Goal: Task Accomplishment & Management: Manage account settings

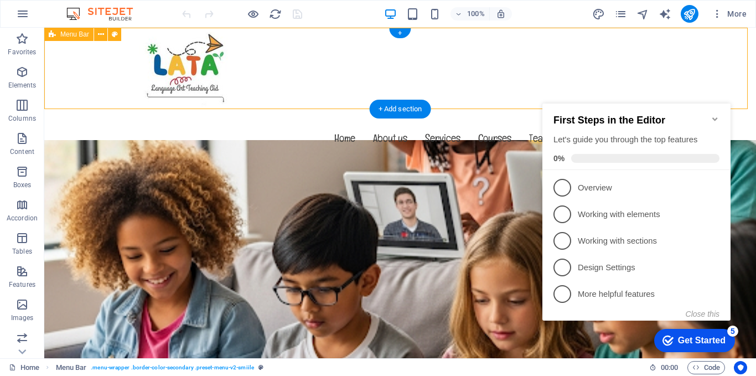
click at [290, 58] on div "Menu Home About us Services Courses Teachers Gallery Contact" at bounding box center [399, 100] width 711 height 145
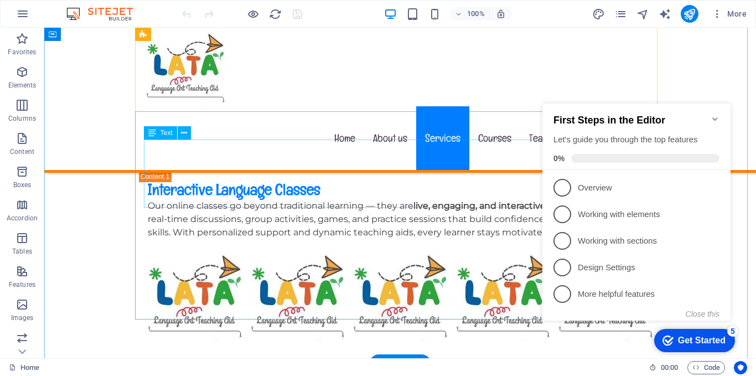
scroll to position [2268, 0]
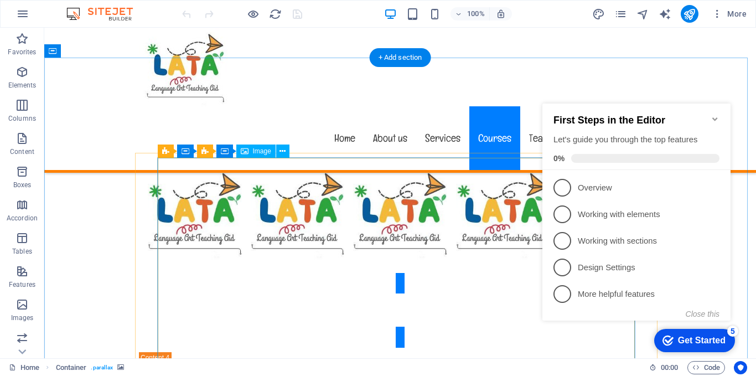
scroll to position [3043, 0]
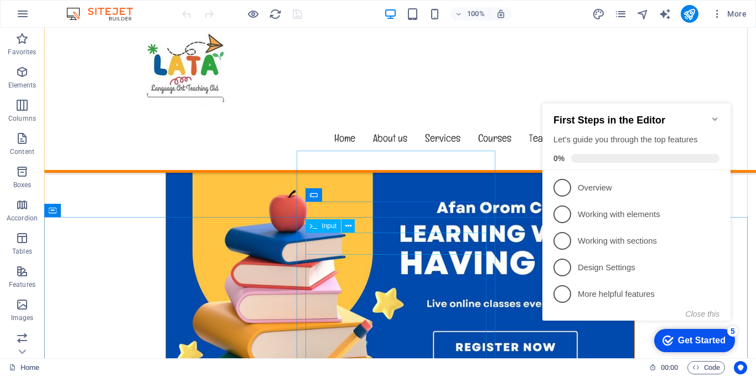
scroll to position [6472, 0]
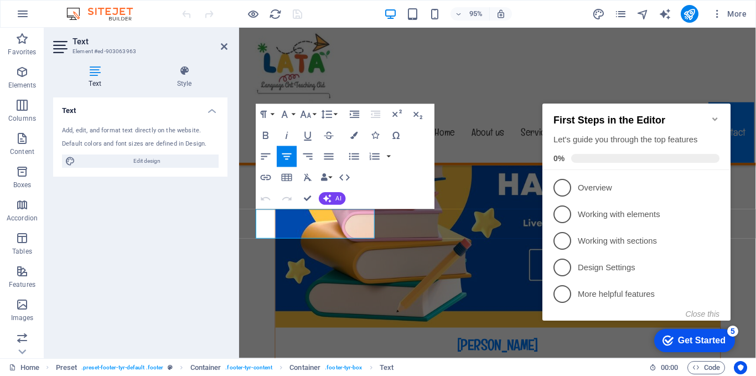
click at [169, 209] on div "Text Add, edit, and format text directly on the website. Default colors and fon…" at bounding box center [140, 223] width 174 height 252
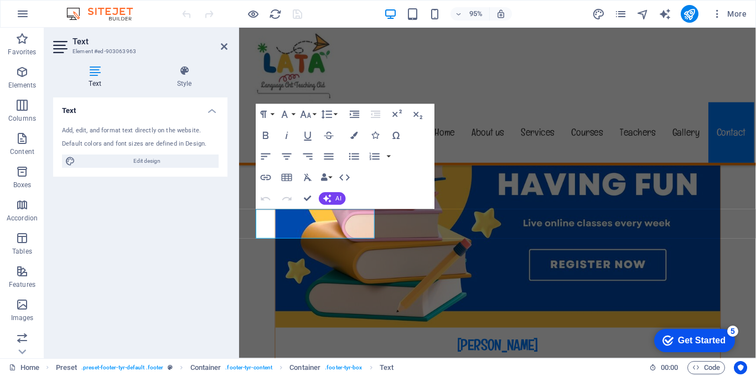
scroll to position [6452, 0]
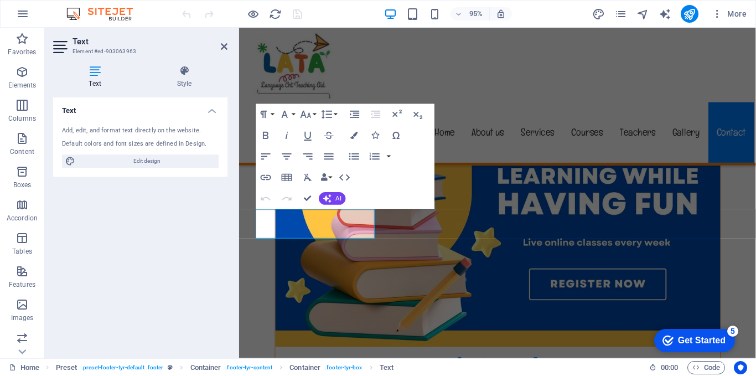
click at [212, 109] on h4 "Text" at bounding box center [140, 107] width 174 height 20
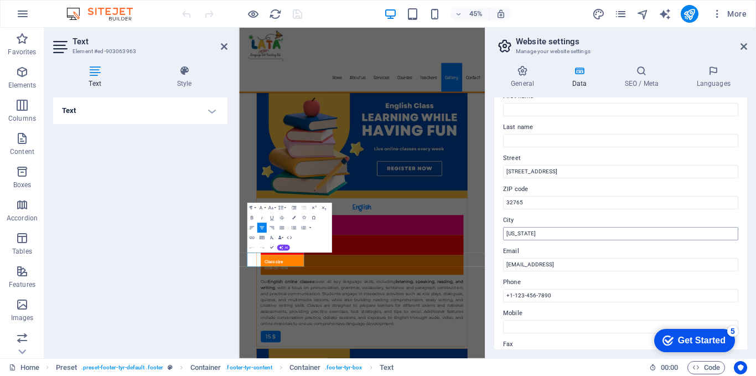
scroll to position [55, 0]
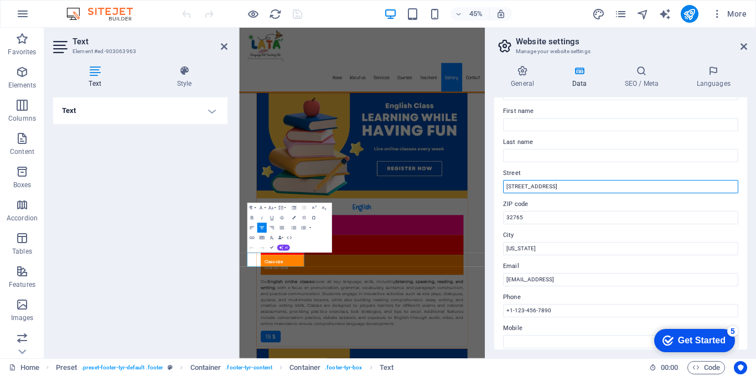
click at [555, 189] on input "353 N Central Ave," at bounding box center [620, 186] width 235 height 13
type input "3"
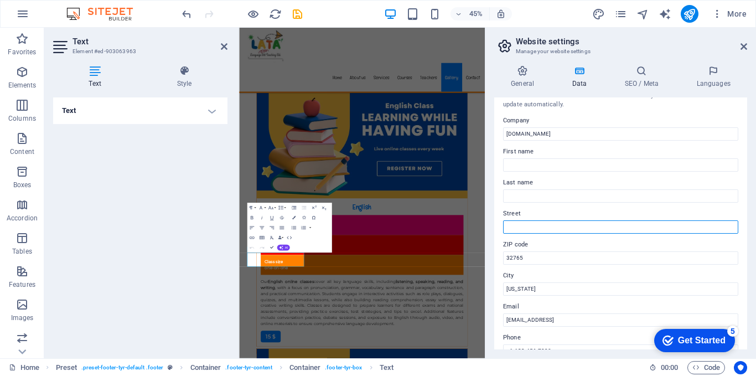
scroll to position [0, 0]
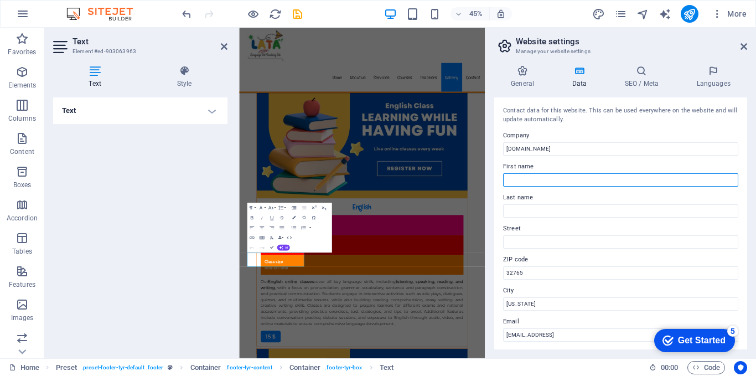
click at [542, 179] on input "First name" at bounding box center [620, 179] width 235 height 13
type input "s"
type input "Samson"
click at [525, 211] on input "Last name" at bounding box center [620, 210] width 235 height 13
type input "Gebrehiwot"
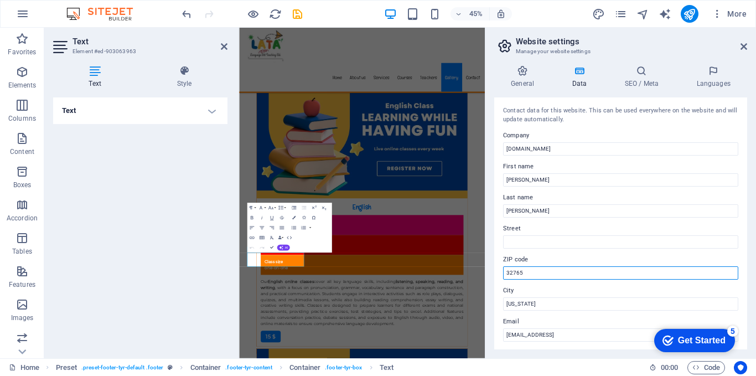
click at [525, 269] on input "32765" at bounding box center [620, 272] width 235 height 13
type input "3"
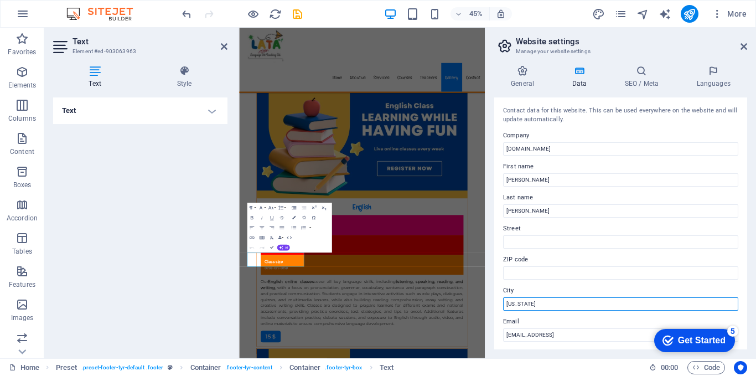
click at [528, 302] on input "Florida" at bounding box center [620, 303] width 235 height 13
type input "F"
type input "Addis Ababa"
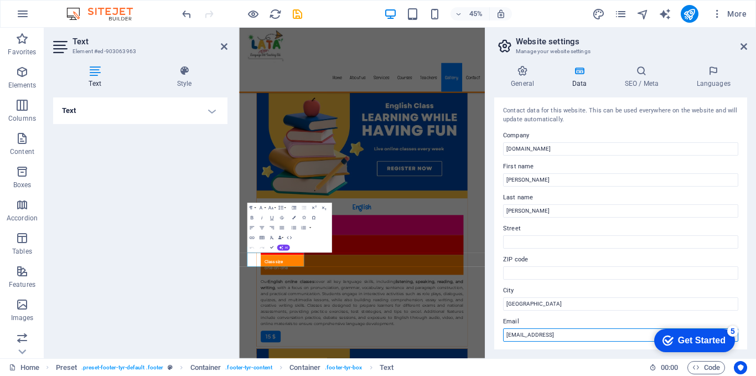
click at [537, 331] on input "b2c44834c76b7ec5a014533e02ddd7@cpanel.local" at bounding box center [620, 334] width 235 height 13
type input "s"
type input "[EMAIL_ADDRESS][DOMAIN_NAME]"
drag, startPoint x: 747, startPoint y: 157, endPoint x: 739, endPoint y: 210, distance: 54.2
click at [739, 210] on div "General Data SEO / Meta Languages Website name latahub.com Logo Drag files here…" at bounding box center [620, 206] width 271 height 301
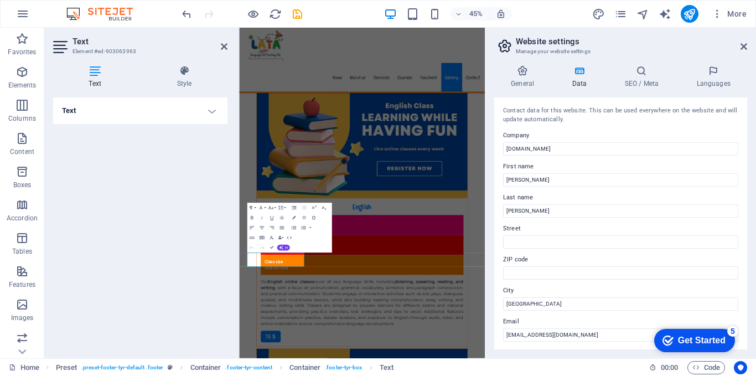
drag, startPoint x: 744, startPoint y: 196, endPoint x: 745, endPoint y: 221, distance: 24.9
click at [746, 223] on div "Contact data for this website. This can be used everywhere on the website and w…" at bounding box center [620, 223] width 253 height 252
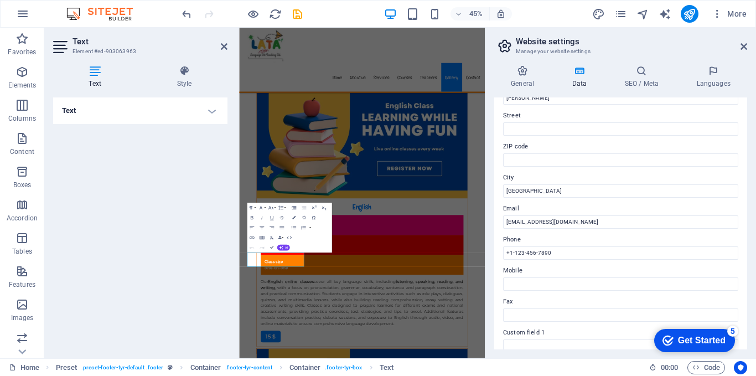
scroll to position [117, 0]
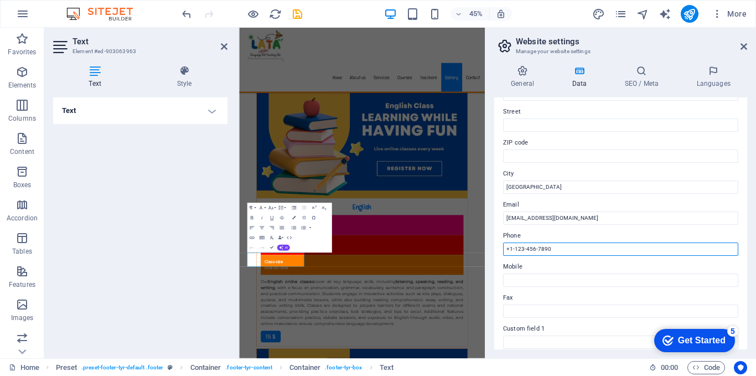
drag, startPoint x: 552, startPoint y: 246, endPoint x: 546, endPoint y: 250, distance: 6.8
click at [546, 250] on input "+1-123-456-7890" at bounding box center [620, 248] width 235 height 13
click at [557, 246] on input "+1-123-456-7890" at bounding box center [620, 248] width 235 height 13
click at [554, 250] on input "+1-123-456-7890" at bounding box center [620, 248] width 235 height 13
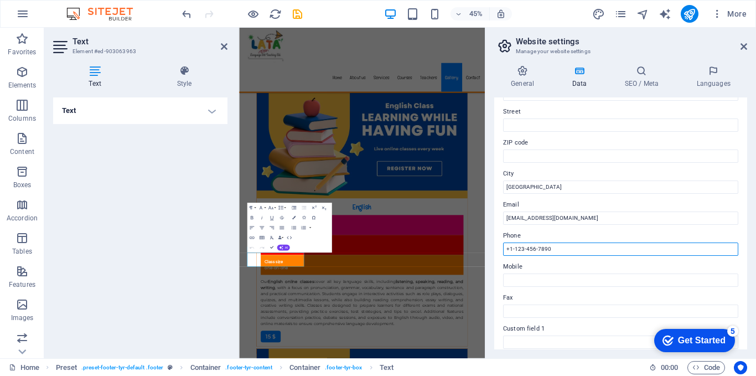
drag, startPoint x: 554, startPoint y: 250, endPoint x: 507, endPoint y: 250, distance: 47.6
click at [507, 250] on input "+1-123-456-7890" at bounding box center [620, 248] width 235 height 13
type input "[PHONE_NUMBER]"
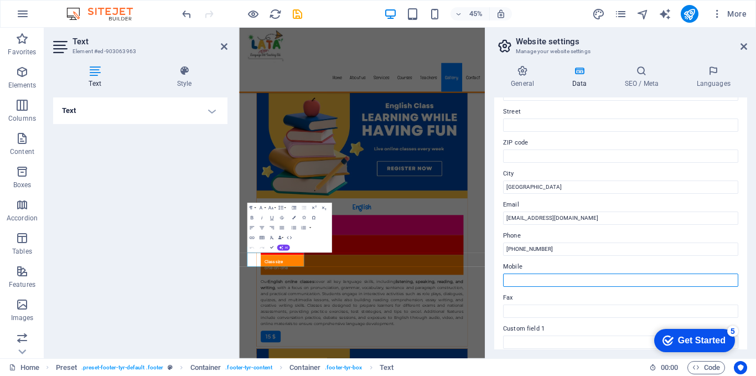
click at [516, 280] on input "Mobile" at bounding box center [620, 279] width 235 height 13
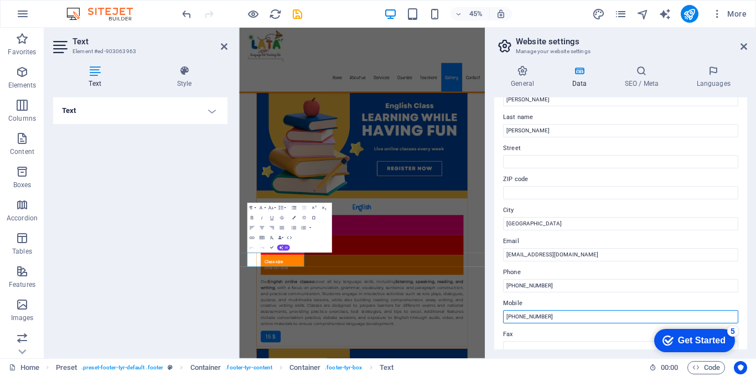
scroll to position [66, 0]
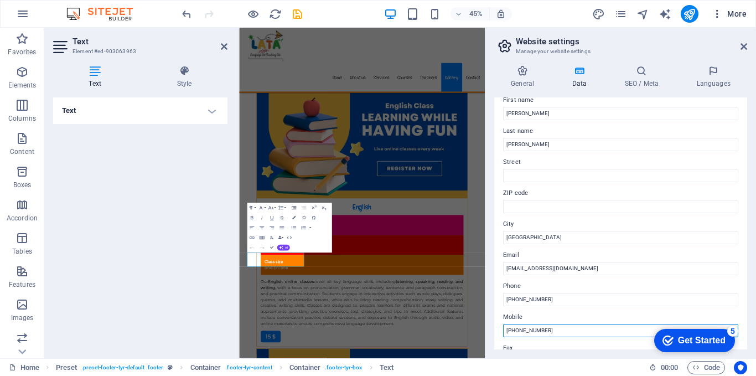
type input "[PHONE_NUMBER]"
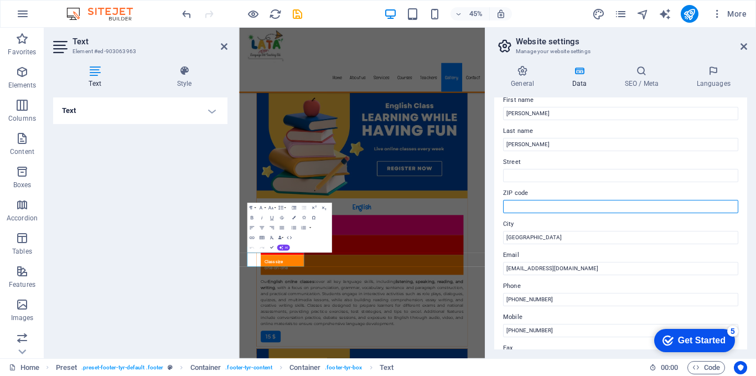
click at [509, 208] on input "ZIP code" at bounding box center [620, 206] width 235 height 13
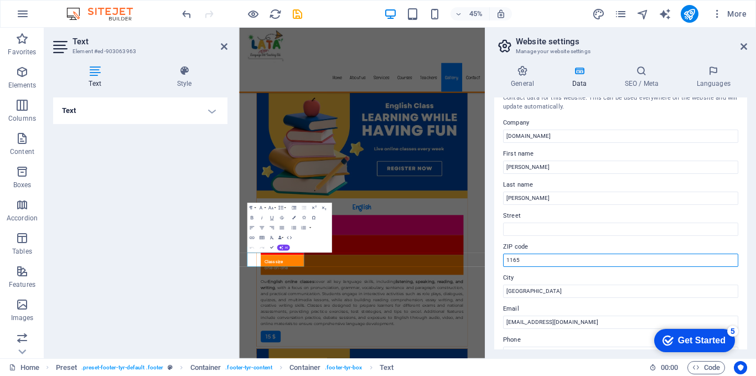
scroll to position [0, 0]
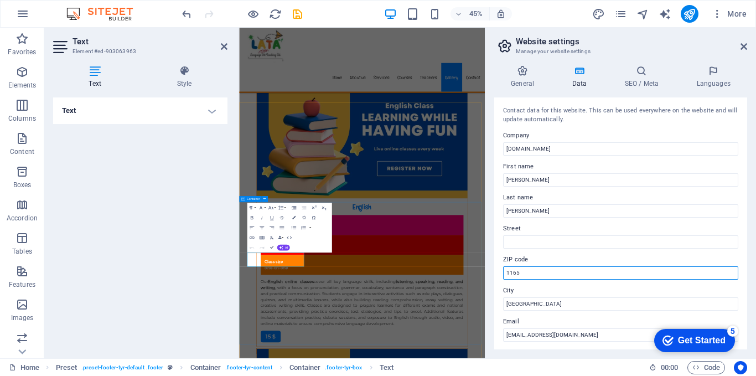
type input "1165"
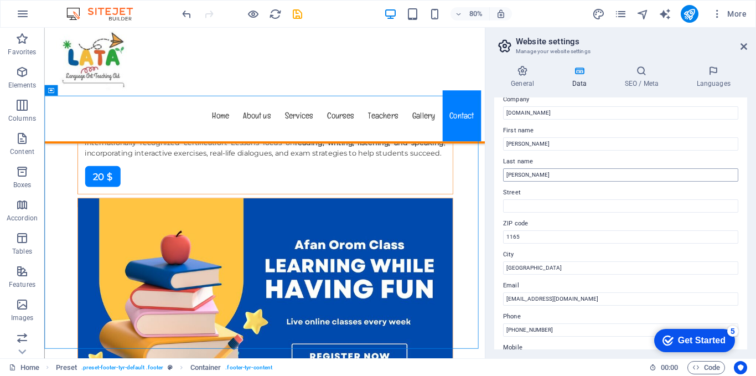
scroll to position [55, 0]
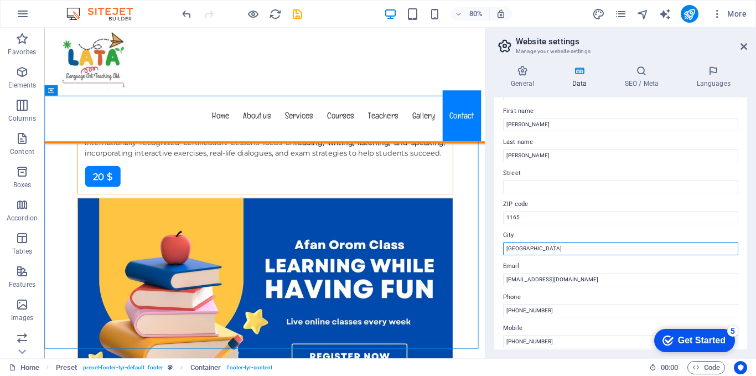
click at [542, 248] on input "Addis Ababa" at bounding box center [620, 248] width 235 height 13
drag, startPoint x: 747, startPoint y: 146, endPoint x: 746, endPoint y: 210, distance: 63.6
click at [746, 210] on div "General Data SEO / Meta Languages Website name latahub.com Logo Drag files here…" at bounding box center [620, 206] width 271 height 301
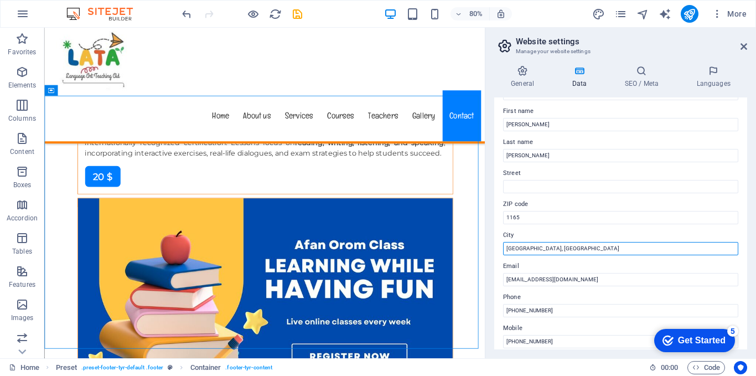
click at [560, 251] on input "[GEOGRAPHIC_DATA], [GEOGRAPHIC_DATA]" at bounding box center [620, 248] width 235 height 13
type input "[GEOGRAPHIC_DATA], [GEOGRAPHIC_DATA],"
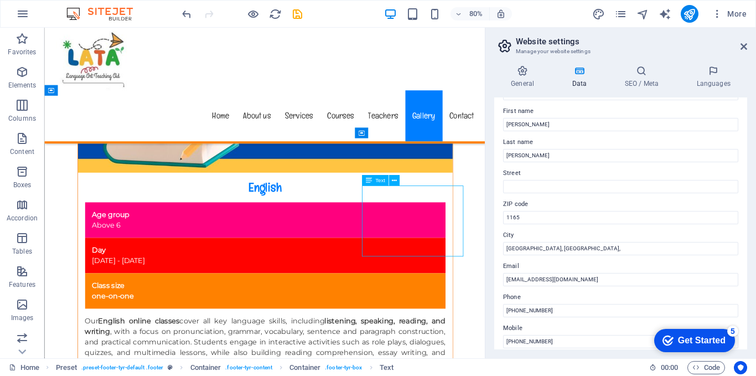
scroll to position [6268, 0]
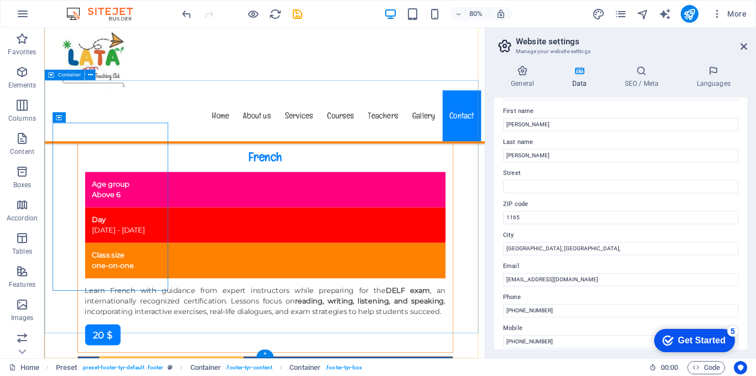
scroll to position [6485, 0]
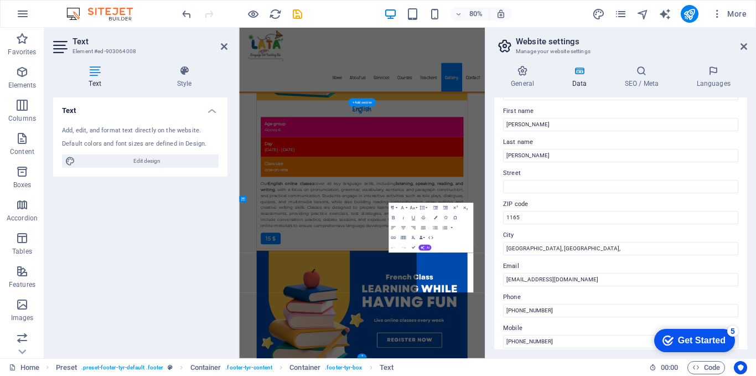
scroll to position [6268, 0]
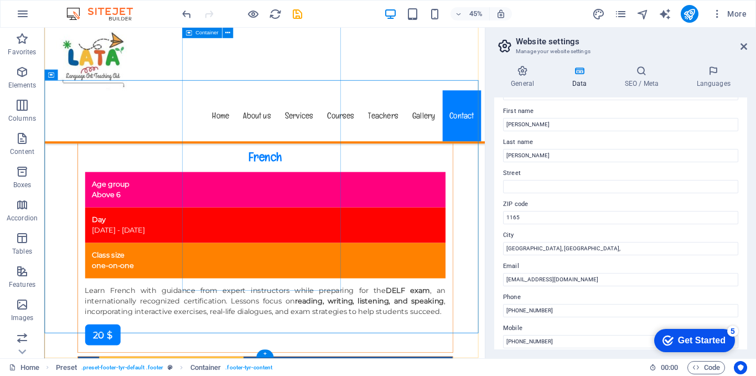
scroll to position [6485, 0]
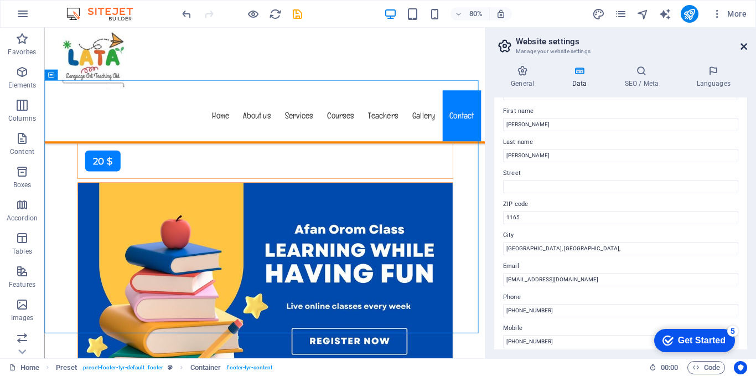
click at [745, 44] on icon at bounding box center [743, 46] width 7 height 9
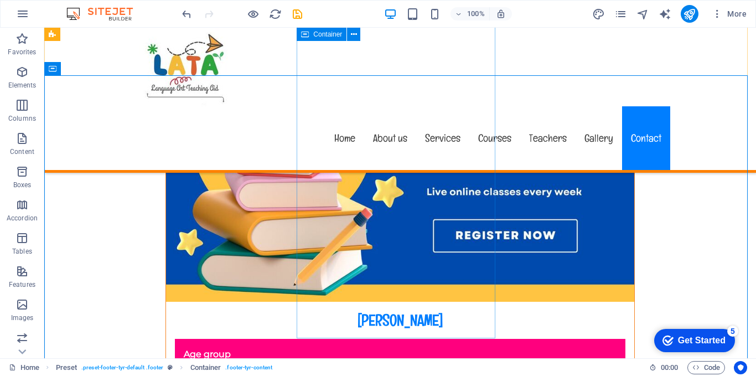
scroll to position [6402, 0]
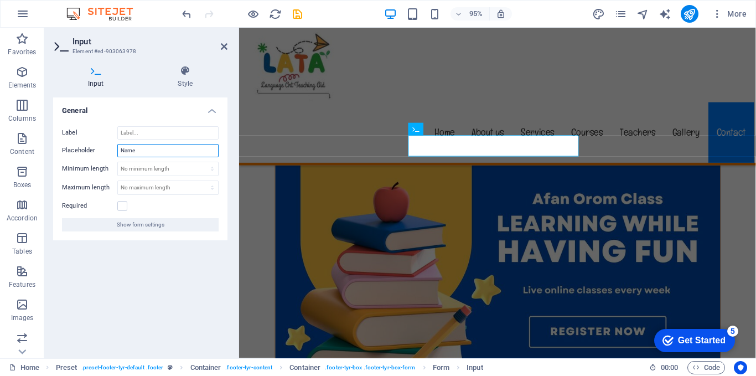
click at [154, 149] on input "Name" at bounding box center [167, 150] width 101 height 13
click at [159, 134] on input "Label" at bounding box center [167, 132] width 101 height 13
click at [226, 47] on icon at bounding box center [224, 46] width 7 height 9
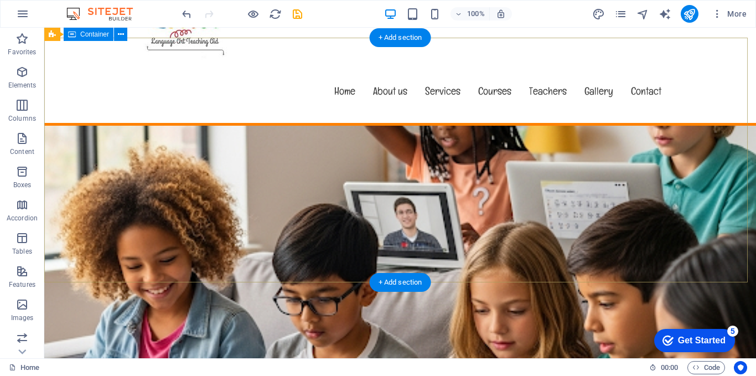
scroll to position [0, 0]
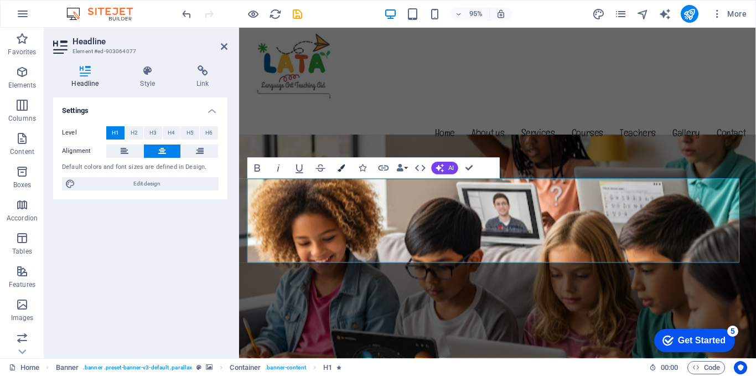
click at [344, 164] on icon "button" at bounding box center [341, 167] width 7 height 7
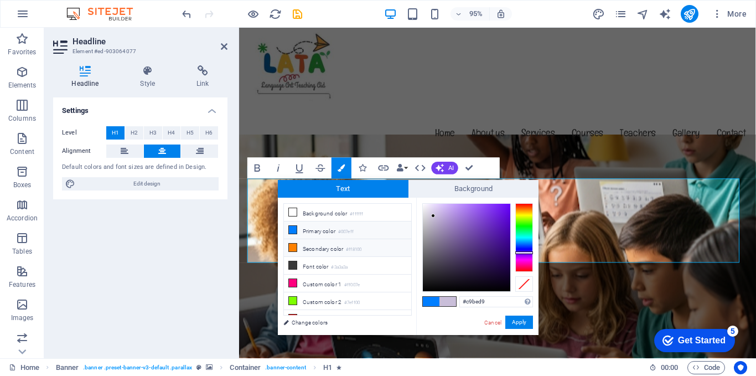
click at [293, 248] on icon at bounding box center [293, 247] width 8 height 8
type input "#ff8100"
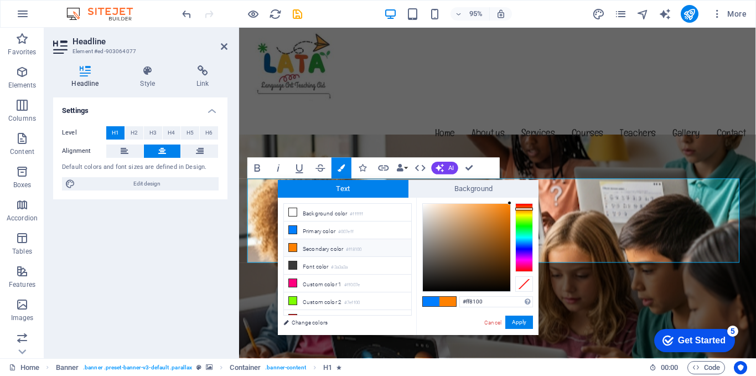
click at [446, 298] on span at bounding box center [447, 301] width 17 height 9
click at [512, 325] on button "Apply" at bounding box center [519, 321] width 28 height 13
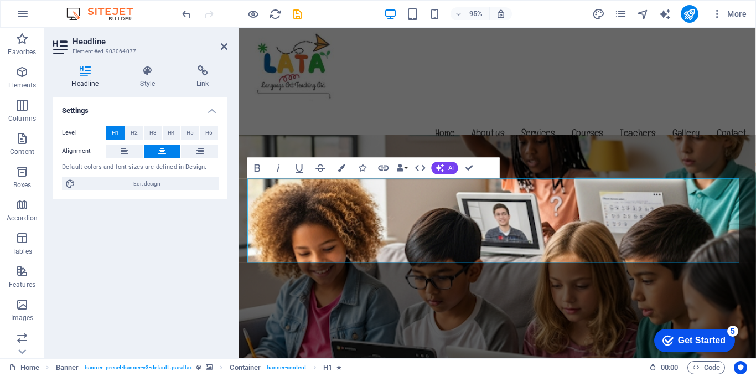
click at [131, 288] on div "Settings Level H1 H2 H3 H4 H5 H6 Alignment Default colors and font sizes are de…" at bounding box center [140, 223] width 174 height 252
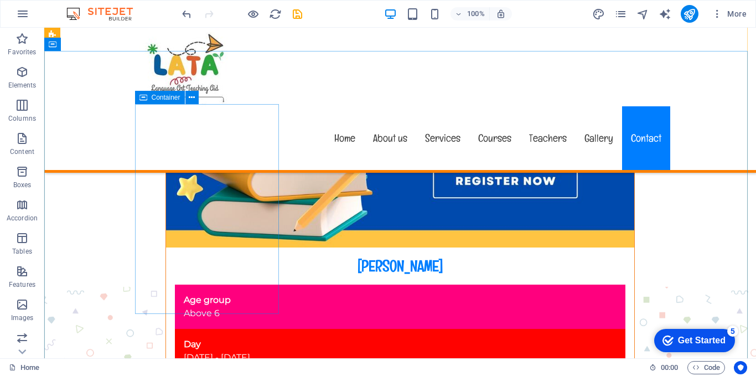
scroll to position [6568, 0]
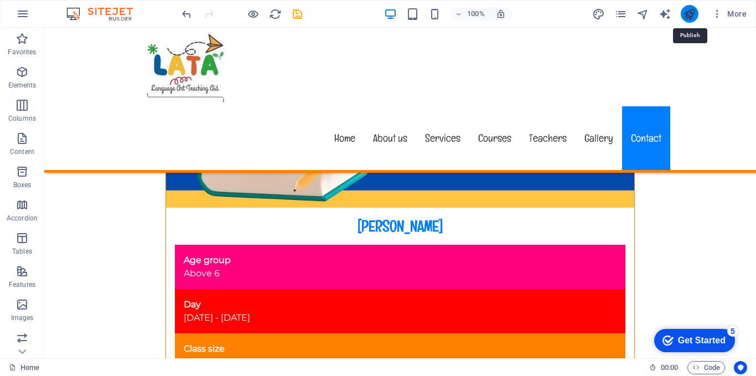
click at [689, 16] on icon "publish" at bounding box center [689, 14] width 13 height 13
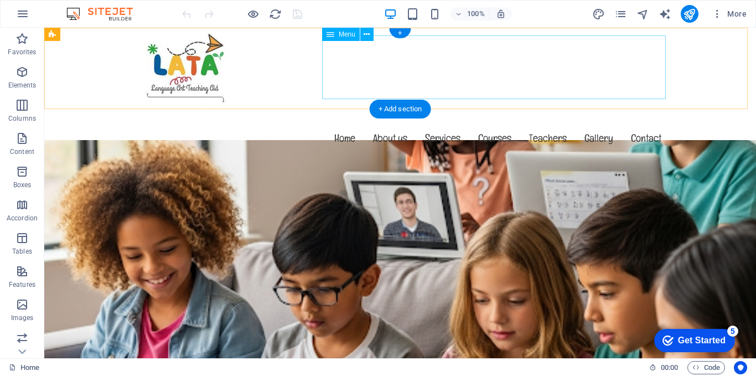
click at [650, 106] on nav "Home About us Services Courses Teachers Gallery Contact" at bounding box center [400, 138] width 540 height 64
click at [648, 106] on nav "Home About us Services Courses Teachers Gallery Contact" at bounding box center [400, 138] width 540 height 64
click at [649, 106] on nav "Home About us Services Courses Teachers Gallery Contact" at bounding box center [400, 138] width 540 height 64
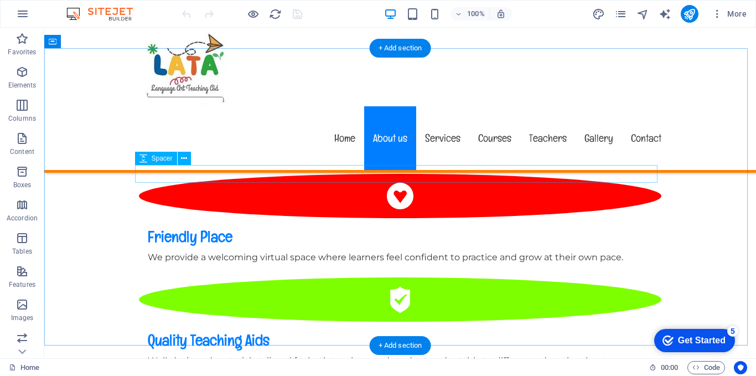
scroll to position [885, 0]
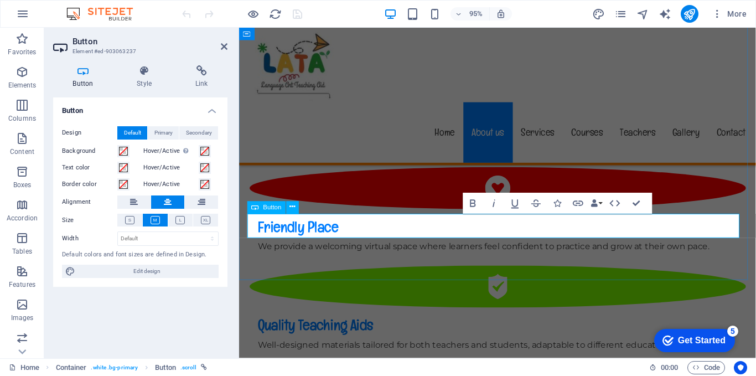
scroll to position [883, 0]
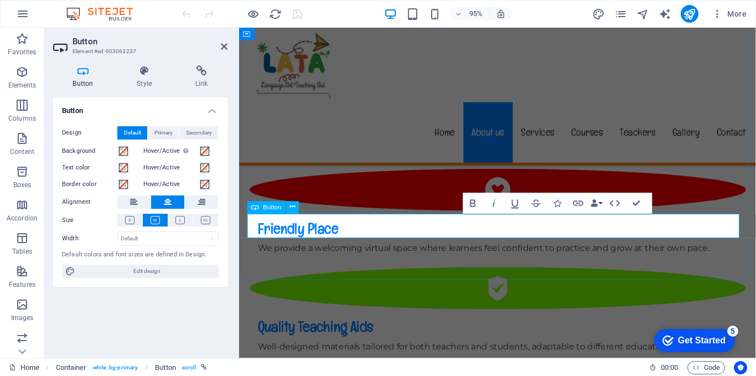
click at [268, 205] on span "Button" at bounding box center [272, 207] width 18 height 6
click at [269, 207] on span "Button" at bounding box center [272, 207] width 18 height 6
click at [577, 203] on icon "button" at bounding box center [578, 203] width 11 height 6
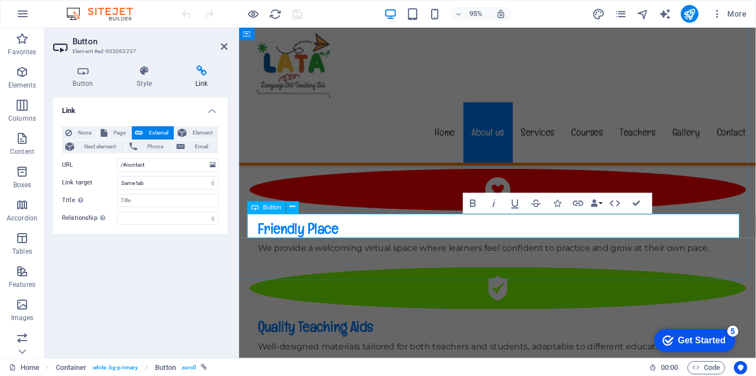
drag, startPoint x: 529, startPoint y: 235, endPoint x: 478, endPoint y: 232, distance: 51.5
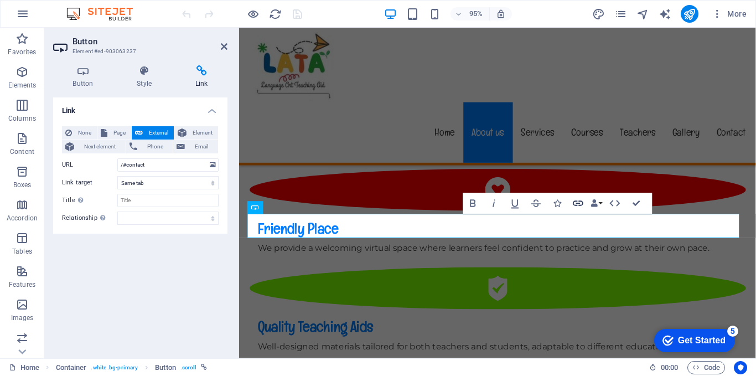
click at [579, 200] on icon "button" at bounding box center [578, 203] width 13 height 13
click at [159, 165] on input "/#contact" at bounding box center [167, 164] width 101 height 13
click at [153, 182] on select "New tab Same tab Overlay" at bounding box center [167, 182] width 101 height 13
select select "blank"
click at [117, 176] on select "New tab Same tab Overlay" at bounding box center [167, 182] width 101 height 13
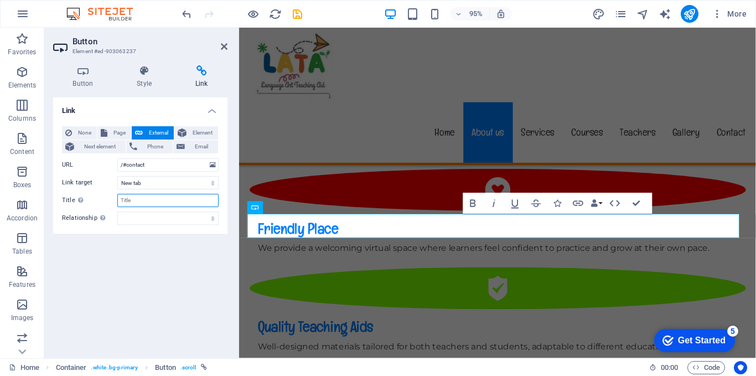
click at [150, 200] on input "Title Additional link description, should not be the same as the link text. The…" at bounding box center [167, 200] width 101 height 13
click at [148, 217] on select "alternate author bookmark external help license next nofollow noreferrer noopen…" at bounding box center [167, 217] width 101 height 13
click at [101, 261] on div "Link None Page External Element Next element Phone Email Page Home Subpage Lega…" at bounding box center [140, 223] width 174 height 252
click at [125, 48] on h3 "Element #ed-903063237" at bounding box center [138, 51] width 133 height 10
click at [127, 50] on h3 "Element #ed-903063237" at bounding box center [138, 51] width 133 height 10
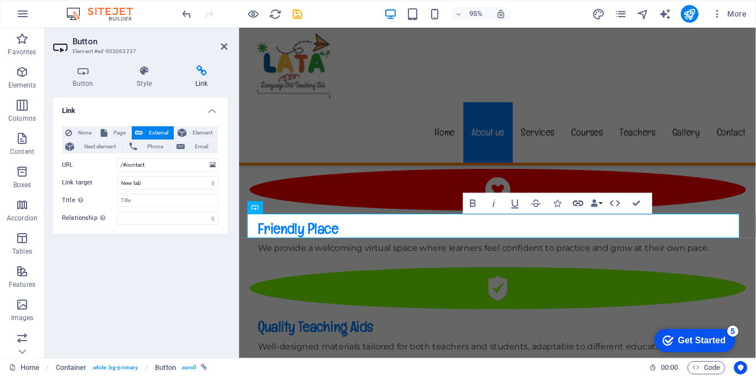
click at [575, 202] on icon "button" at bounding box center [578, 203] width 13 height 13
click at [596, 204] on icon "button" at bounding box center [594, 202] width 7 height 7
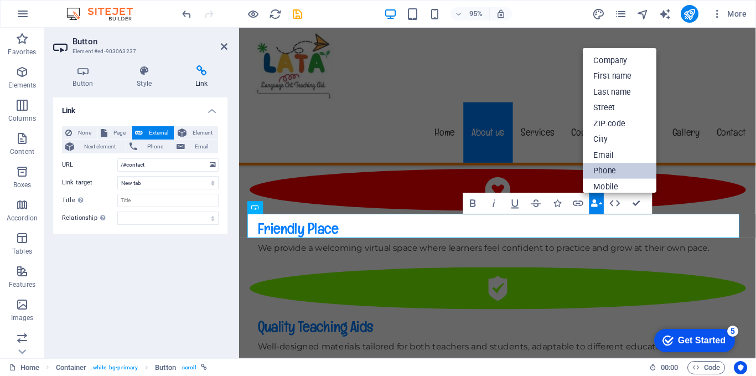
click at [610, 169] on link "Phone" at bounding box center [620, 171] width 74 height 16
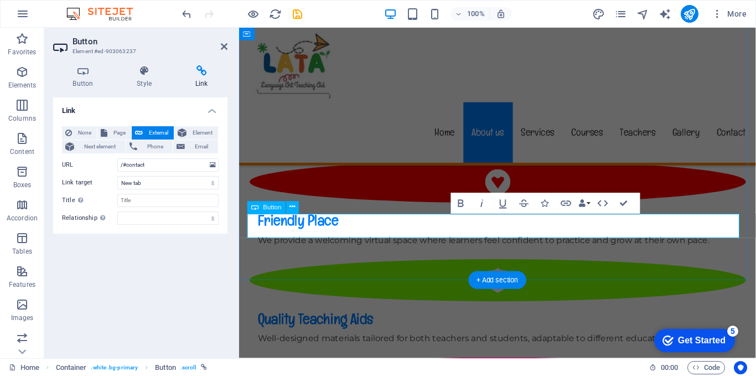
scroll to position [883, 0]
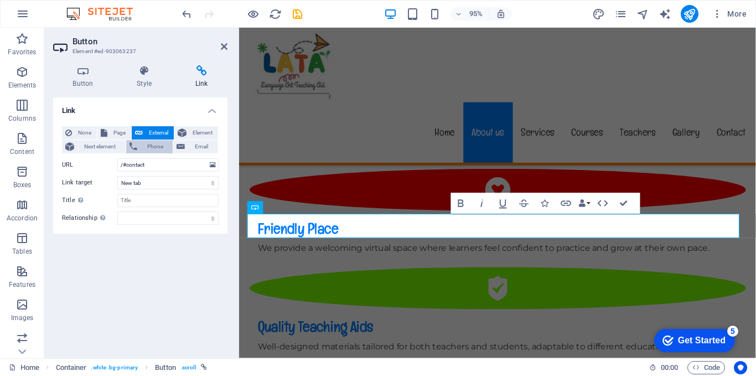
click at [147, 144] on span "Phone" at bounding box center [155, 146] width 29 height 13
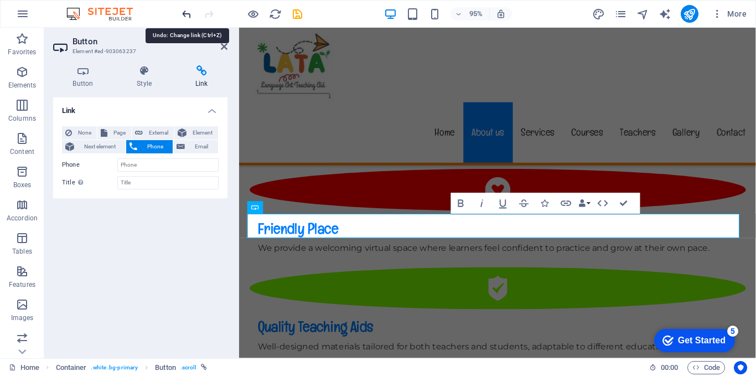
click at [186, 15] on icon "undo" at bounding box center [186, 14] width 13 height 13
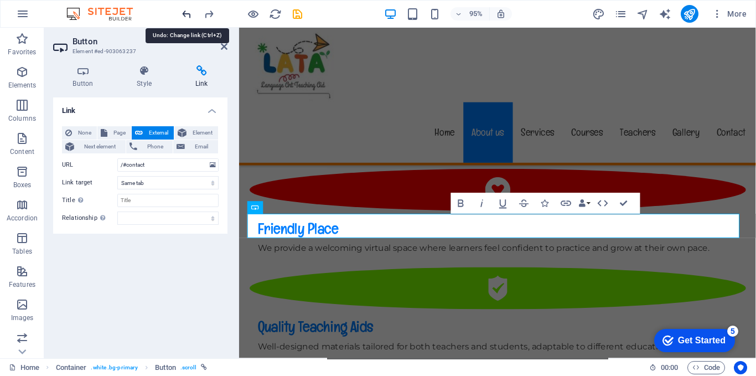
click at [187, 15] on icon "undo" at bounding box center [186, 14] width 13 height 13
select select "blank"
click at [187, 15] on icon "undo" at bounding box center [186, 14] width 13 height 13
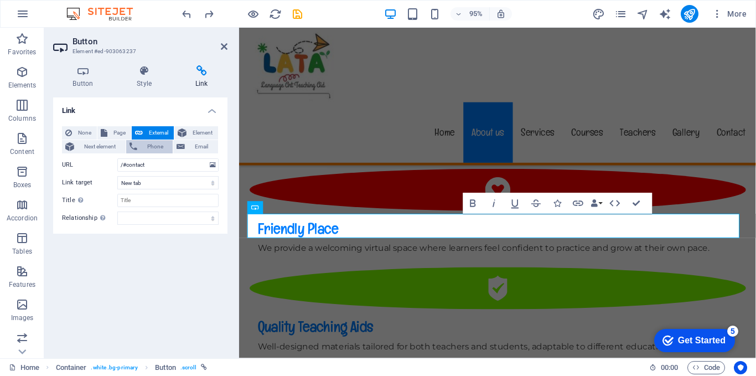
click at [153, 143] on span "Phone" at bounding box center [155, 146] width 29 height 13
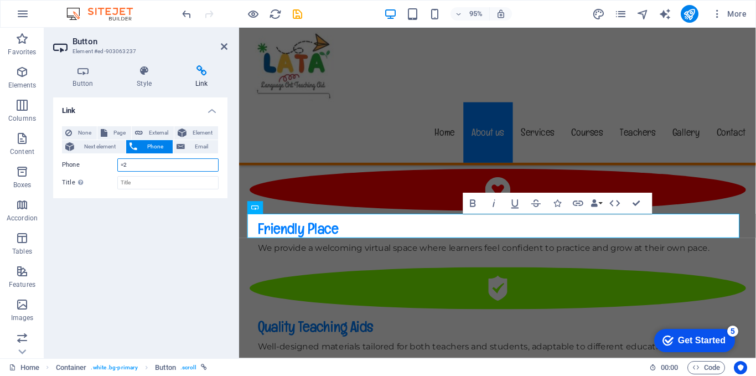
type input "="
type input "[PHONE_NUMBER]"
click at [138, 187] on input "Title Additional link description, should not be the same as the link text. The…" at bounding box center [167, 182] width 101 height 13
type input "LATA"
click at [96, 148] on span "Next element" at bounding box center [99, 146] width 45 height 13
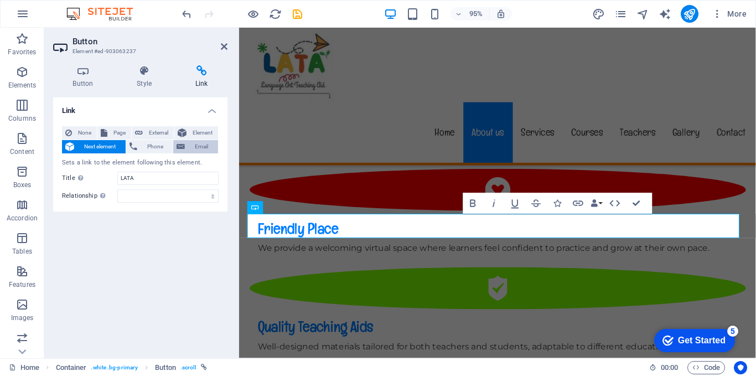
click at [202, 149] on span "Email" at bounding box center [201, 146] width 27 height 13
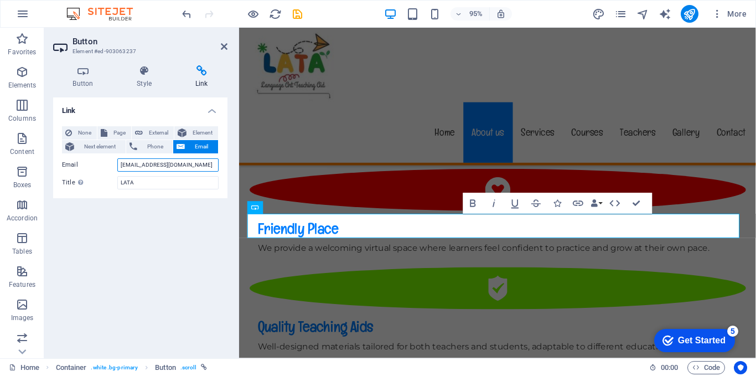
type input "[EMAIL_ADDRESS][DOMAIN_NAME]"
click at [149, 209] on div "Link None Page External Element Next element Phone Email Page Home Subpage Lega…" at bounding box center [140, 223] width 174 height 252
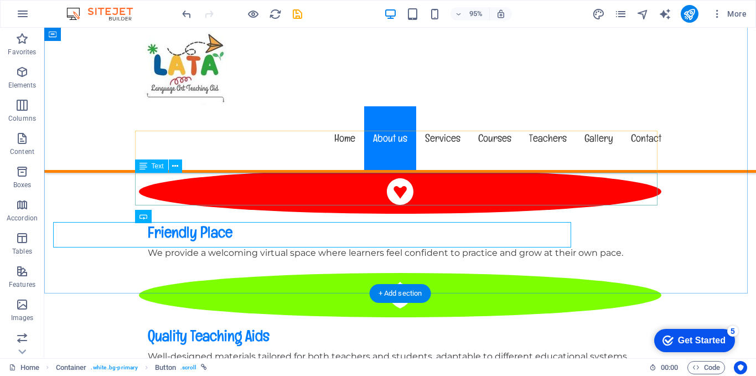
scroll to position [885, 0]
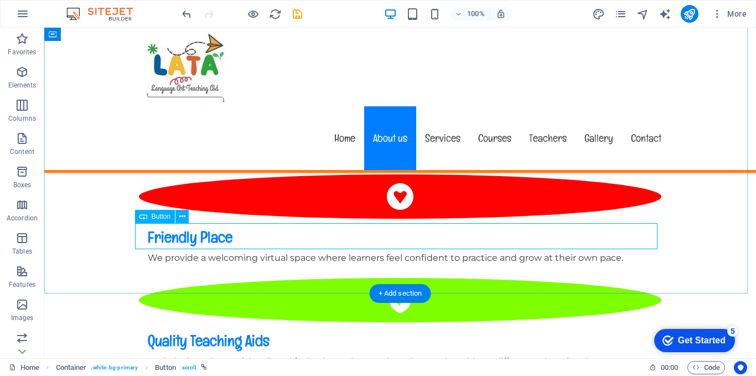
scroll to position [883, 0]
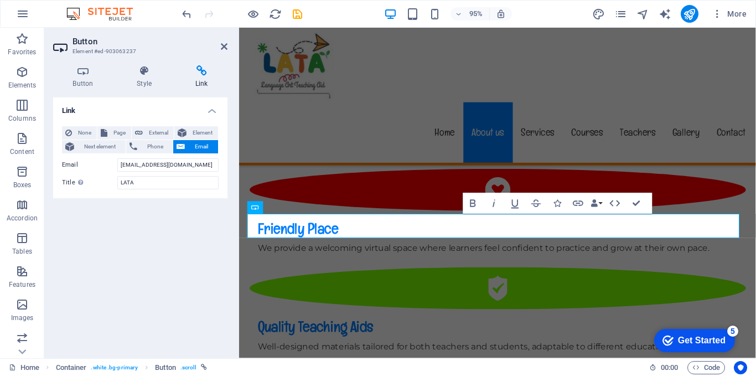
click at [189, 227] on div "Link None Page External Element Next element Phone Email Page Home Subpage Lega…" at bounding box center [140, 223] width 174 height 252
click at [144, 147] on span "Phone" at bounding box center [155, 146] width 29 height 13
click at [160, 130] on span "External" at bounding box center [158, 132] width 24 height 13
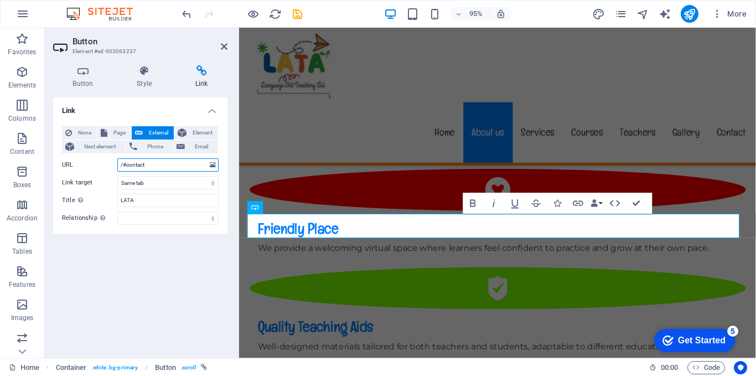
select select "blank"
click at [112, 128] on span "Page" at bounding box center [119, 132] width 17 height 13
select select
click at [138, 140] on button "Phone" at bounding box center [149, 146] width 47 height 13
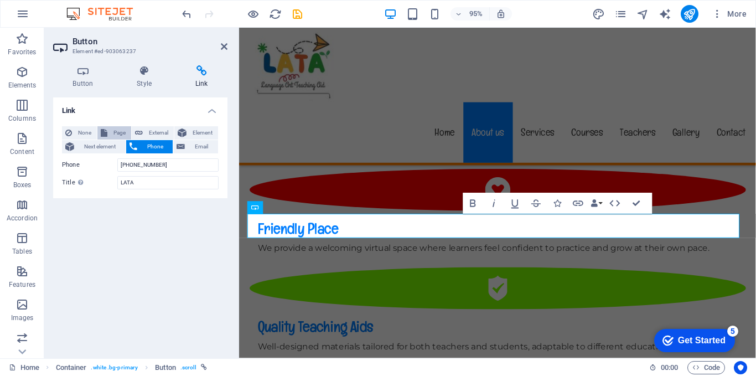
click at [114, 131] on span "Page" at bounding box center [119, 132] width 17 height 13
select select
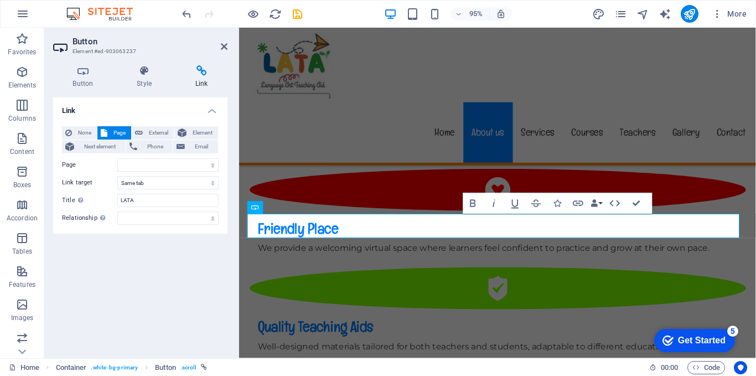
click at [159, 261] on div "Link None Page External Element Next element Phone Email Page Home Subpage Lega…" at bounding box center [140, 223] width 174 height 252
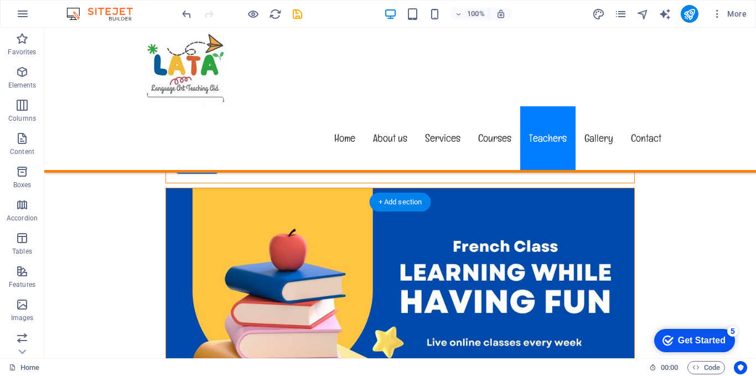
scroll to position [5698, 0]
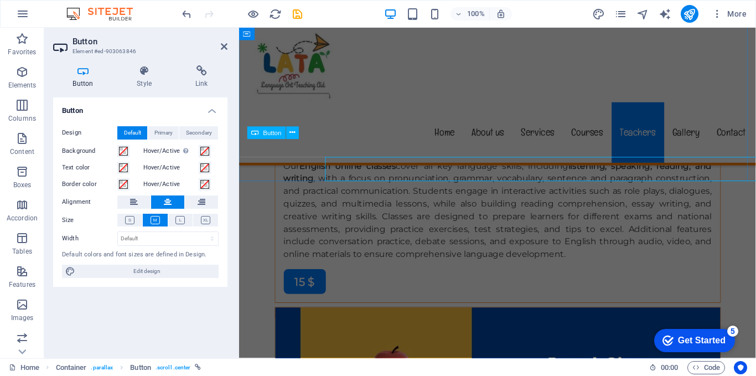
scroll to position [5679, 0]
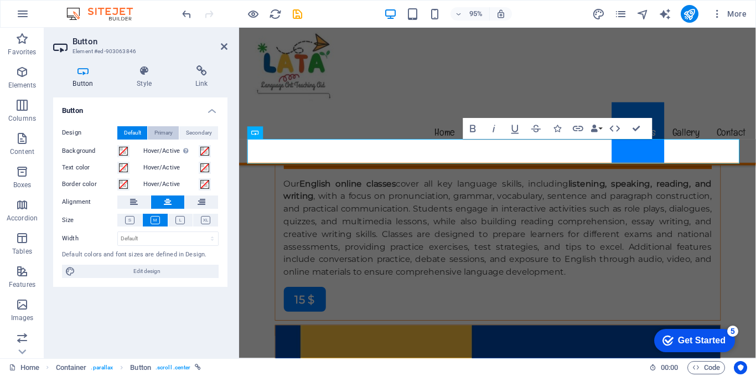
click at [161, 132] on span "Primary" at bounding box center [163, 132] width 18 height 13
click at [575, 132] on icon "button" at bounding box center [578, 128] width 13 height 13
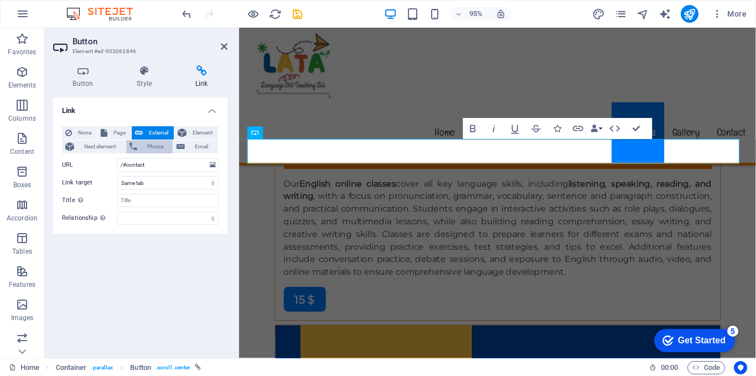
click at [163, 148] on span "Phone" at bounding box center [155, 146] width 29 height 13
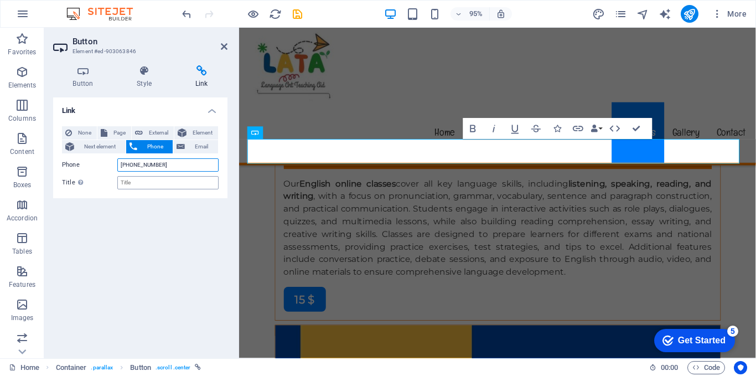
type input "[PHONE_NUMBER]"
click at [147, 181] on input "Title Additional link description, should not be the same as the link text. The…" at bounding box center [167, 182] width 101 height 13
type input "LATA"
click at [196, 144] on span "Email" at bounding box center [201, 146] width 27 height 13
type input "[EMAIL_ADDRESS][DOMAIN_NAME]"
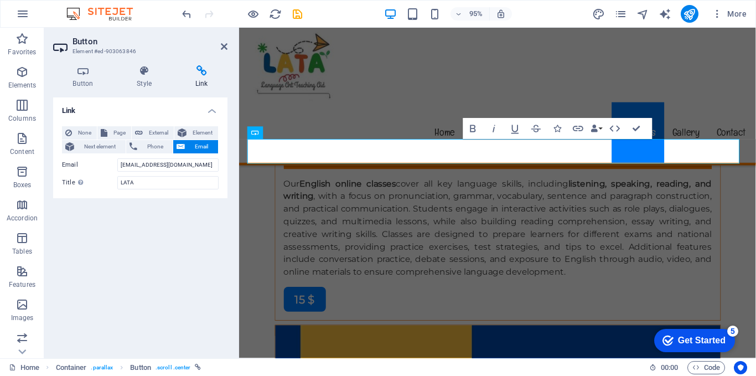
click at [131, 234] on div "Link None Page External Element Next element Phone Email Page Home Subpage Lega…" at bounding box center [140, 223] width 174 height 252
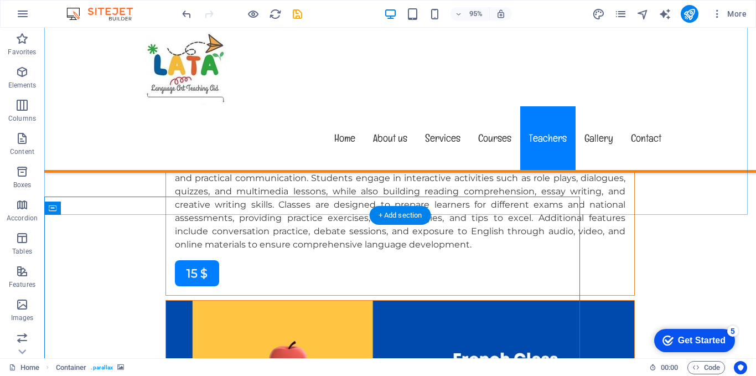
scroll to position [5698, 0]
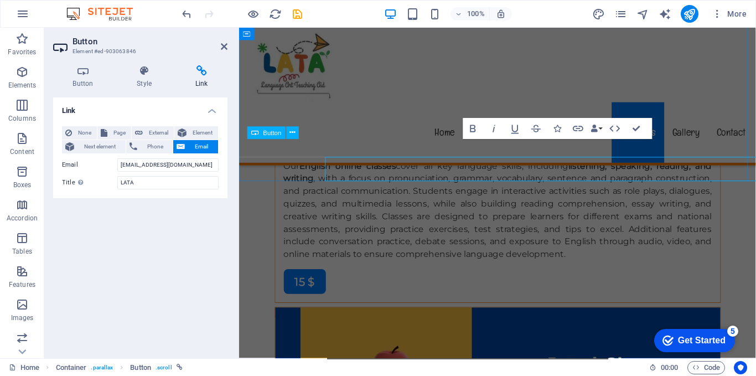
scroll to position [5679, 0]
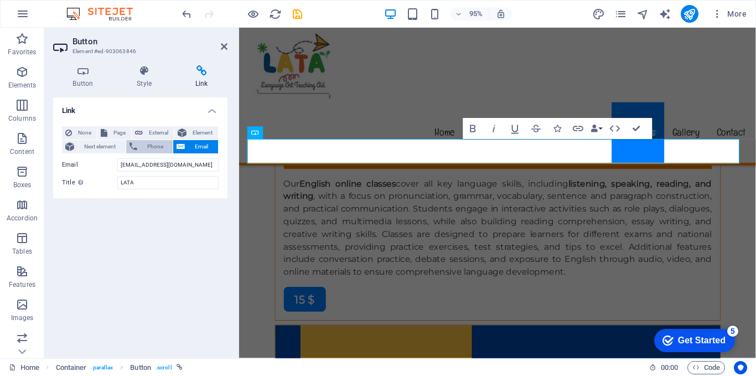
click at [150, 143] on span "Phone" at bounding box center [155, 146] width 29 height 13
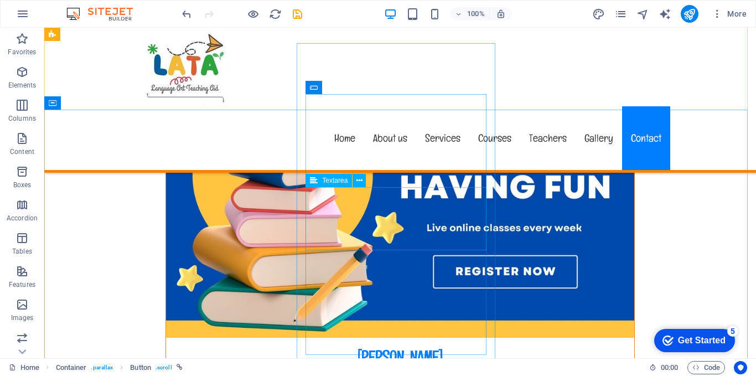
scroll to position [6472, 0]
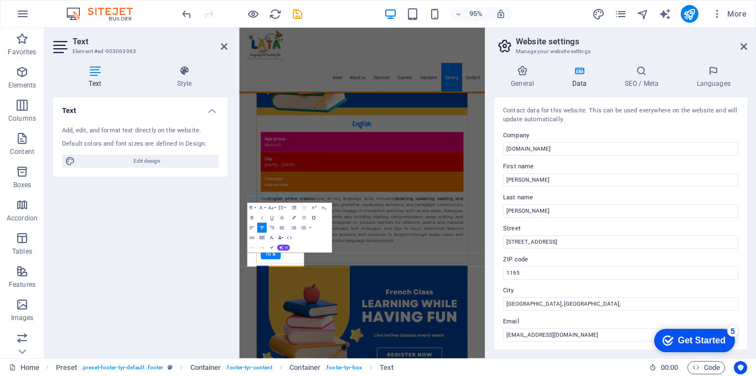
scroll to position [6268, 0]
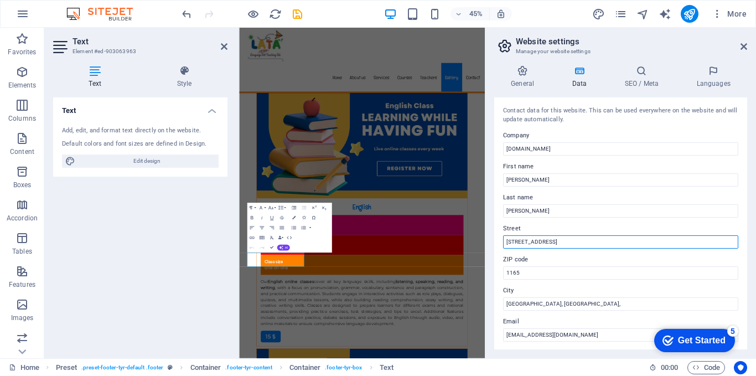
drag, startPoint x: 554, startPoint y: 241, endPoint x: 507, endPoint y: 245, distance: 47.1
click at [507, 245] on input "353 N Central Ave," at bounding box center [620, 241] width 235 height 13
type input "2310"
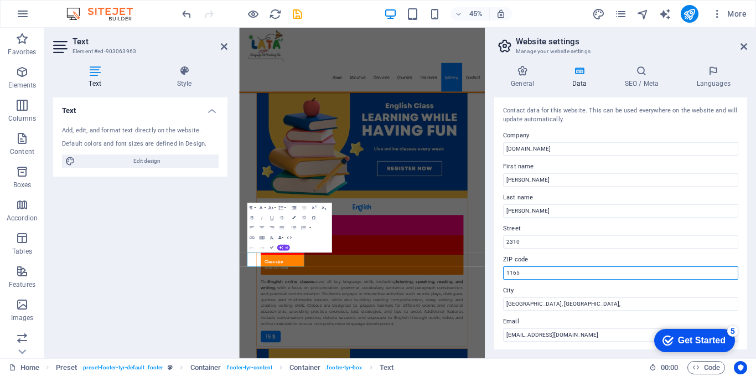
click at [522, 277] on input "1165" at bounding box center [620, 272] width 235 height 13
type input "1000"
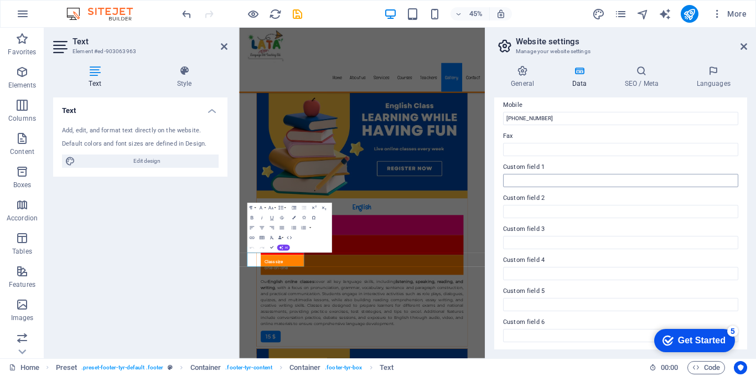
scroll to position [280, 0]
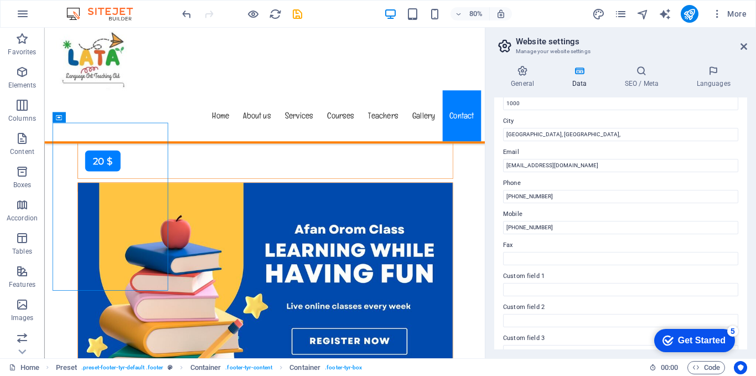
scroll to position [114, 0]
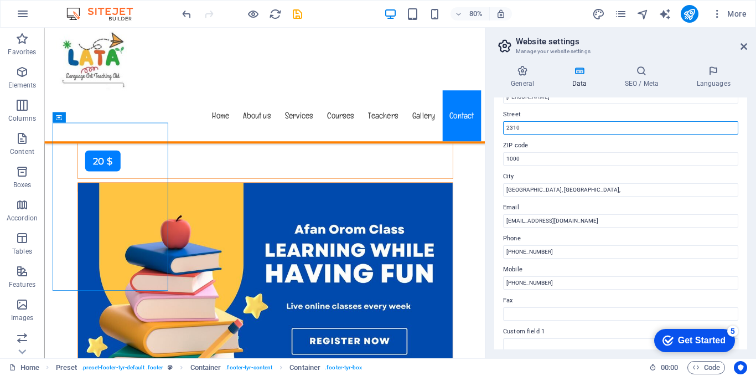
click at [528, 129] on input "2310" at bounding box center [620, 127] width 235 height 13
type input "2310,"
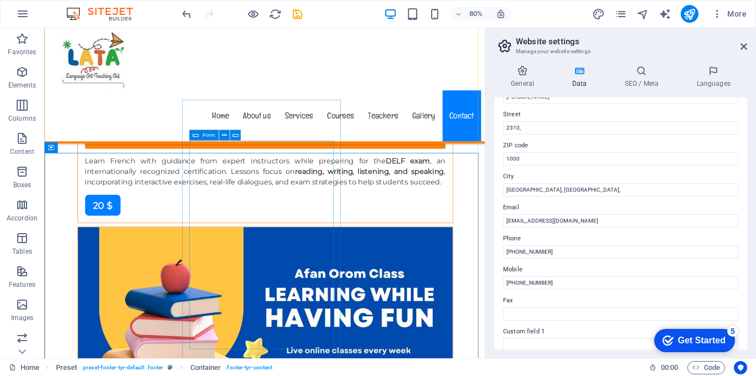
scroll to position [6375, 0]
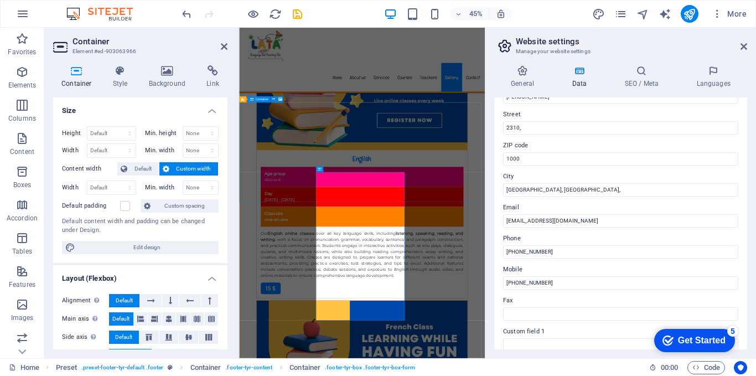
scroll to position [6268, 0]
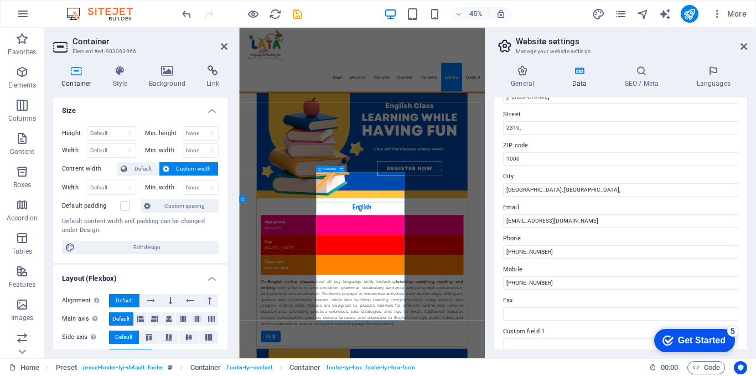
click at [340, 168] on icon at bounding box center [341, 169] width 3 height 5
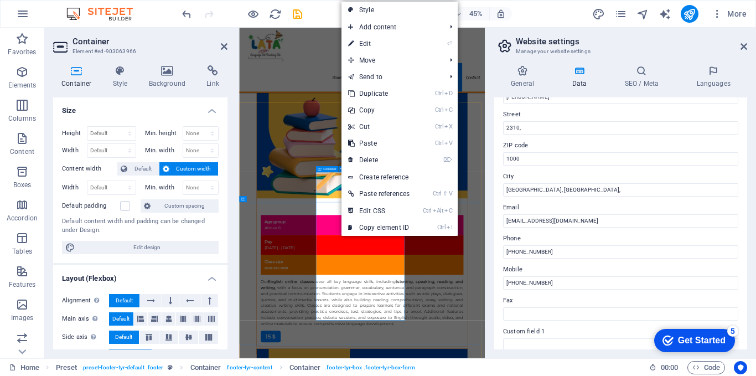
click at [329, 168] on span "Container" at bounding box center [329, 169] width 13 height 3
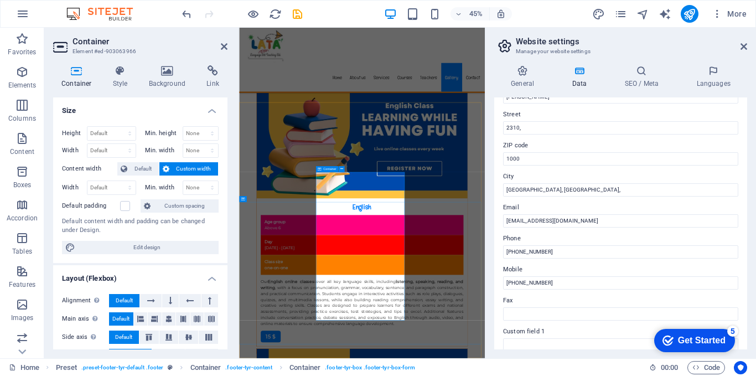
click at [332, 168] on span "Container" at bounding box center [329, 169] width 13 height 3
click at [740, 46] on icon at bounding box center [743, 46] width 7 height 9
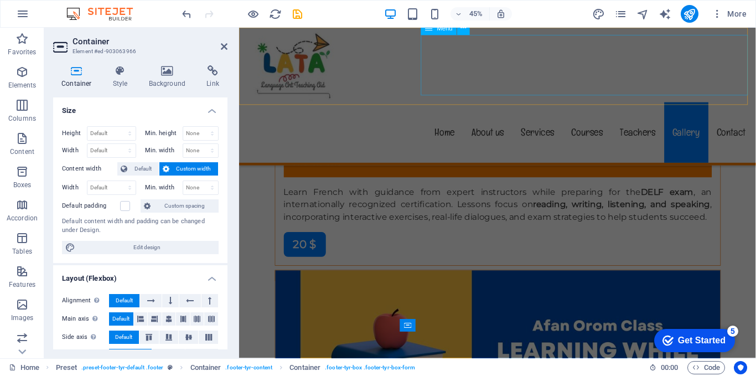
scroll to position [6144, 0]
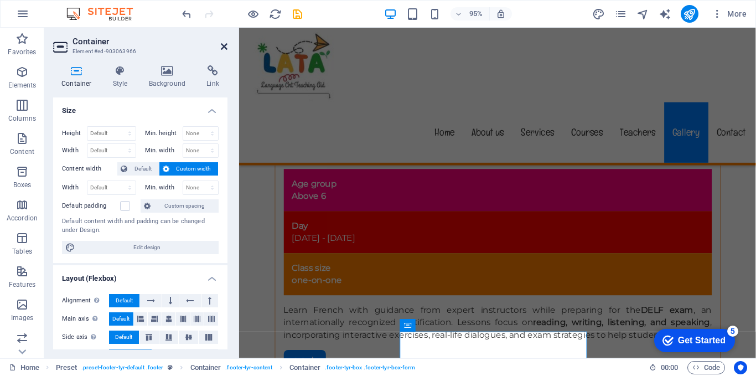
click at [221, 46] on icon at bounding box center [224, 46] width 7 height 9
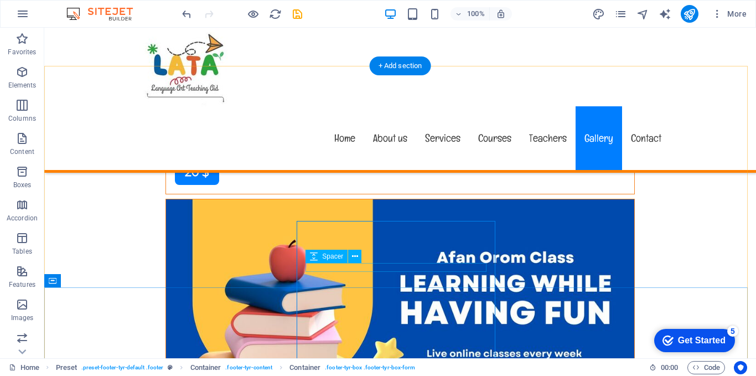
scroll to position [6318, 0]
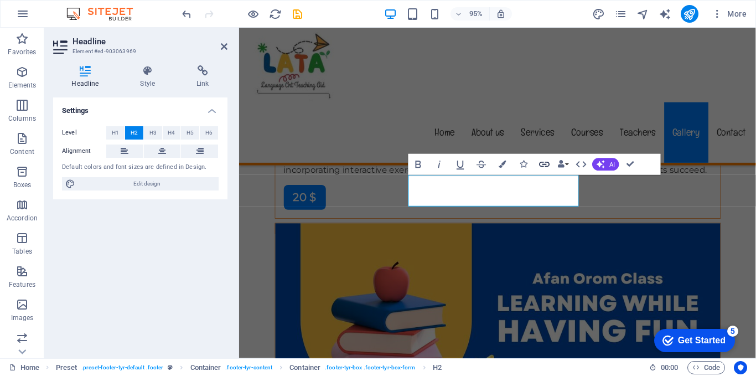
click at [543, 167] on icon "button" at bounding box center [544, 165] width 11 height 6
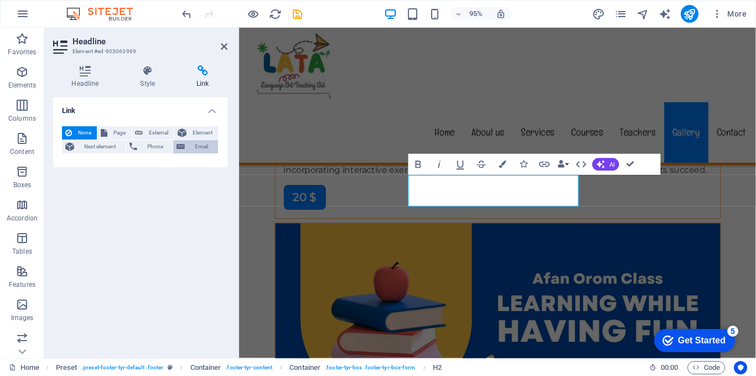
click at [193, 148] on span "Email" at bounding box center [201, 146] width 27 height 13
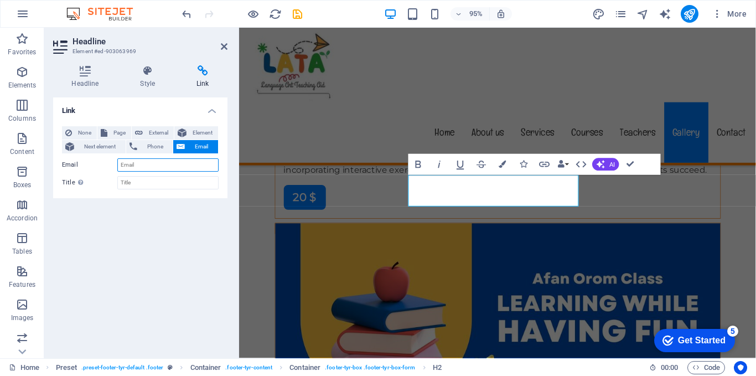
click at [179, 159] on input "Email" at bounding box center [167, 164] width 101 height 13
type input "[EMAIL_ADDRESS][DOMAIN_NAME]"
click at [162, 184] on input "Title Additional link description, should not be the same as the link text. The…" at bounding box center [167, 182] width 101 height 13
type input "LATA"
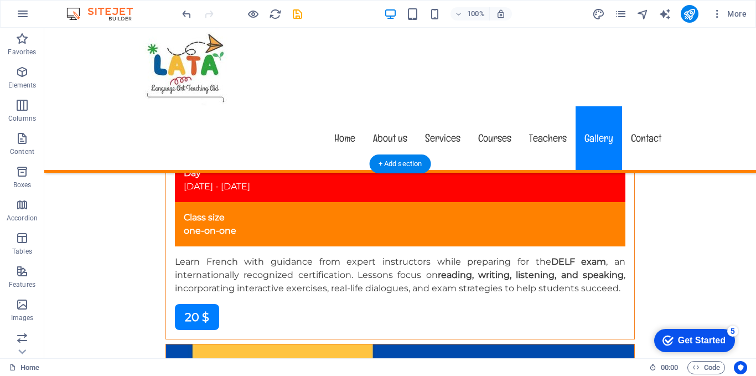
scroll to position [6228, 0]
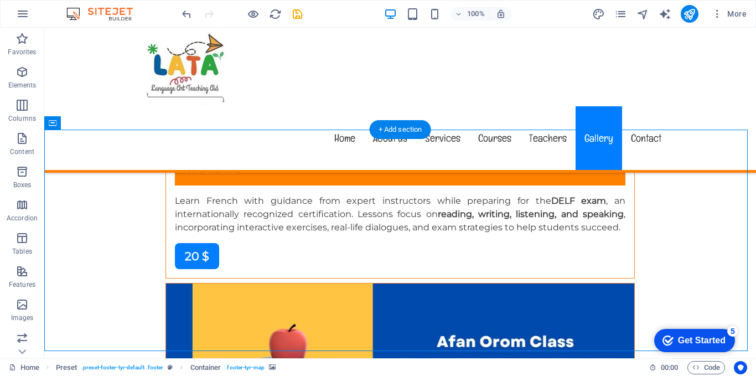
drag, startPoint x: 396, startPoint y: 228, endPoint x: 417, endPoint y: 231, distance: 21.2
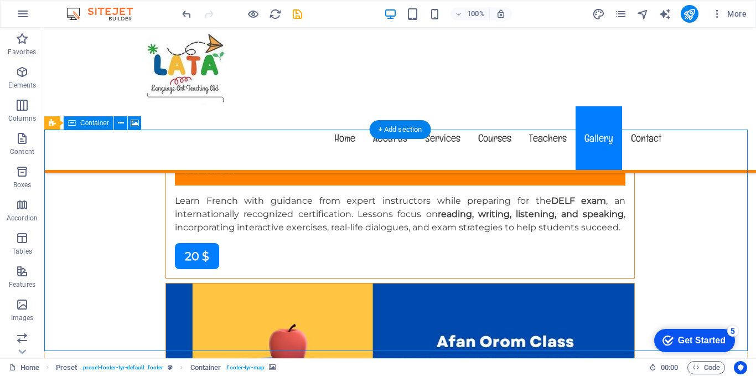
select select "px"
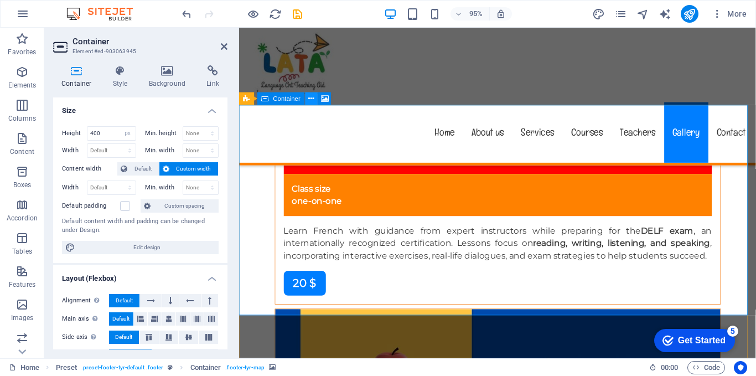
click at [309, 97] on icon at bounding box center [312, 98] width 6 height 11
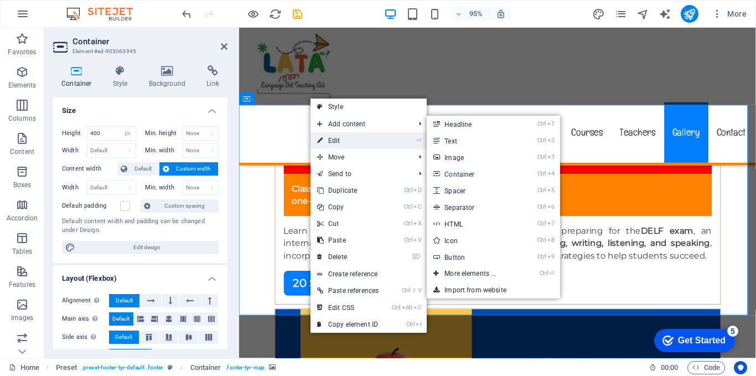
click at [319, 138] on icon at bounding box center [320, 140] width 6 height 17
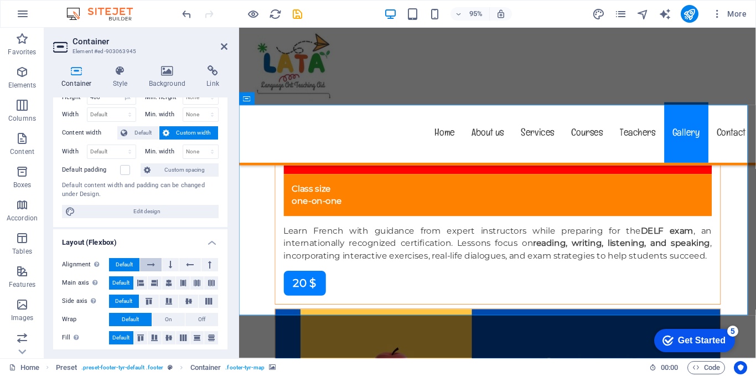
scroll to position [0, 0]
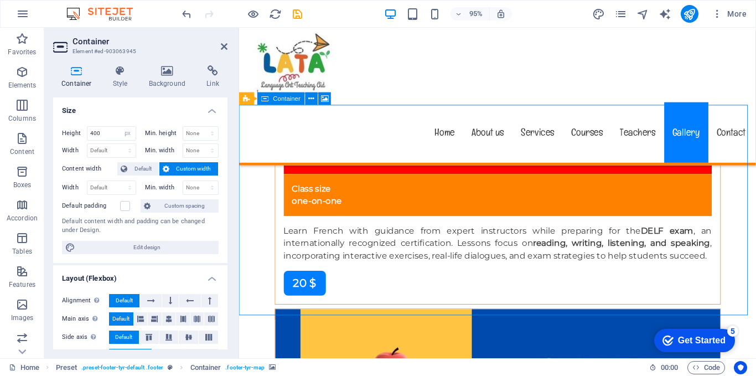
click at [224, 48] on icon at bounding box center [224, 46] width 7 height 9
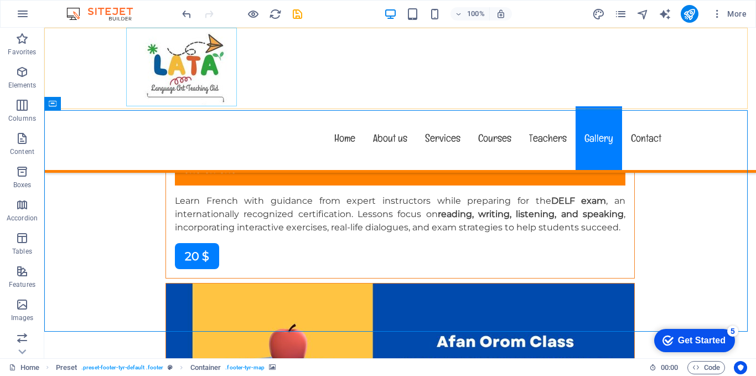
scroll to position [6247, 0]
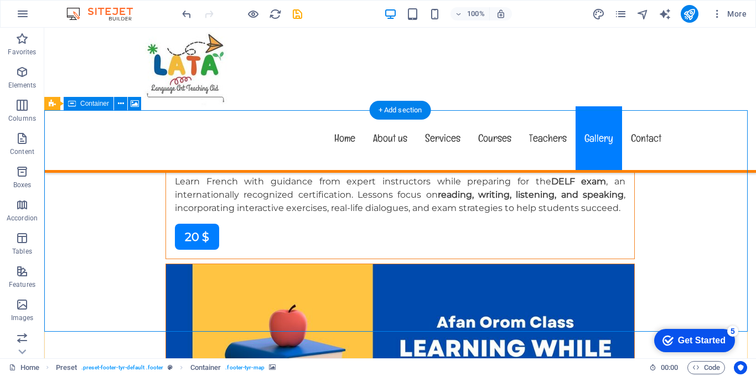
select select "px"
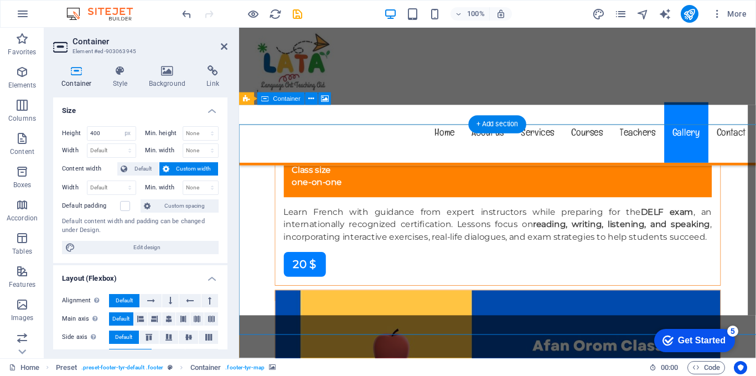
scroll to position [6228, 0]
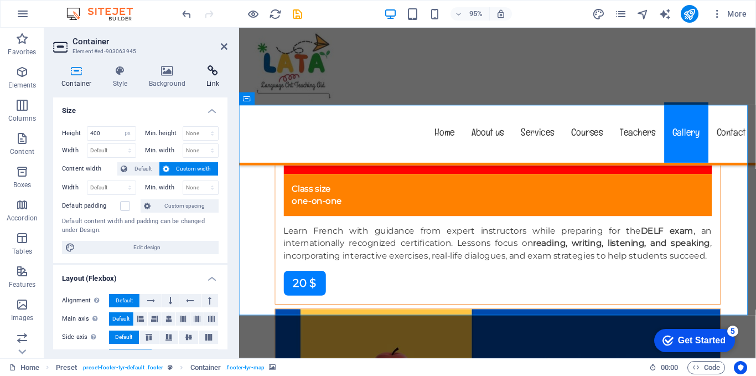
click at [216, 78] on h4 "Link" at bounding box center [212, 76] width 29 height 23
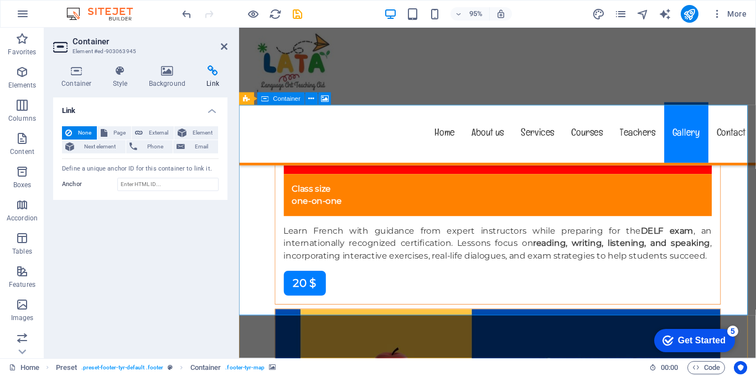
click at [85, 76] on h4 "Container" at bounding box center [78, 76] width 51 height 23
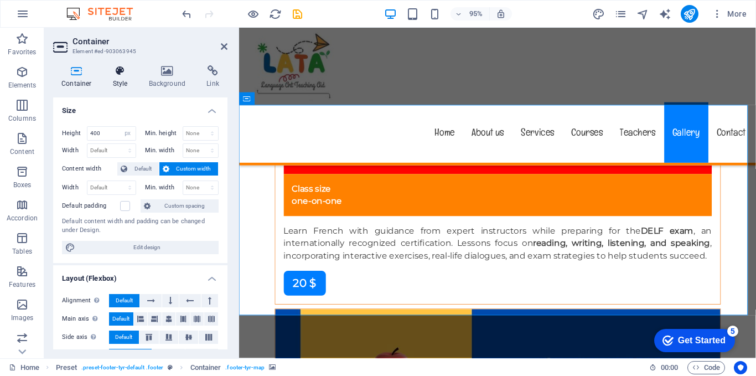
click at [123, 80] on h4 "Style" at bounding box center [123, 76] width 36 height 23
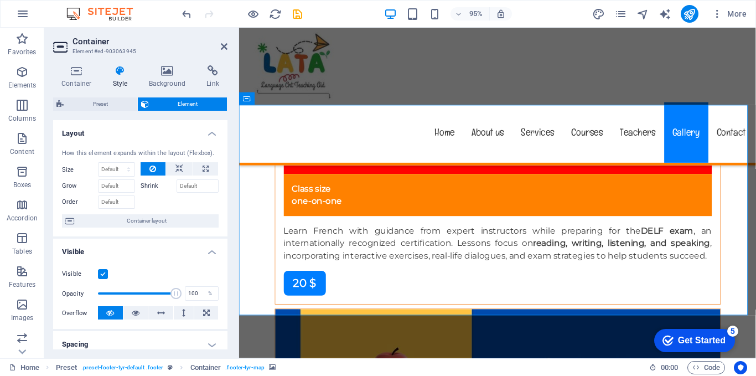
click at [169, 96] on div "Container Style Background Link Size Height 400 Default px rem % vh vw Min. hei…" at bounding box center [140, 207] width 174 height 284
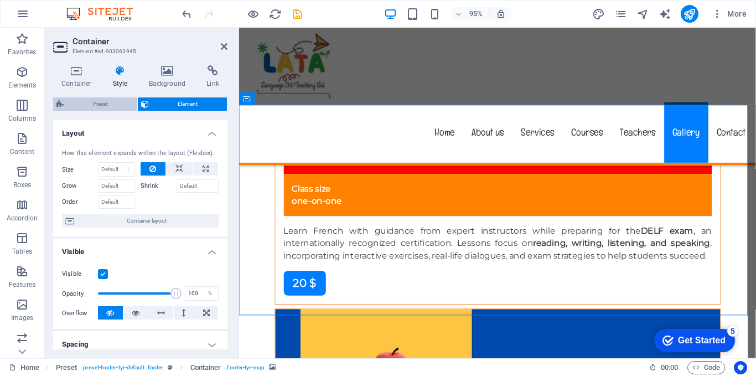
click at [101, 103] on span "Preset" at bounding box center [100, 103] width 67 height 13
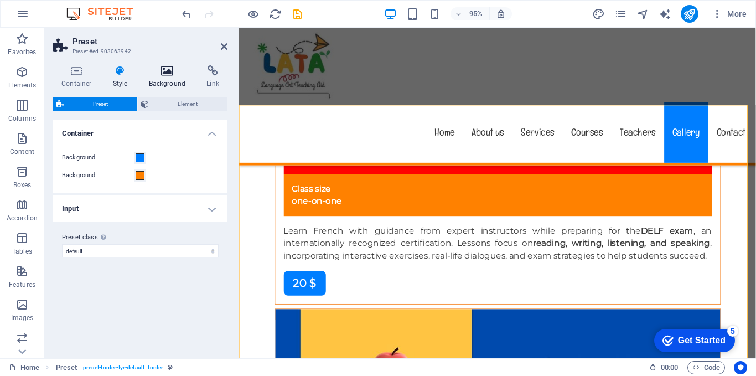
click at [153, 79] on h4 "Background" at bounding box center [170, 76] width 58 height 23
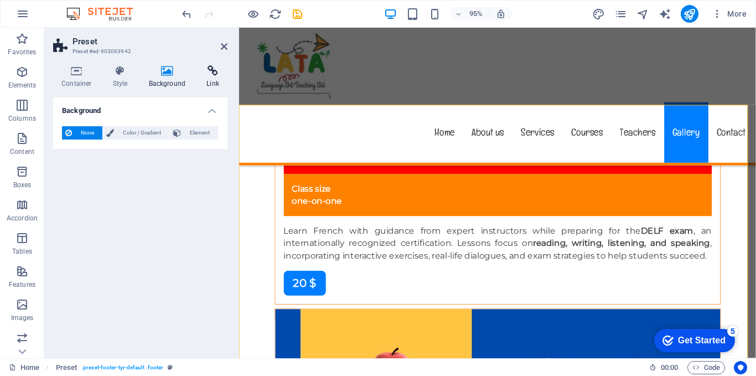
click at [209, 81] on h4 "Link" at bounding box center [212, 76] width 29 height 23
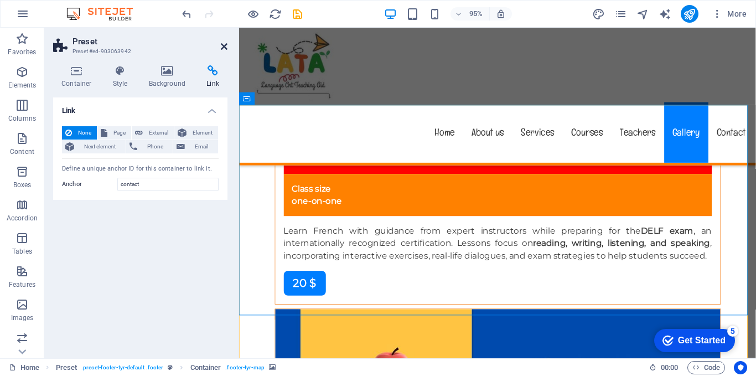
click at [225, 44] on icon at bounding box center [224, 46] width 7 height 9
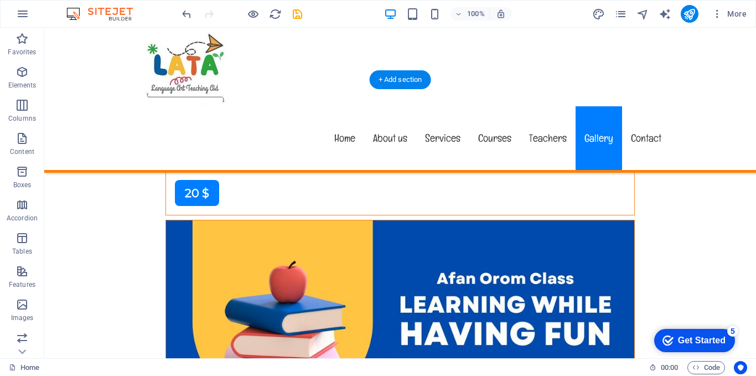
scroll to position [6236, 0]
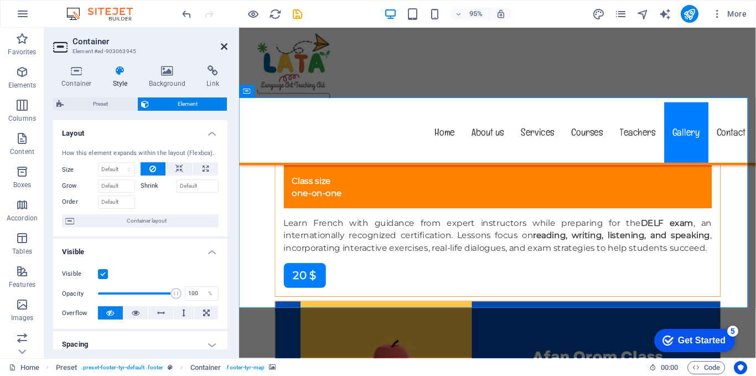
click at [221, 47] on header "Container Element #ed-903063945" at bounding box center [140, 42] width 174 height 29
click at [224, 46] on icon at bounding box center [224, 46] width 7 height 9
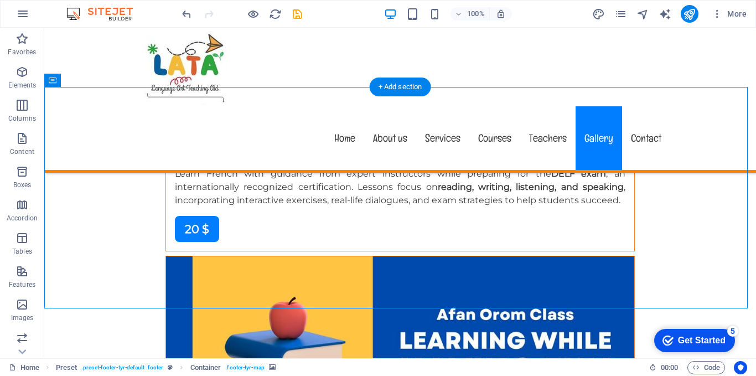
scroll to position [6310, 0]
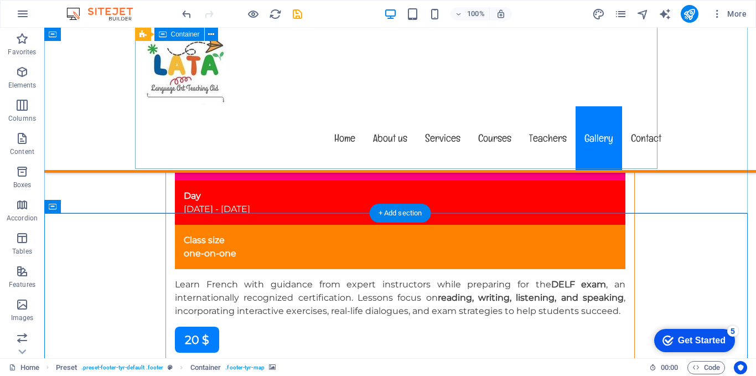
scroll to position [6200, 0]
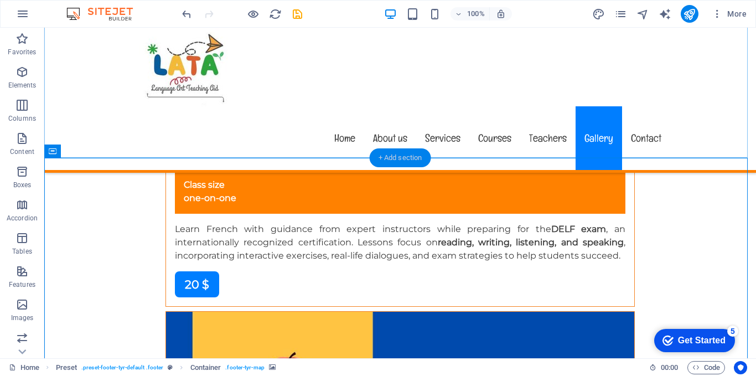
click at [415, 158] on div "+ Add section" at bounding box center [400, 157] width 61 height 19
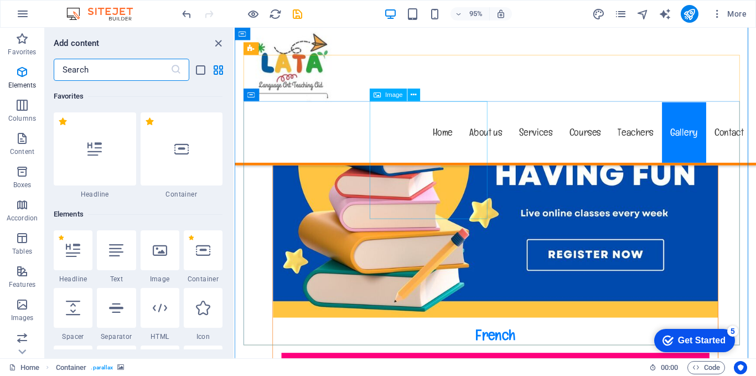
scroll to position [1936, 0]
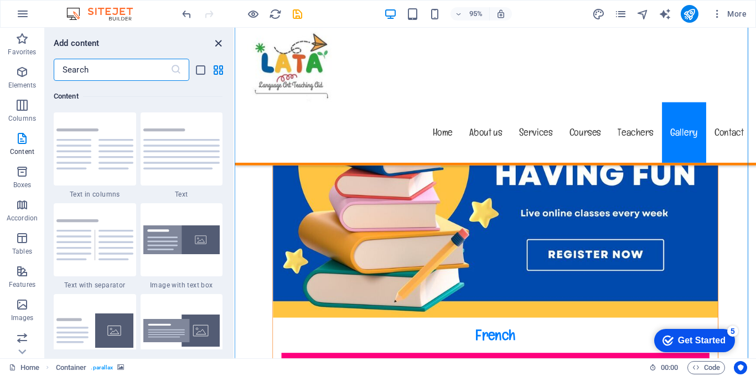
click at [215, 41] on icon "close panel" at bounding box center [218, 43] width 13 height 13
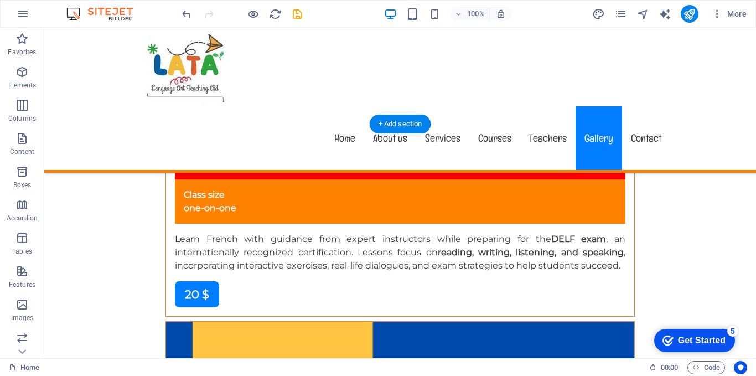
scroll to position [6306, 0]
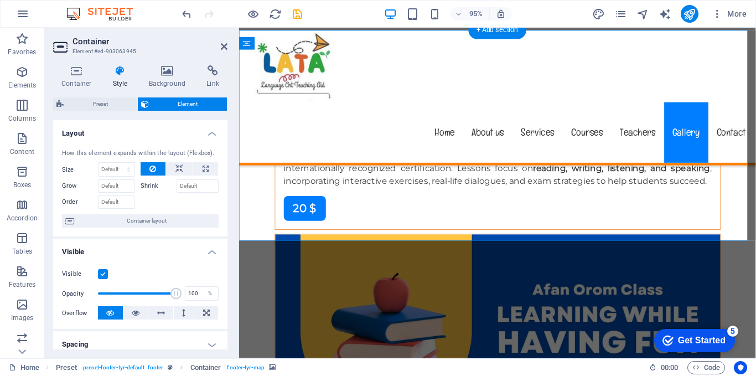
click at [179, 166] on icon at bounding box center [179, 168] width 8 height 13
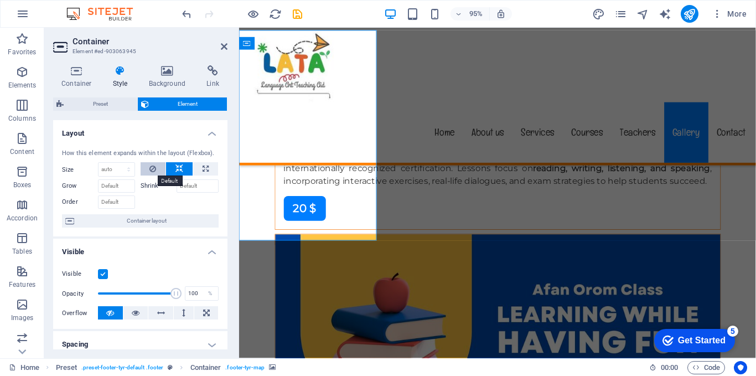
click at [152, 162] on icon at bounding box center [152, 168] width 7 height 13
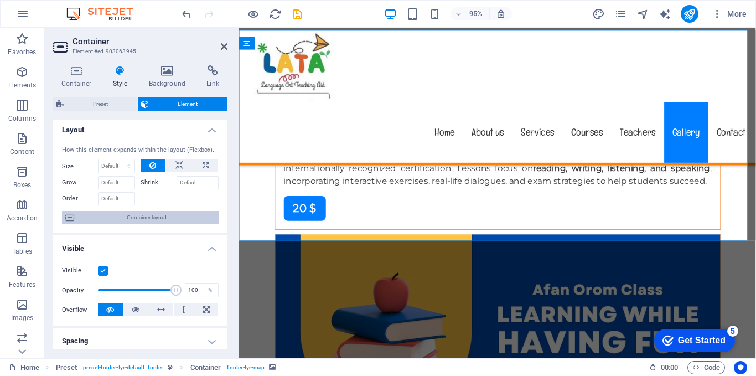
scroll to position [0, 0]
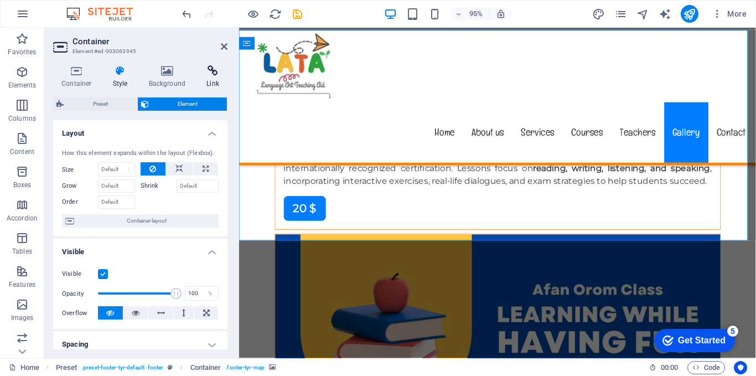
click at [214, 75] on icon at bounding box center [212, 70] width 29 height 11
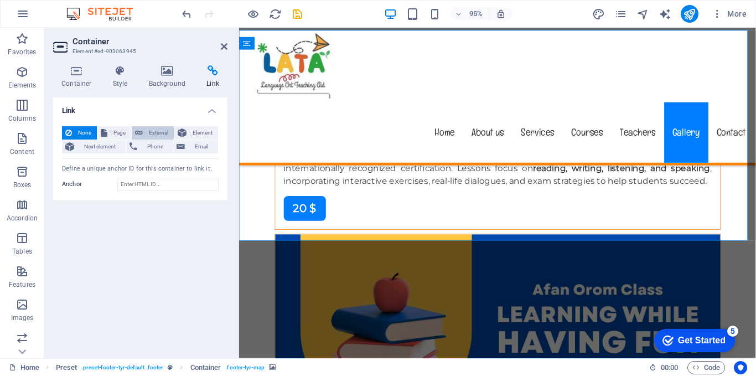
click at [162, 129] on span "External" at bounding box center [158, 132] width 24 height 13
select select "blank"
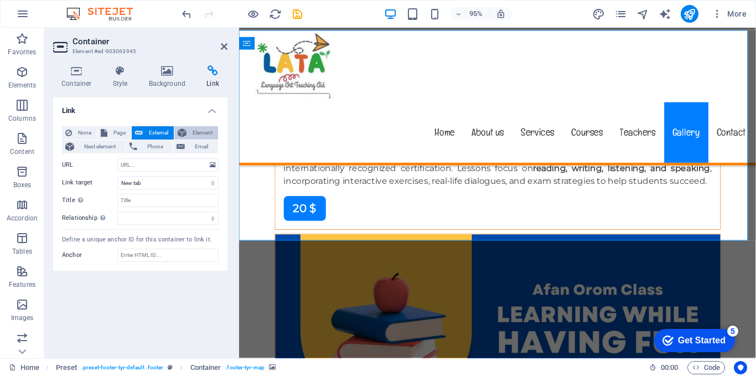
click at [190, 129] on span "Element" at bounding box center [202, 132] width 25 height 13
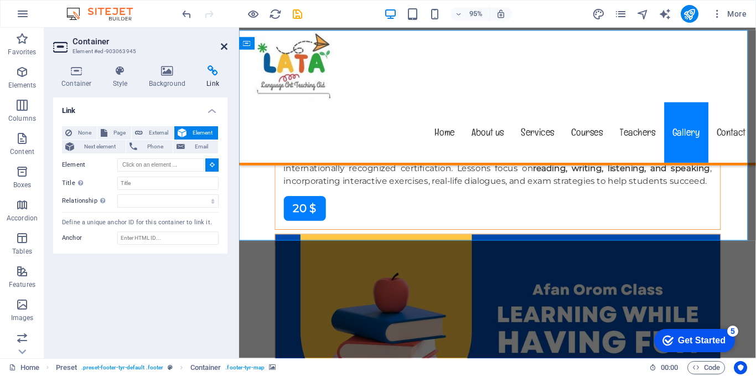
click at [226, 46] on icon at bounding box center [224, 46] width 7 height 9
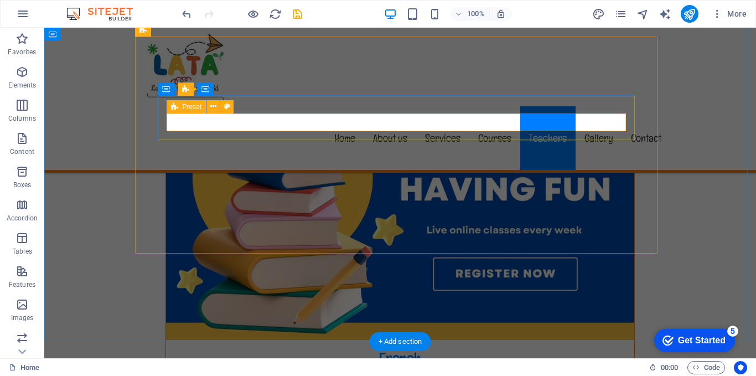
scroll to position [5572, 0]
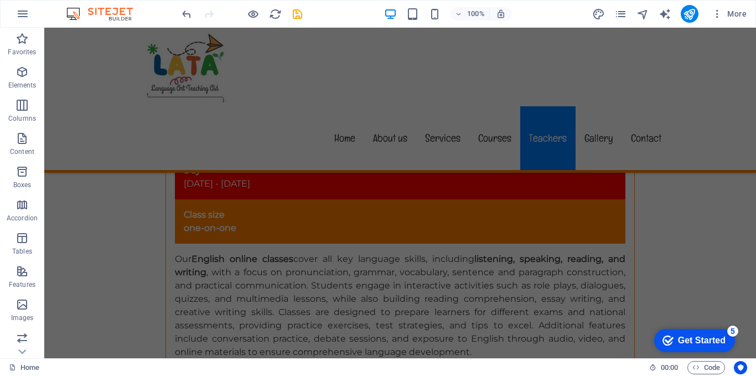
click at [348, 4] on div "100% More" at bounding box center [378, 14] width 755 height 27
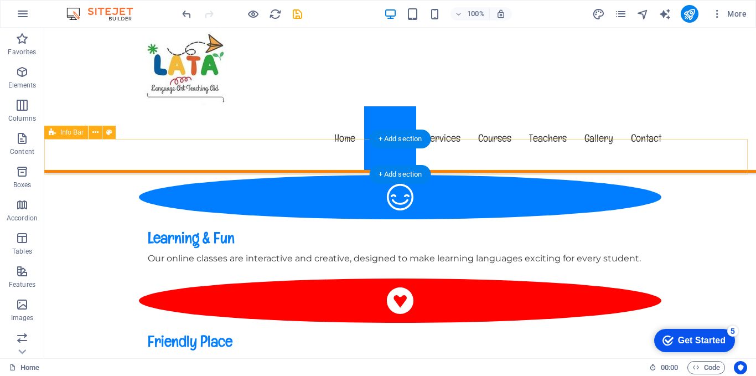
scroll to position [664, 0]
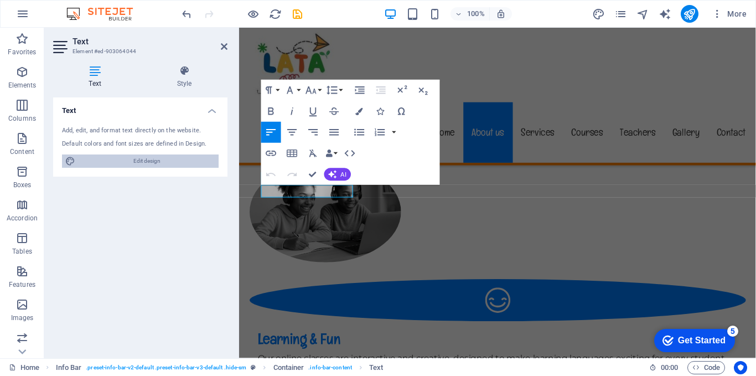
scroll to position [662, 0]
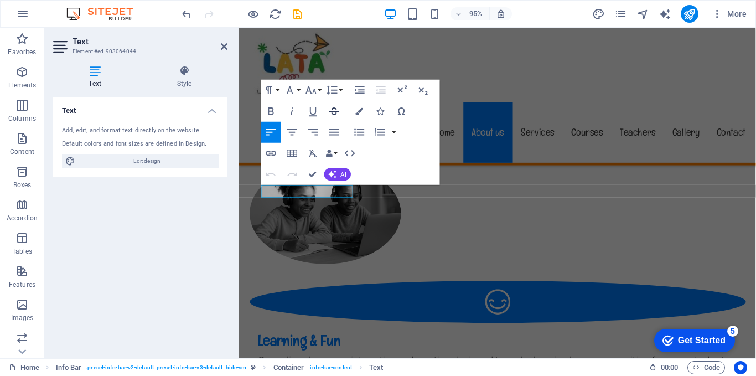
click at [334, 111] on icon "button" at bounding box center [333, 111] width 13 height 13
click at [336, 108] on icon "button" at bounding box center [333, 111] width 13 height 13
click at [276, 152] on icon "button" at bounding box center [270, 153] width 13 height 13
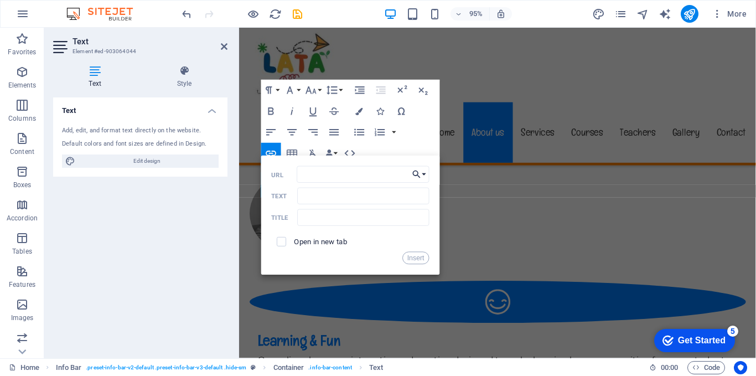
click at [426, 172] on button "Choose Link" at bounding box center [419, 174] width 20 height 17
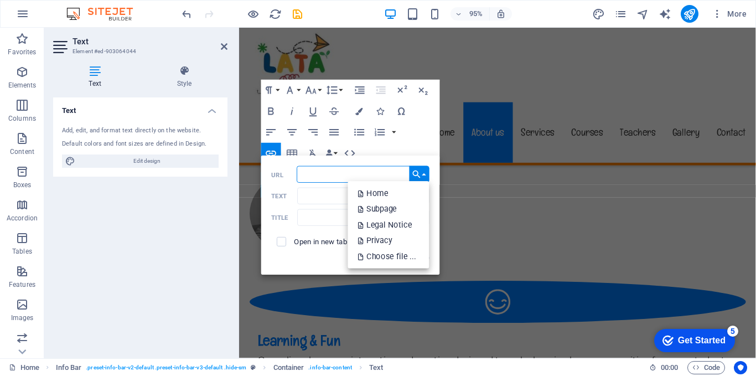
click at [303, 178] on input "URL" at bounding box center [363, 174] width 132 height 17
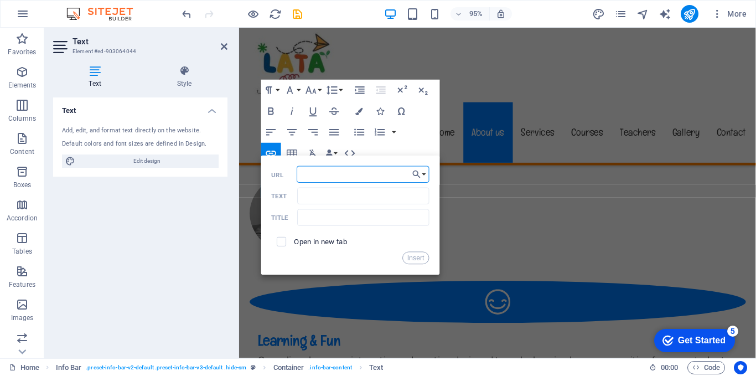
paste input "https://mangrove.reviews/search?sub=geo%3A9.0196149,38.8016732%3Fq%3DMegenagna%…"
type input "https://mangrove.reviews/search?sub=geo%3A9.0196149,38.8016732%3Fq%3DMegenagna%…"
click at [317, 199] on input "Text" at bounding box center [364, 196] width 132 height 17
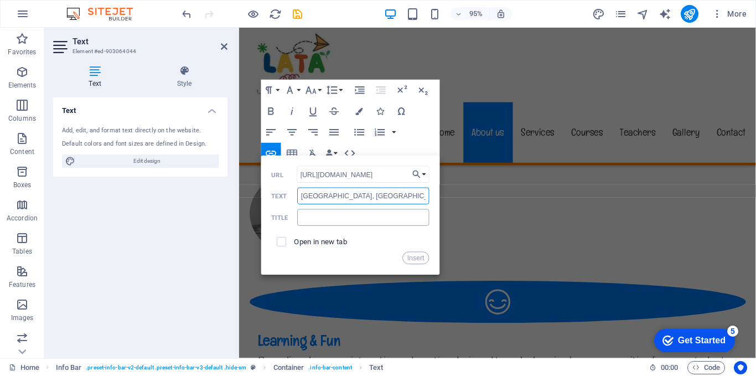
type input "[GEOGRAPHIC_DATA], [GEOGRAPHIC_DATA]"
click at [313, 217] on input "text" at bounding box center [364, 217] width 132 height 17
click at [403, 136] on div "Paragraph Format Normal Heading 1 Heading 2 Heading 3 Heading 4 Heading 5 Headi…" at bounding box center [350, 132] width 179 height 105
click at [274, 230] on div "https://mangrove.reviews/search?sub=geo%3A9.0196149,38.8016732%3Fq%3DMegenagna%…" at bounding box center [351, 215] width 158 height 98
click at [429, 128] on div "Paragraph Format Normal Heading 1 Heading 2 Heading 3 Heading 4 Heading 5 Headi…" at bounding box center [350, 132] width 179 height 105
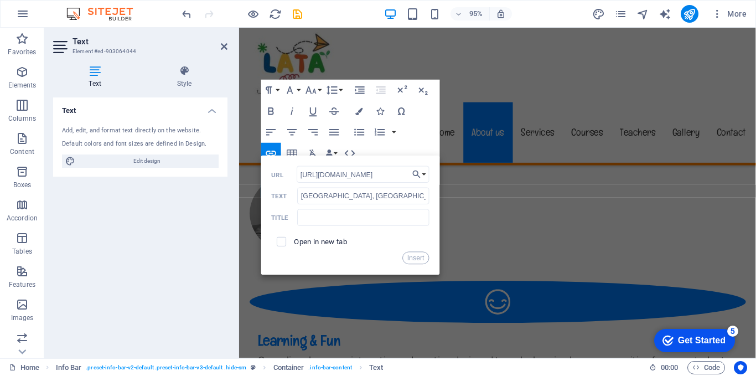
click at [429, 128] on div "Paragraph Format Normal Heading 1 Heading 2 Heading 3 Heading 4 Heading 5 Headi…" at bounding box center [350, 132] width 179 height 105
click at [306, 241] on label "Open in new tab" at bounding box center [321, 241] width 54 height 8
click at [419, 257] on button "Insert" at bounding box center [416, 258] width 27 height 13
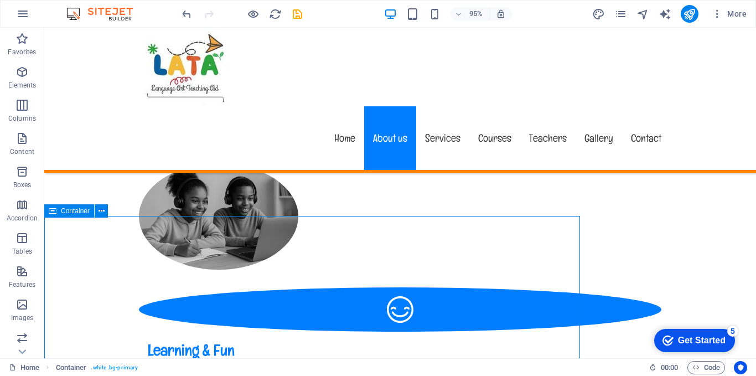
scroll to position [664, 0]
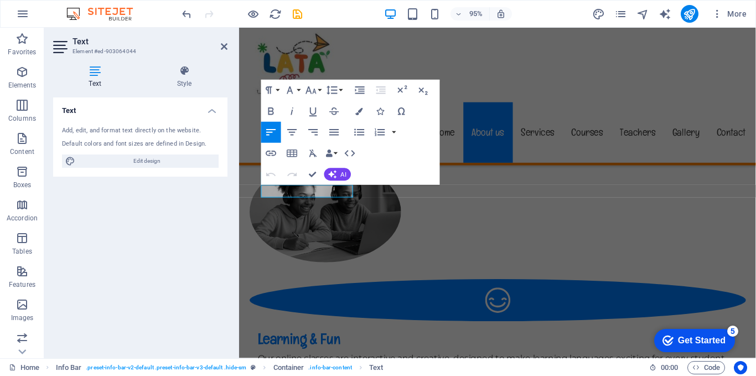
scroll to position [662, 0]
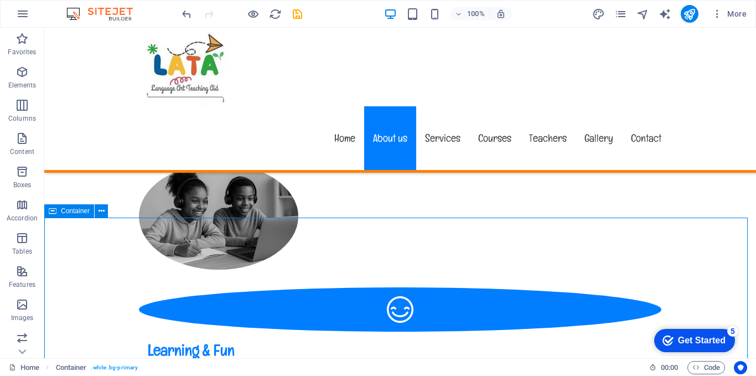
scroll to position [664, 0]
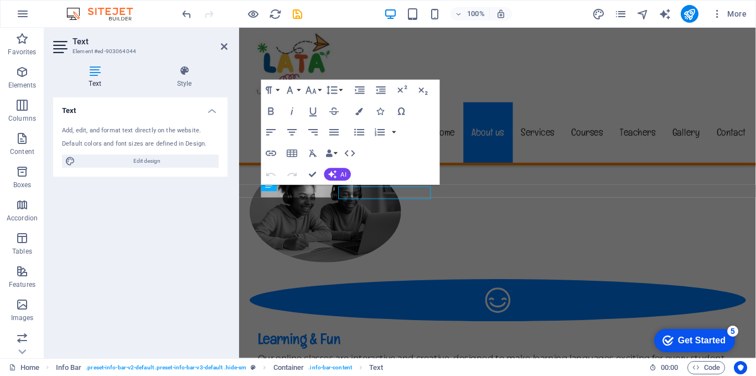
scroll to position [662, 0]
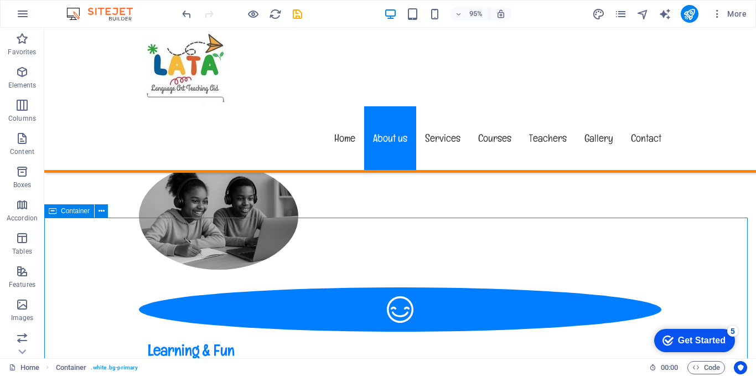
scroll to position [664, 0]
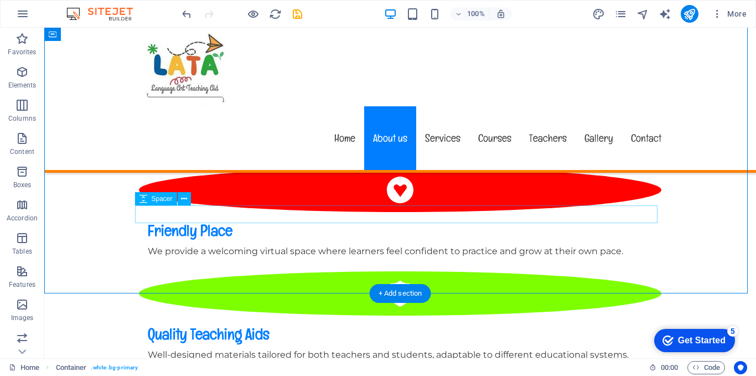
scroll to position [940, 0]
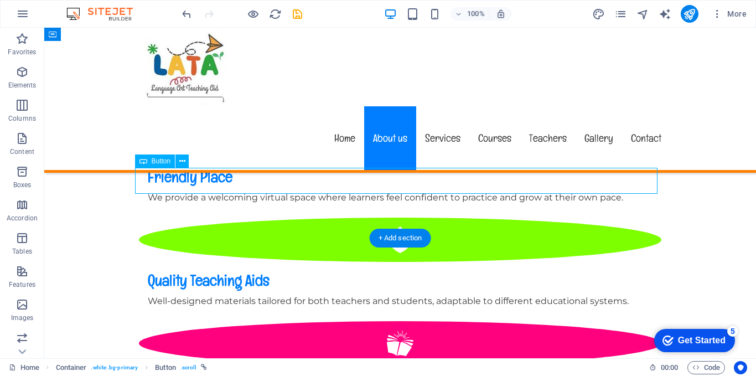
select select
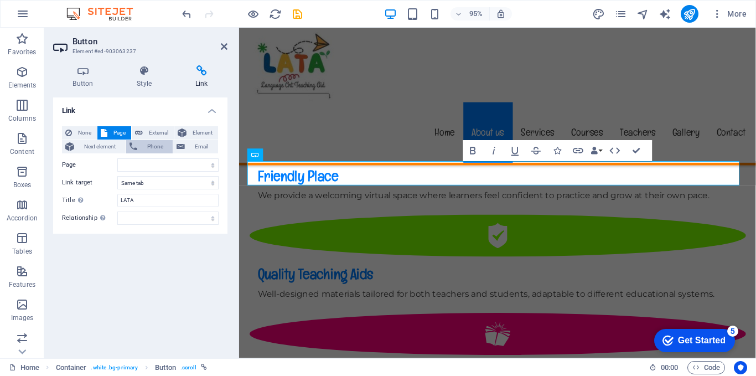
click at [144, 141] on span "Phone" at bounding box center [155, 146] width 29 height 13
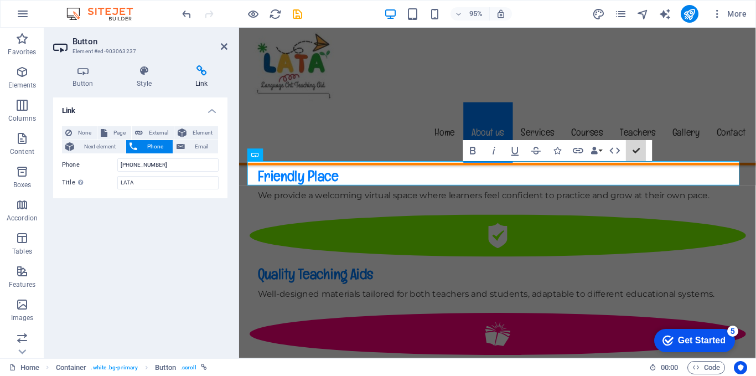
scroll to position [940, 0]
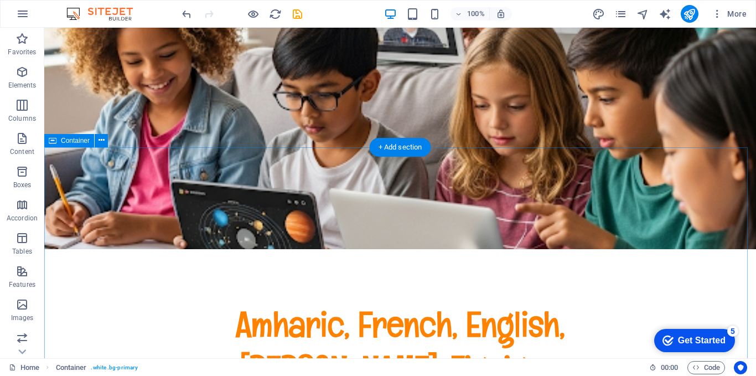
scroll to position [0, 0]
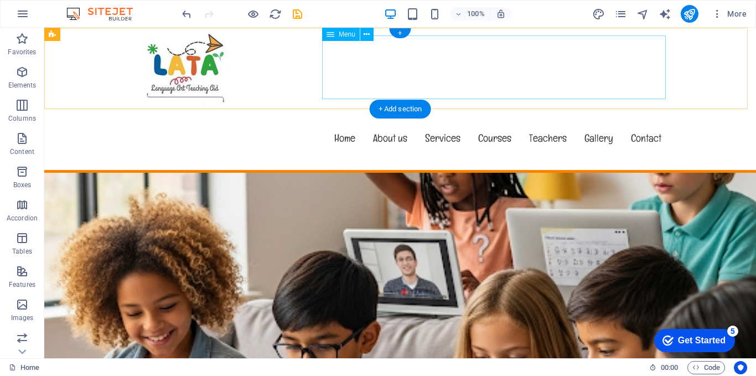
click at [637, 106] on nav "Home About us Services Courses Teachers Gallery Contact" at bounding box center [400, 138] width 540 height 64
click at [644, 106] on nav "Home About us Services Courses Teachers Gallery Contact" at bounding box center [400, 138] width 540 height 64
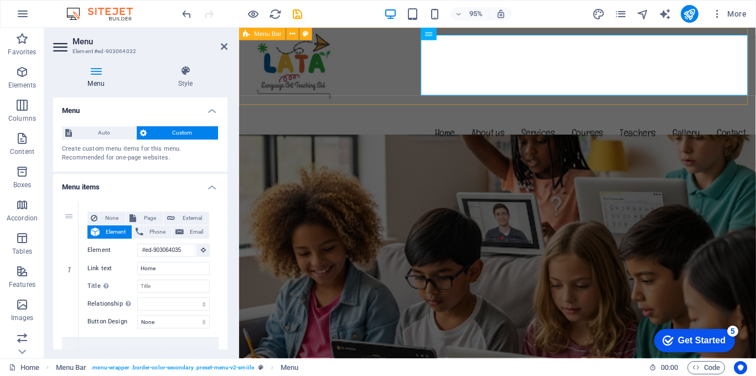
click at [395, 78] on div "Menu Home About us Services Courses Teachers Gallery Contact" at bounding box center [511, 100] width 544 height 145
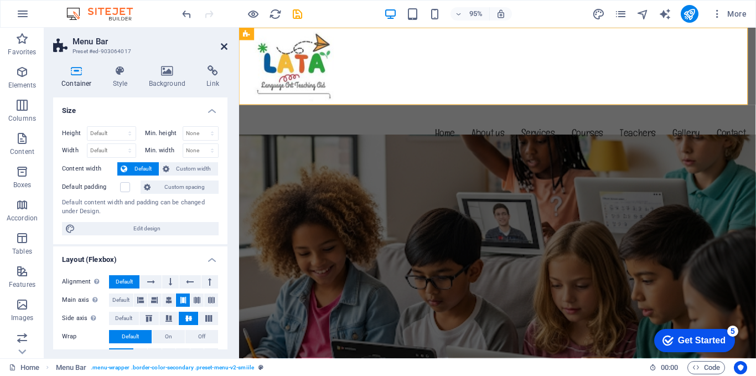
click at [227, 43] on icon at bounding box center [224, 46] width 7 height 9
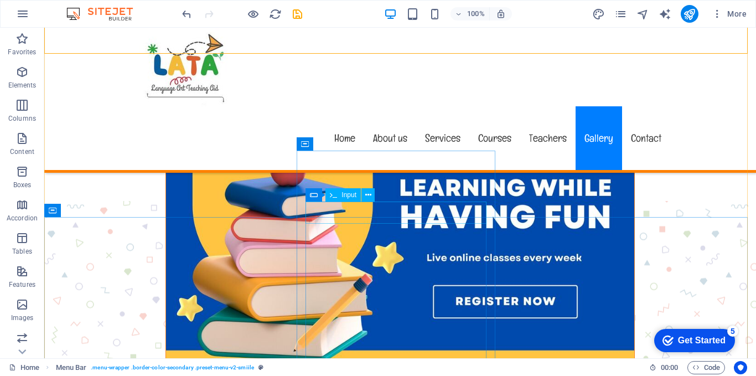
scroll to position [6362, 0]
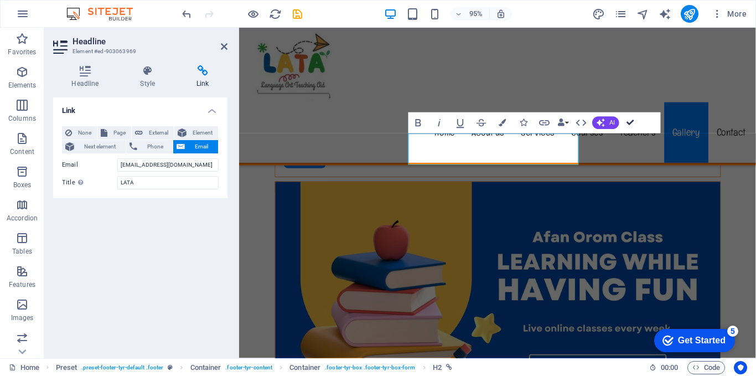
drag, startPoint x: 635, startPoint y: 121, endPoint x: 589, endPoint y: 92, distance: 53.4
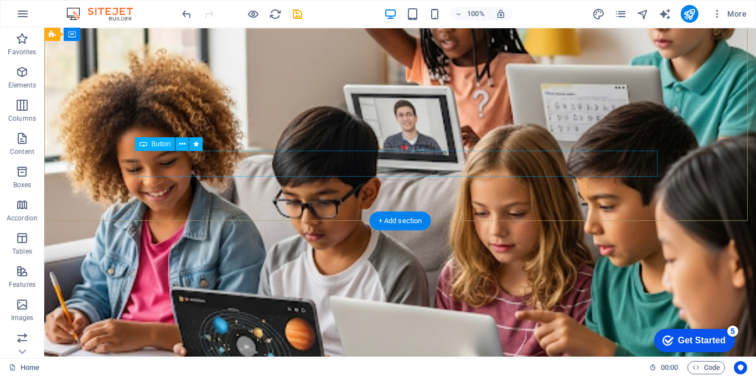
scroll to position [0, 0]
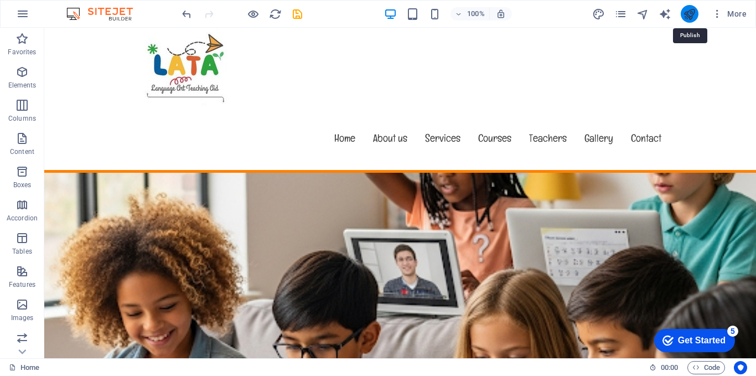
click at [686, 13] on icon "publish" at bounding box center [689, 14] width 13 height 13
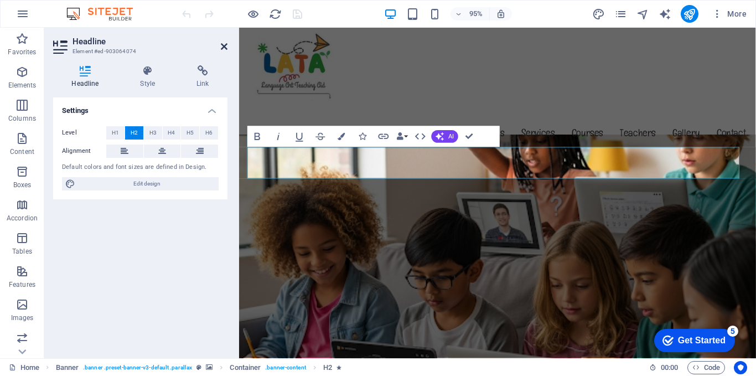
click at [225, 44] on icon at bounding box center [224, 46] width 7 height 9
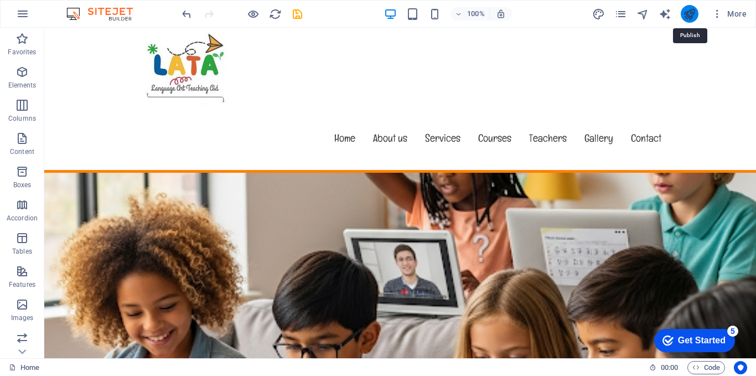
click at [690, 14] on icon "publish" at bounding box center [689, 14] width 13 height 13
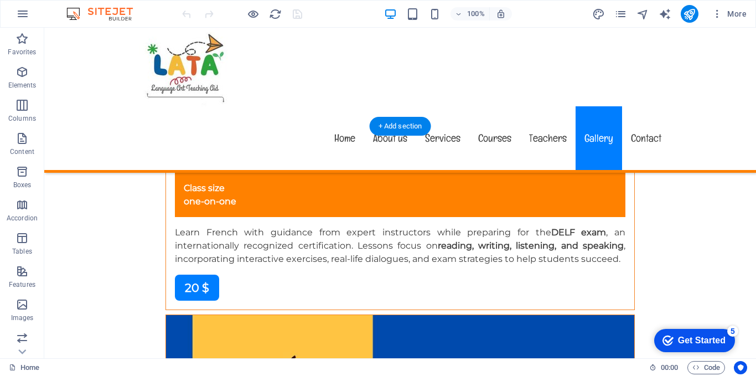
scroll to position [6236, 0]
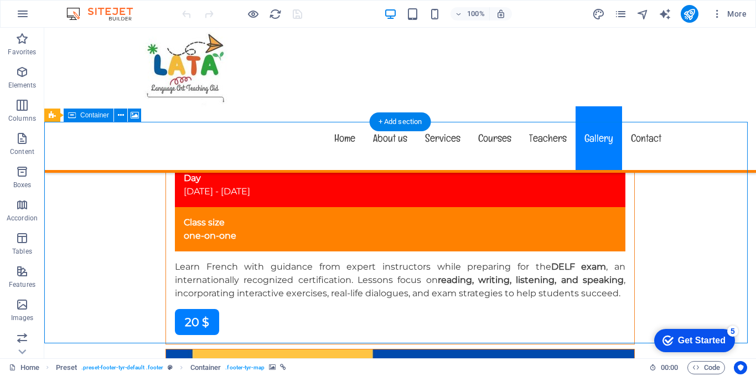
select select "px"
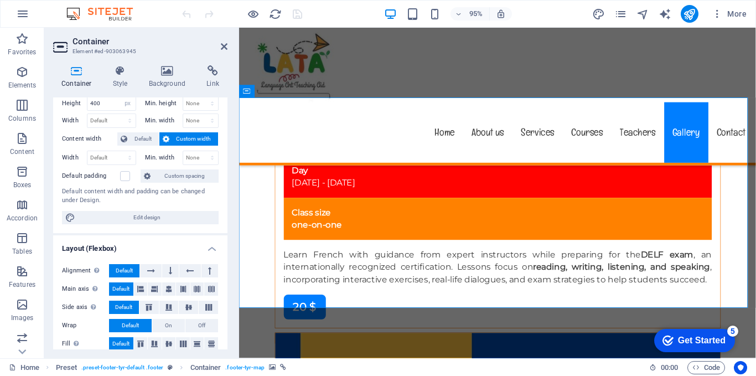
scroll to position [0, 0]
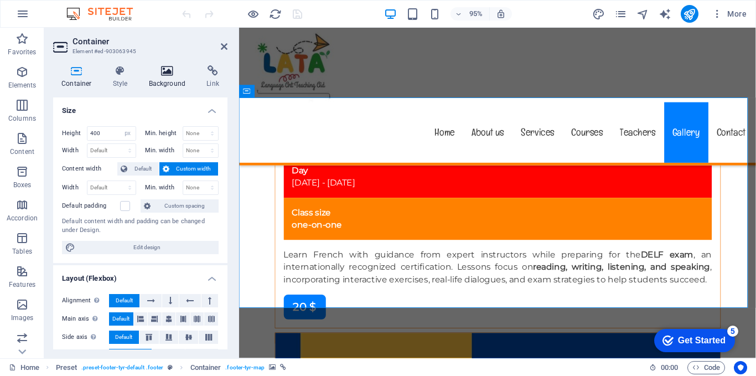
click at [154, 76] on icon at bounding box center [168, 70] width 54 height 11
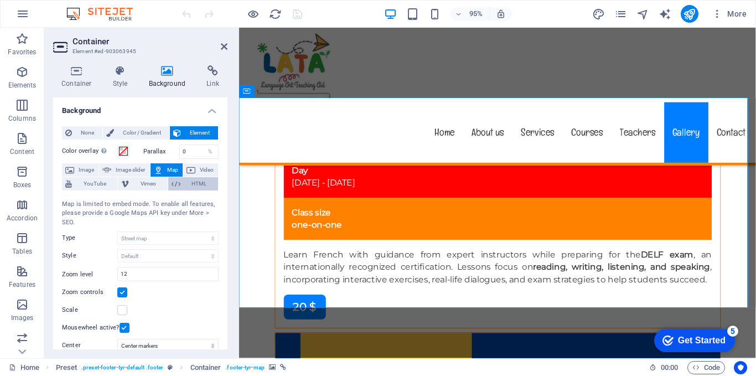
click at [192, 184] on span "HTML" at bounding box center [199, 183] width 31 height 13
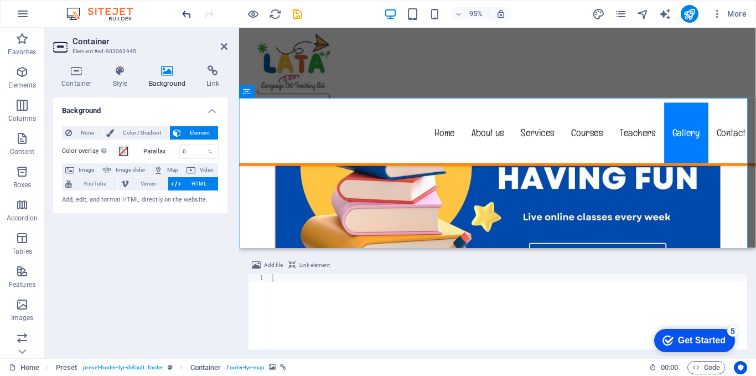
click at [188, 8] on icon "undo" at bounding box center [186, 14] width 13 height 13
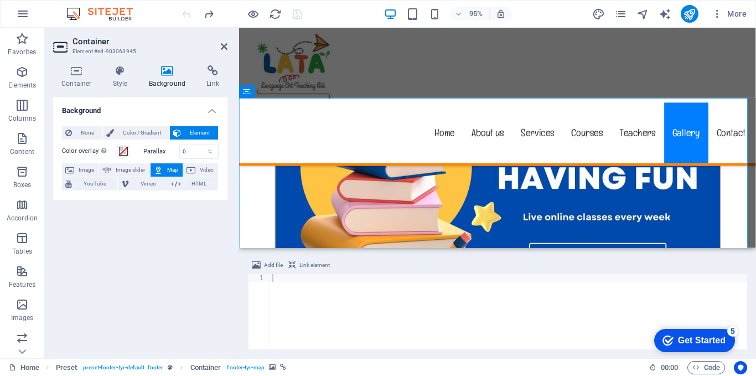
click at [160, 168] on icon at bounding box center [158, 169] width 9 height 13
click at [162, 168] on icon at bounding box center [158, 169] width 9 height 13
click at [88, 166] on span "Image" at bounding box center [86, 169] width 18 height 13
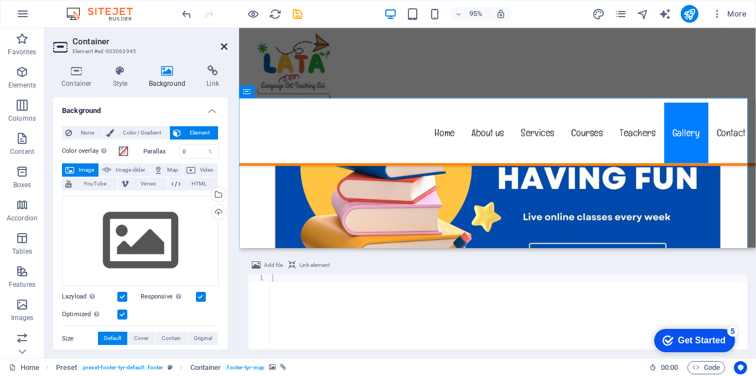
click at [222, 44] on icon at bounding box center [224, 46] width 7 height 9
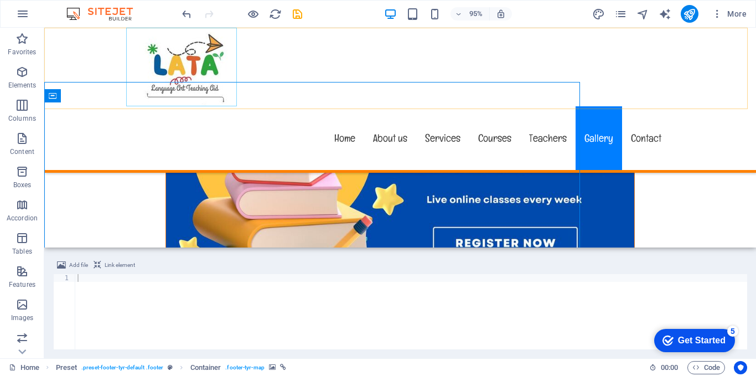
scroll to position [6255, 0]
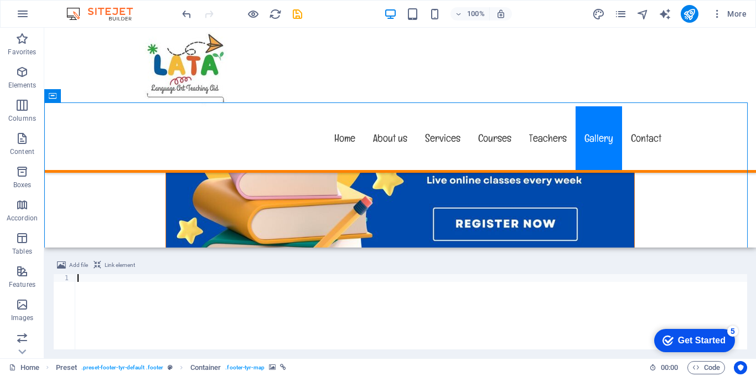
click at [230, 301] on div at bounding box center [411, 319] width 672 height 91
click at [267, 67] on div "Menu Home About us Services Courses Teachers Gallery Contact" at bounding box center [399, 100] width 711 height 145
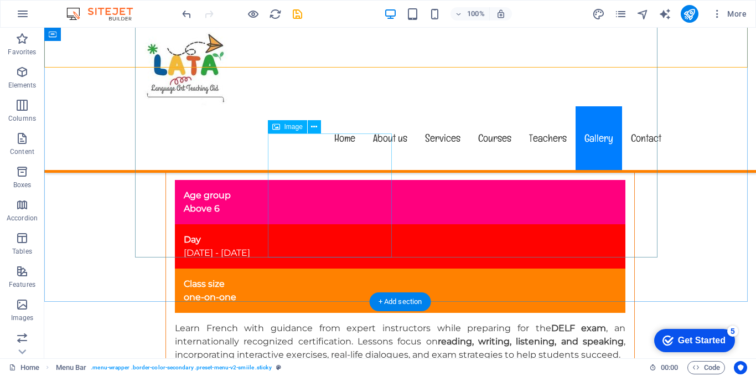
scroll to position [6236, 0]
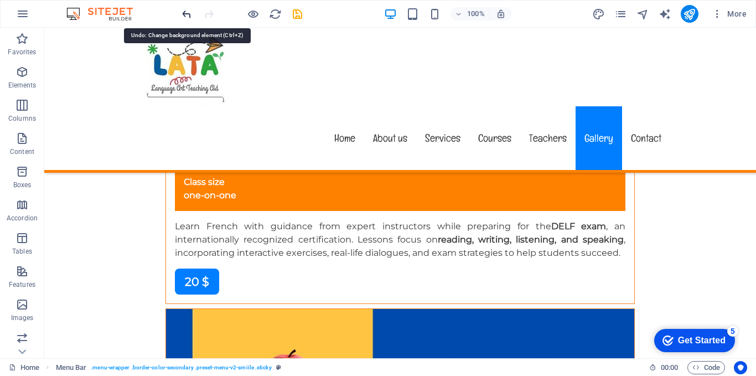
click at [189, 11] on icon "undo" at bounding box center [186, 14] width 13 height 13
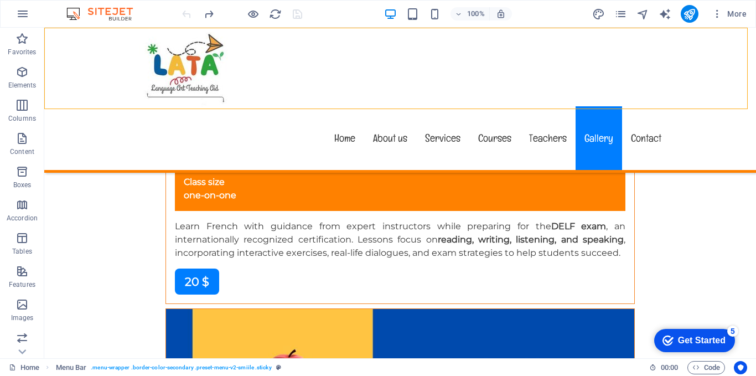
click at [189, 11] on div at bounding box center [242, 14] width 124 height 18
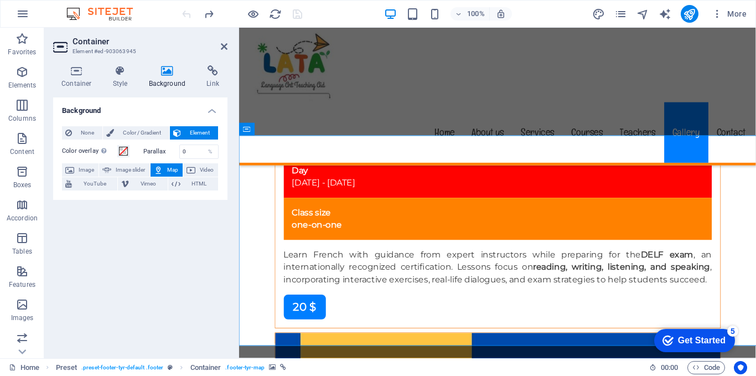
scroll to position [6216, 0]
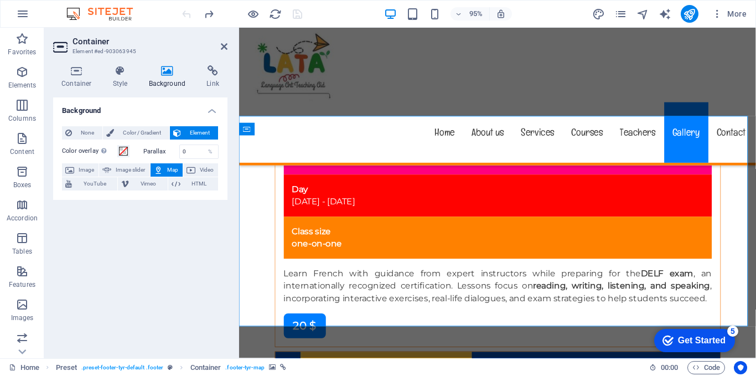
click at [159, 168] on icon at bounding box center [158, 169] width 9 height 13
click at [138, 184] on span "Vimeo" at bounding box center [148, 183] width 32 height 13
select select "ar16_9"
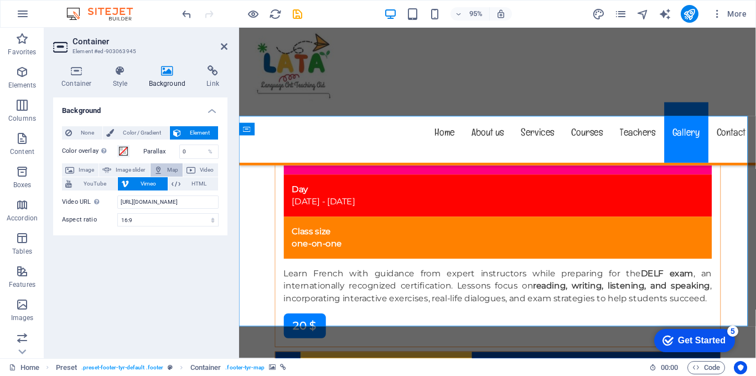
click at [173, 168] on span "Map" at bounding box center [172, 169] width 13 height 13
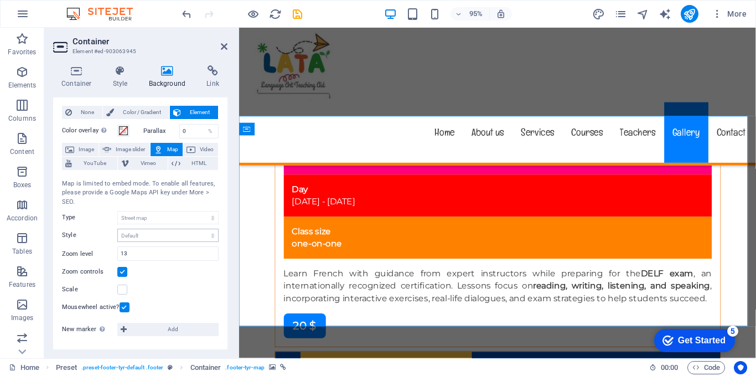
scroll to position [0, 0]
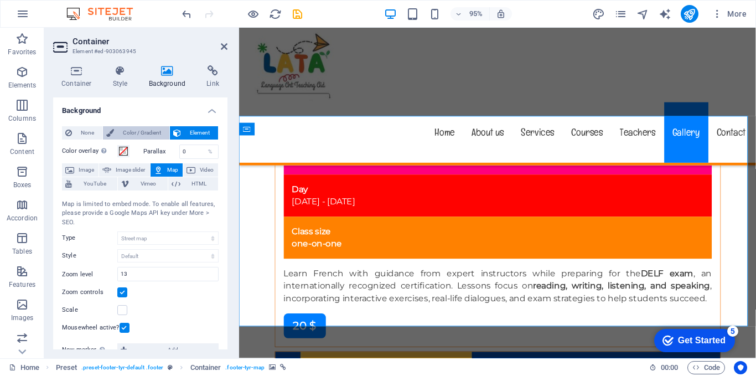
click at [153, 132] on span "Color / Gradient" at bounding box center [141, 132] width 49 height 13
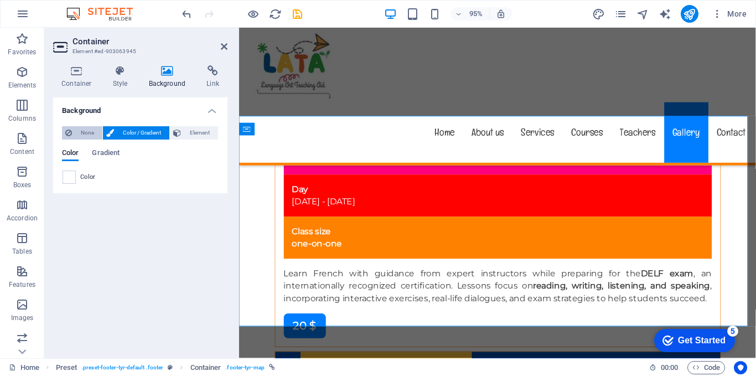
click at [93, 131] on span "None" at bounding box center [87, 132] width 24 height 13
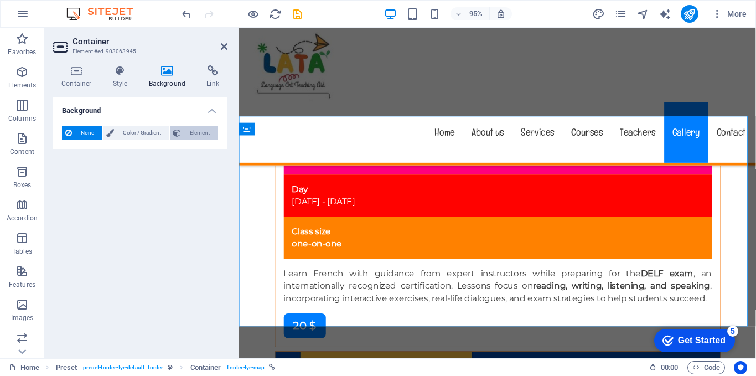
click at [186, 129] on span "Element" at bounding box center [199, 132] width 30 height 13
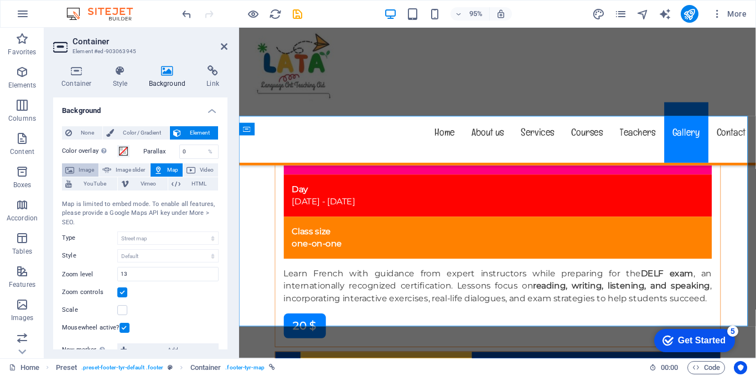
click at [73, 164] on icon at bounding box center [69, 169] width 9 height 13
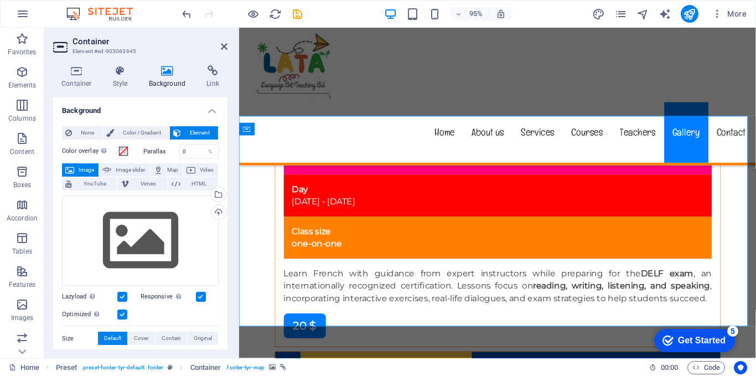
click at [87, 165] on span "Image" at bounding box center [86, 169] width 18 height 13
click at [110, 164] on icon at bounding box center [106, 169] width 9 height 13
select select "ms"
select select "s"
select select "progressive"
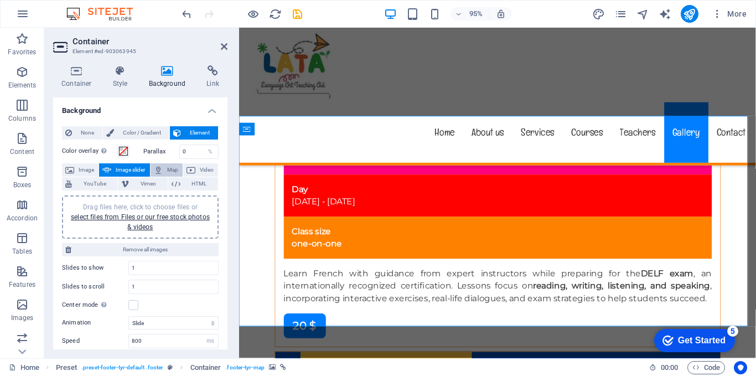
click at [164, 167] on button "Map" at bounding box center [166, 169] width 32 height 13
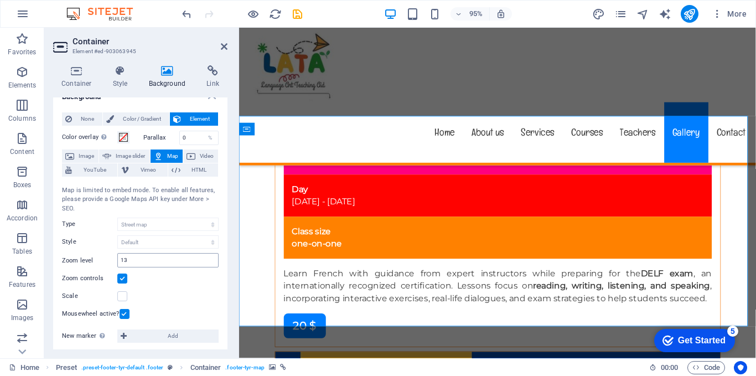
scroll to position [20, 0]
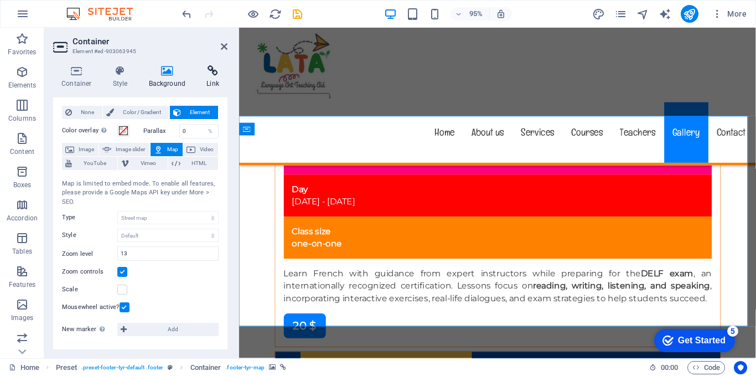
click at [213, 77] on h4 "Link" at bounding box center [212, 76] width 29 height 23
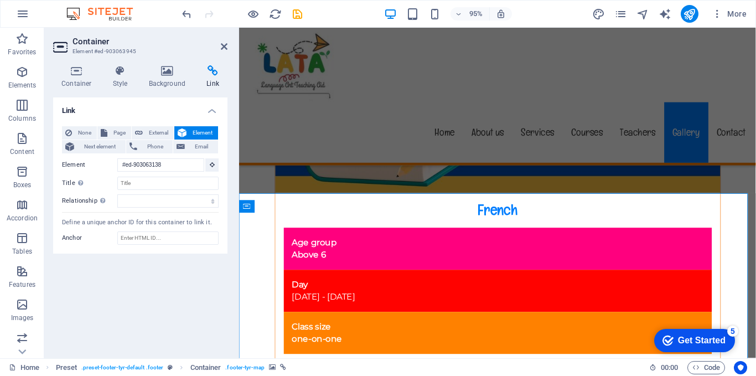
scroll to position [6135, 0]
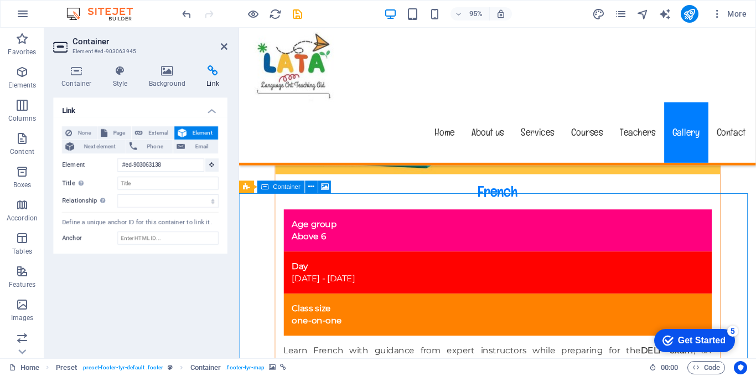
click at [310, 186] on icon at bounding box center [312, 186] width 6 height 11
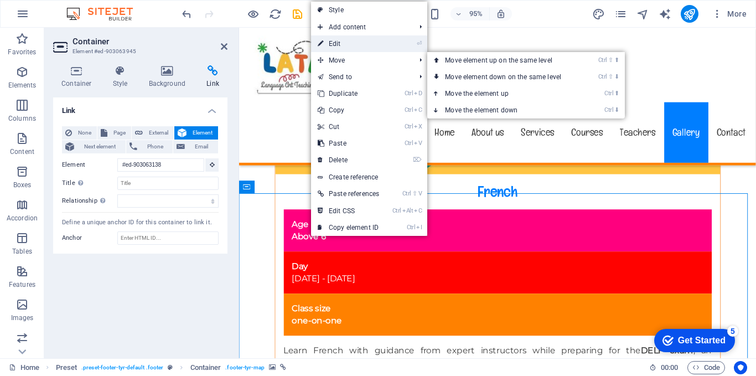
click at [344, 42] on link "⏎ Edit" at bounding box center [348, 43] width 75 height 17
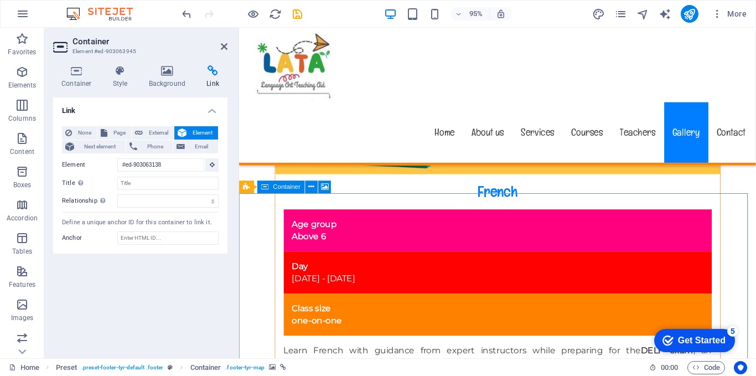
click at [278, 186] on span "Container" at bounding box center [286, 187] width 27 height 6
click at [254, 186] on span "Preset" at bounding box center [263, 187] width 18 height 6
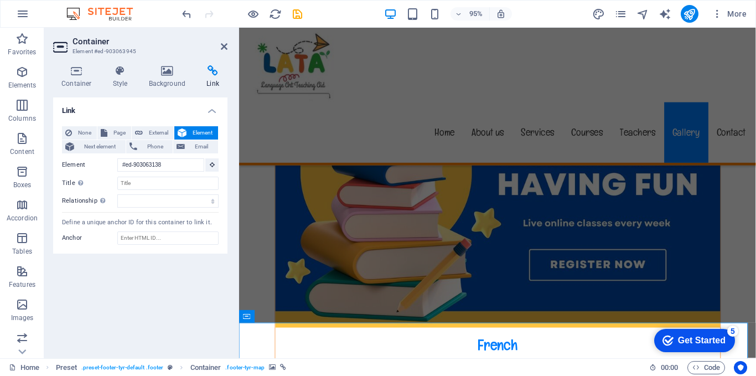
scroll to position [5972, 0]
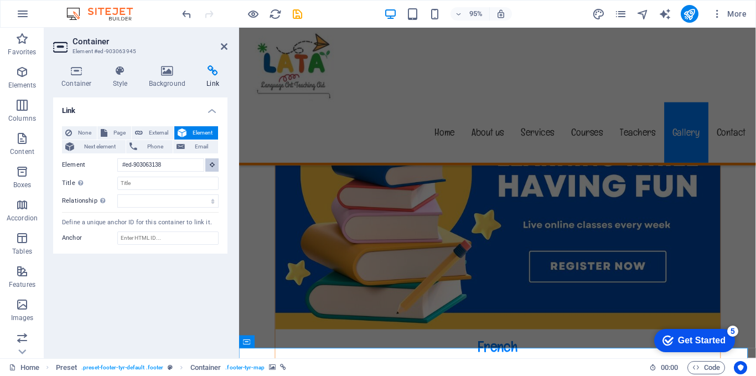
click at [212, 166] on icon at bounding box center [212, 165] width 5 height 6
click at [210, 163] on icon at bounding box center [212, 165] width 5 height 6
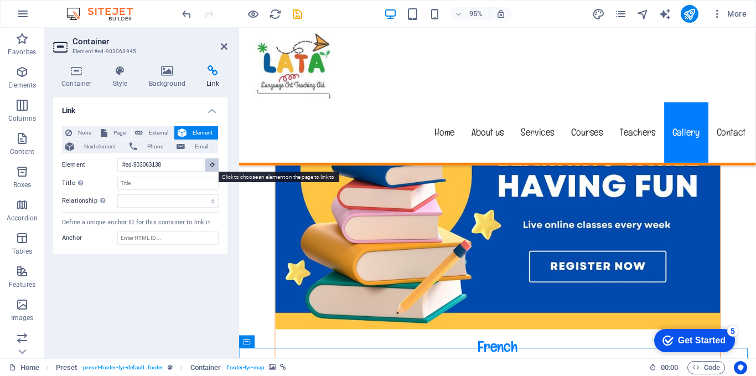
click at [210, 163] on icon at bounding box center [212, 165] width 5 height 6
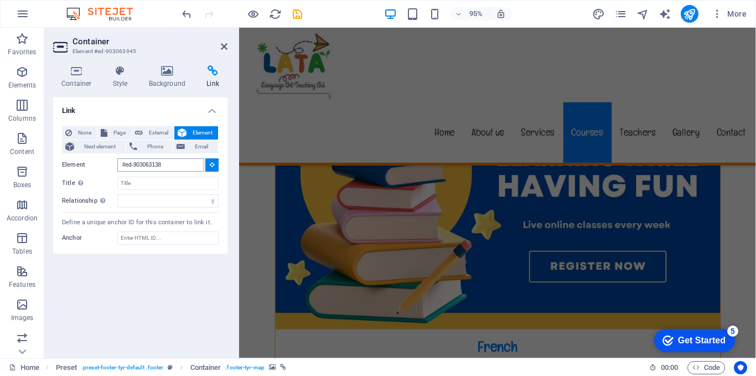
scroll to position [2710, 0]
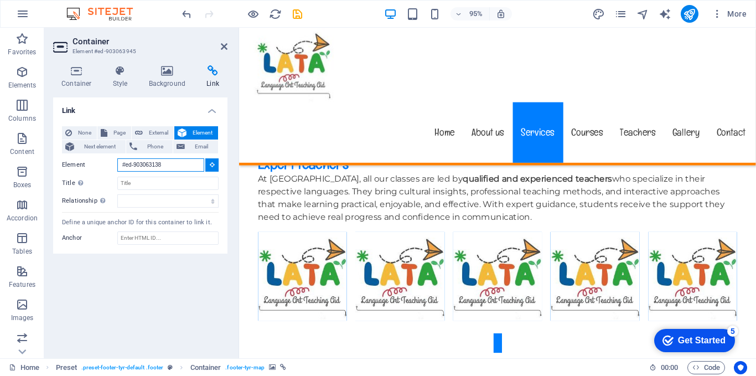
click at [184, 164] on input "#ed-903063138" at bounding box center [160, 164] width 87 height 13
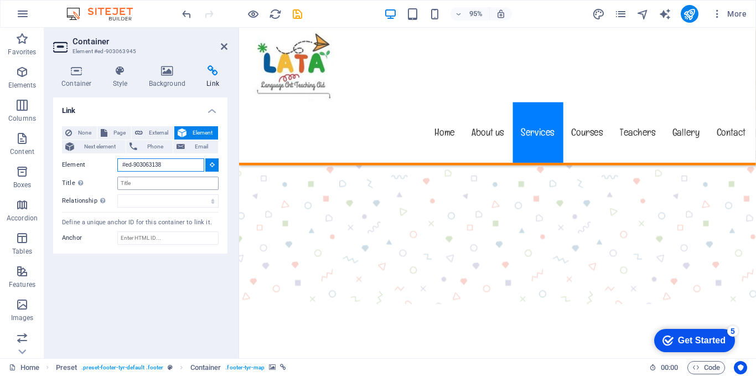
scroll to position [5891, 0]
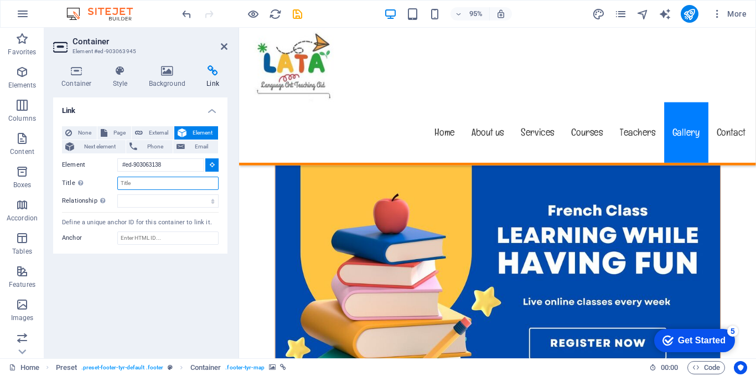
click at [173, 185] on input "Title Additional link description, should not be the same as the link text. The…" at bounding box center [167, 182] width 101 height 13
click at [137, 198] on select "alternate author bookmark external help license next nofollow noreferrer noopen…" at bounding box center [167, 200] width 101 height 13
click at [117, 271] on div "Link None Page External Element Next element Phone Email Page Home Subpage Lega…" at bounding box center [140, 223] width 174 height 252
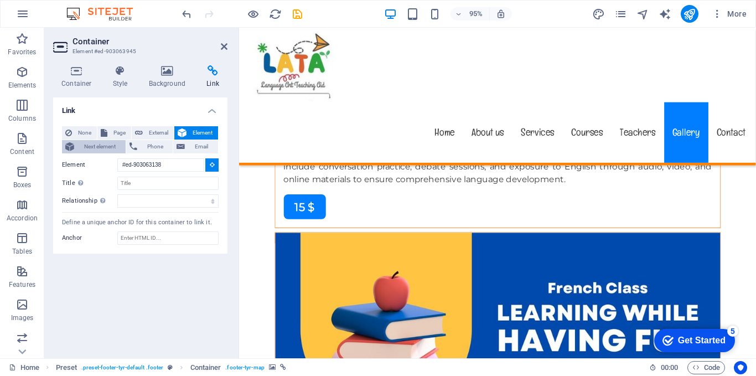
click at [105, 148] on span "Next element" at bounding box center [99, 146] width 45 height 13
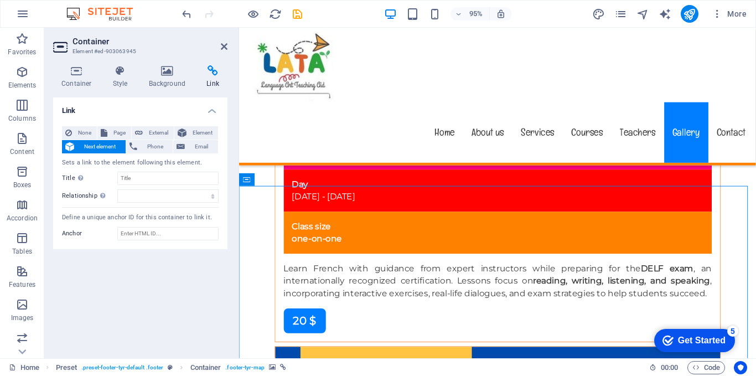
scroll to position [6246, 0]
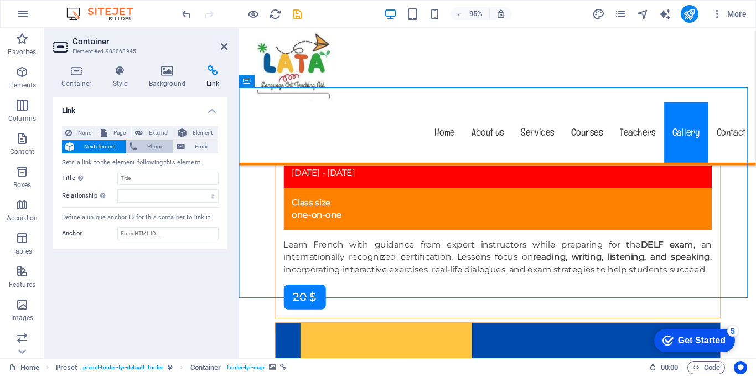
click at [144, 144] on span "Phone" at bounding box center [155, 146] width 29 height 13
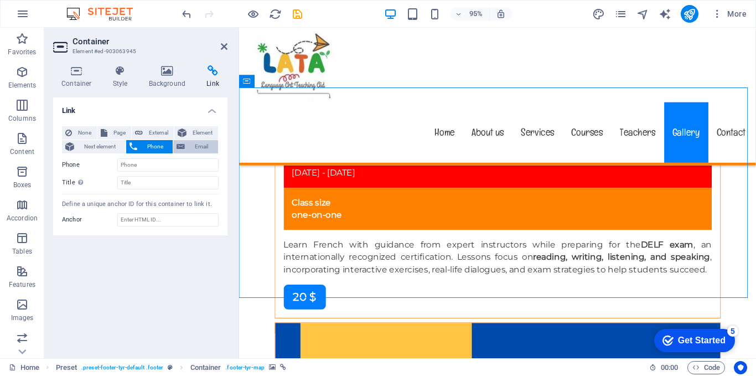
click at [189, 145] on span "Email" at bounding box center [201, 146] width 27 height 13
click at [225, 41] on h2 "Container" at bounding box center [149, 42] width 155 height 10
click at [223, 46] on icon at bounding box center [224, 46] width 7 height 9
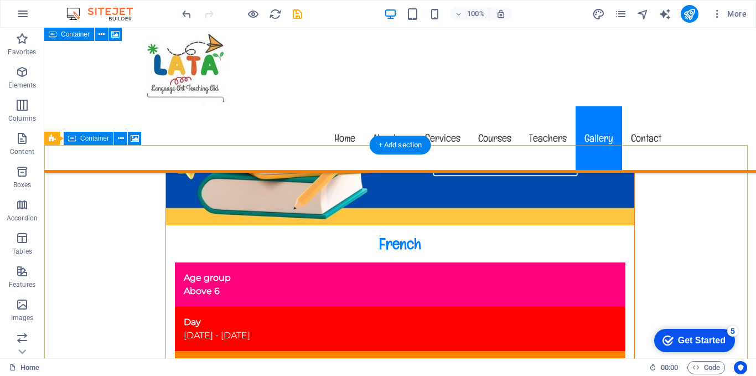
scroll to position [6217, 0]
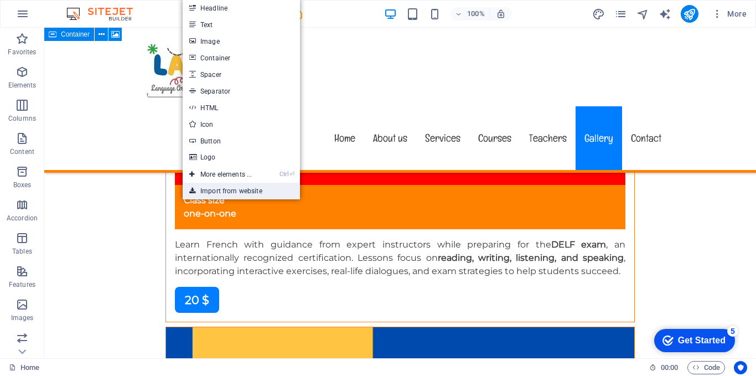
click at [206, 188] on link "Import from website" at bounding box center [241, 191] width 117 height 17
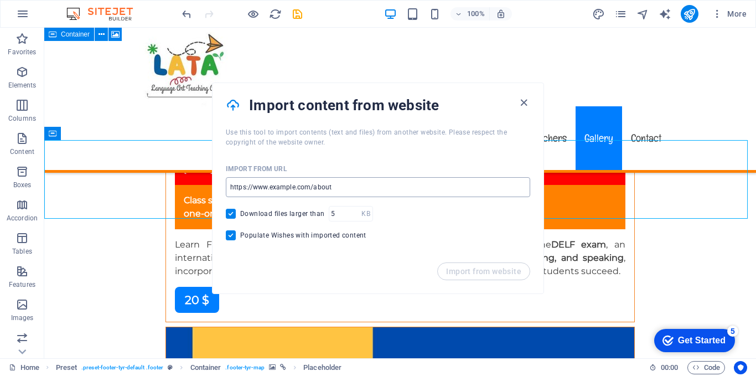
click at [337, 183] on input "url" at bounding box center [378, 187] width 304 height 20
paste input "https://www.waze.com/live-map/directions/et/addis-ababa/addis-ababa/megenagna?t…"
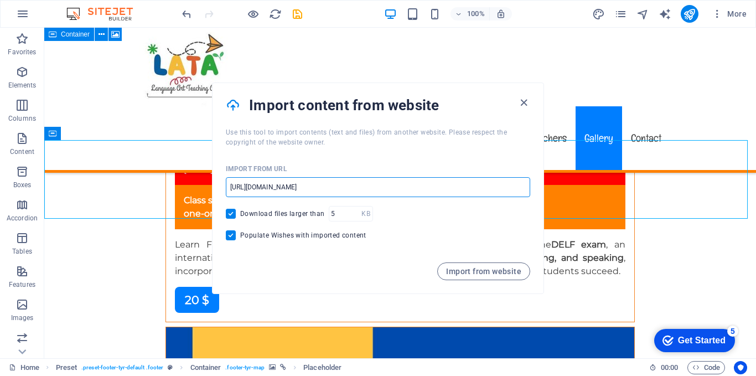
scroll to position [0, 92]
type input "https://www.waze.com/live-map/directions/et/addis-ababa/addis-ababa/megenagna?t…"
click at [450, 271] on span "Import from website" at bounding box center [483, 271] width 75 height 9
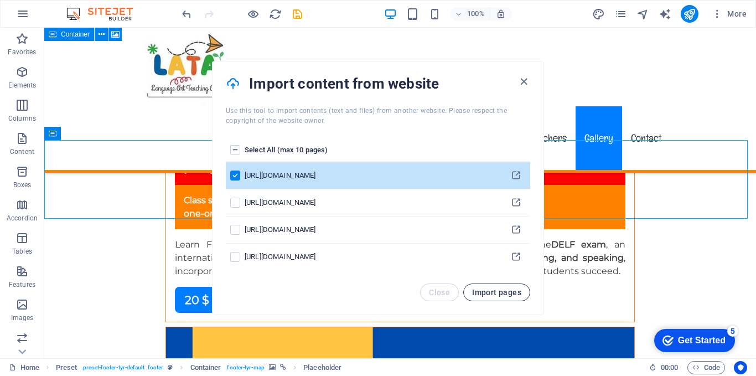
click at [474, 290] on span "Import pages" at bounding box center [496, 292] width 49 height 9
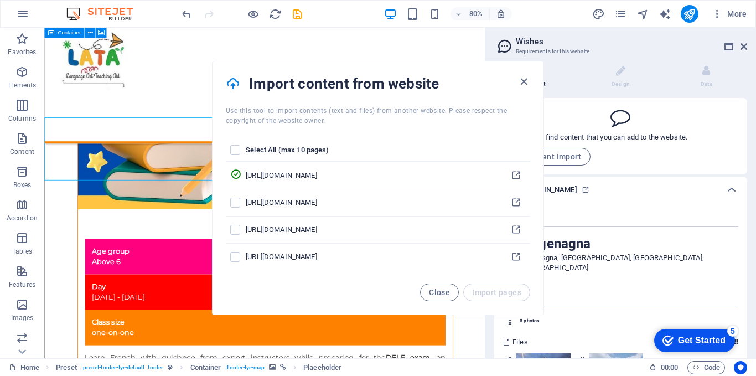
scroll to position [120, 0]
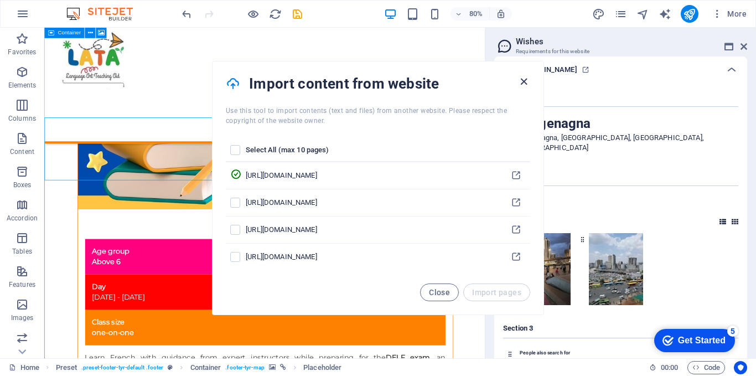
click at [526, 82] on icon "button" at bounding box center [523, 81] width 13 height 13
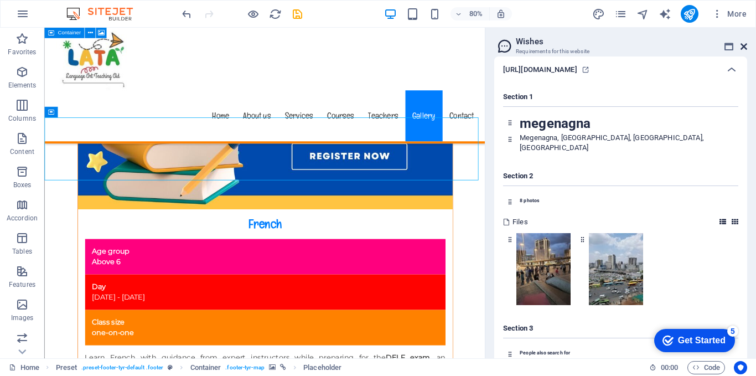
click at [744, 45] on icon at bounding box center [743, 46] width 7 height 9
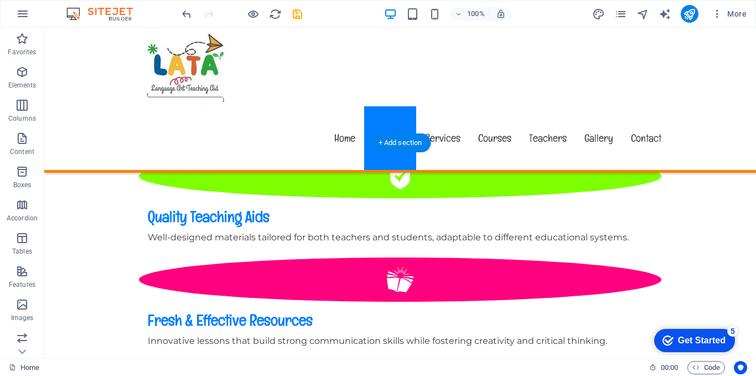
scroll to position [759, 0]
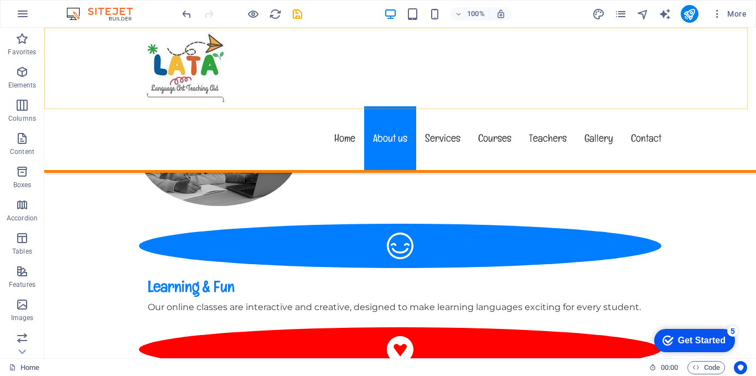
click at [55, 77] on div "Menu Home About us Services Courses Teachers Gallery Contact" at bounding box center [399, 100] width 711 height 145
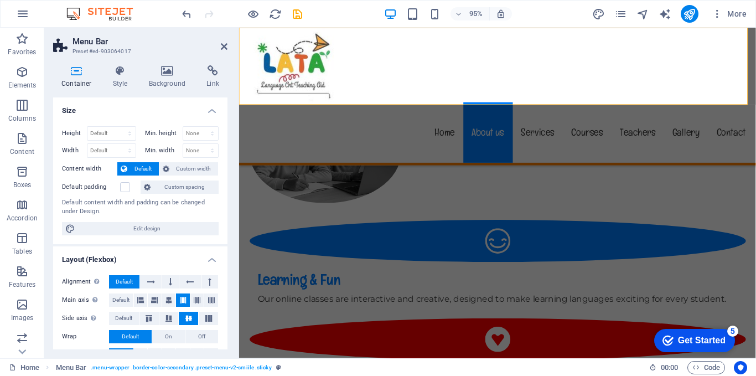
click at [226, 44] on icon at bounding box center [224, 46] width 7 height 9
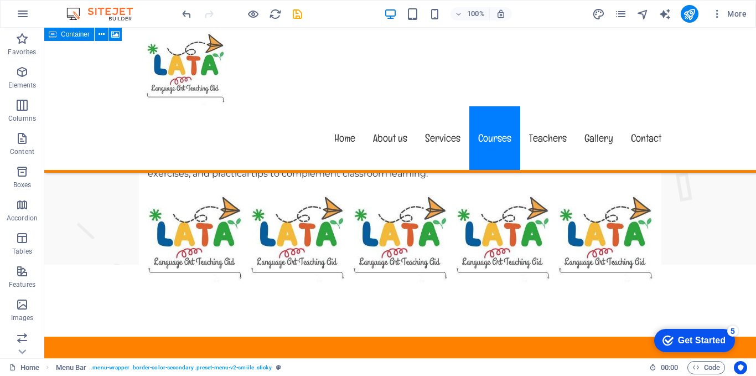
scroll to position [3636, 0]
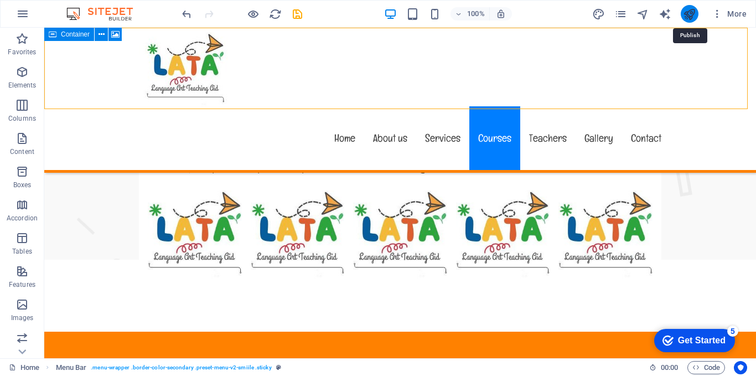
click at [690, 13] on icon "publish" at bounding box center [689, 14] width 13 height 13
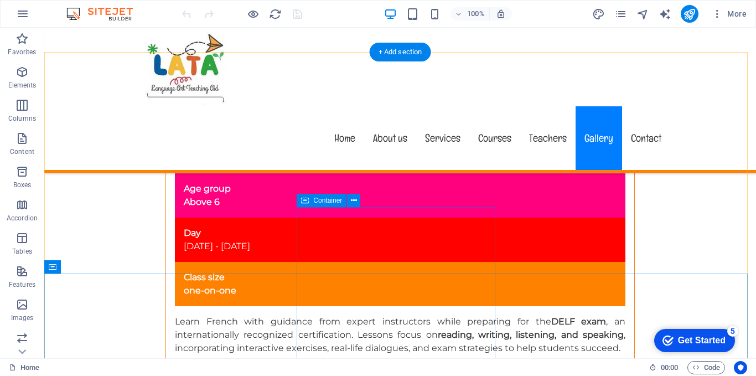
scroll to position [6362, 0]
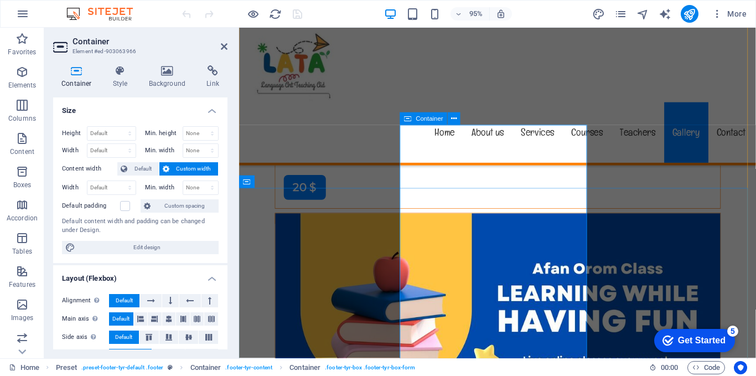
click at [455, 121] on icon at bounding box center [454, 118] width 6 height 11
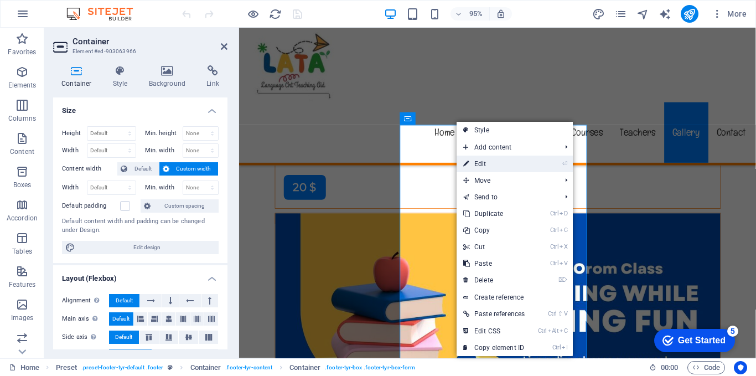
click at [478, 163] on link "⏎ Edit" at bounding box center [493, 163] width 75 height 17
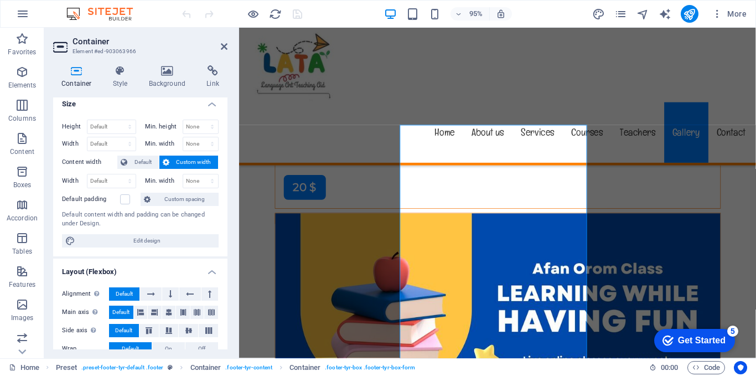
scroll to position [0, 0]
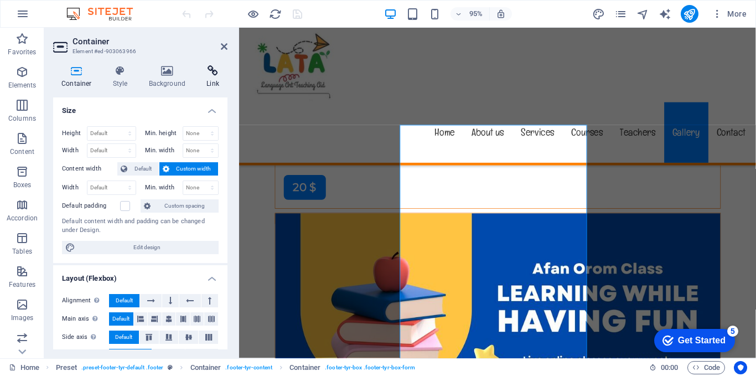
click at [216, 71] on icon at bounding box center [212, 70] width 29 height 11
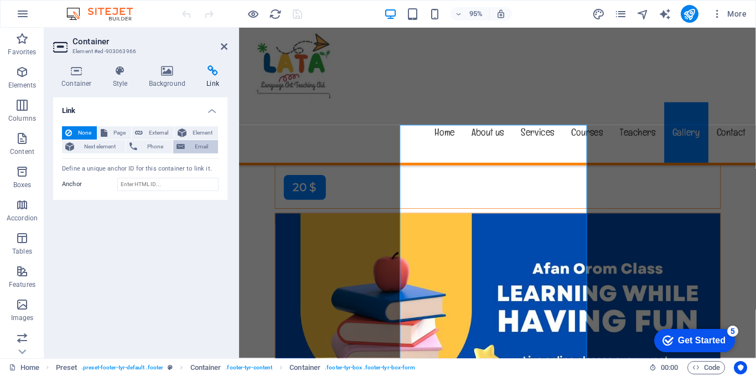
click at [199, 144] on span "Email" at bounding box center [201, 146] width 27 height 13
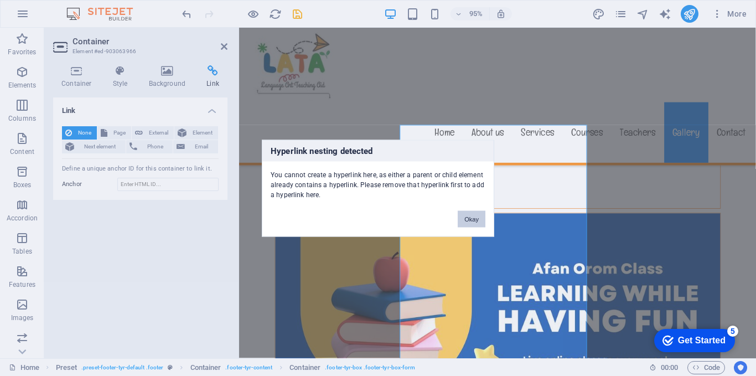
click at [471, 219] on button "Okay" at bounding box center [471, 218] width 28 height 17
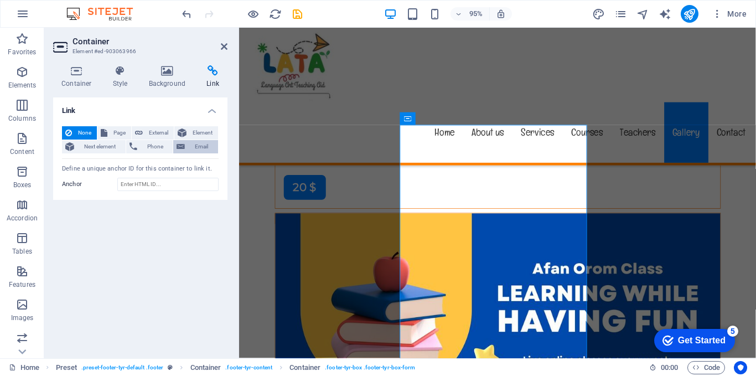
click at [196, 145] on span "Email" at bounding box center [201, 146] width 27 height 13
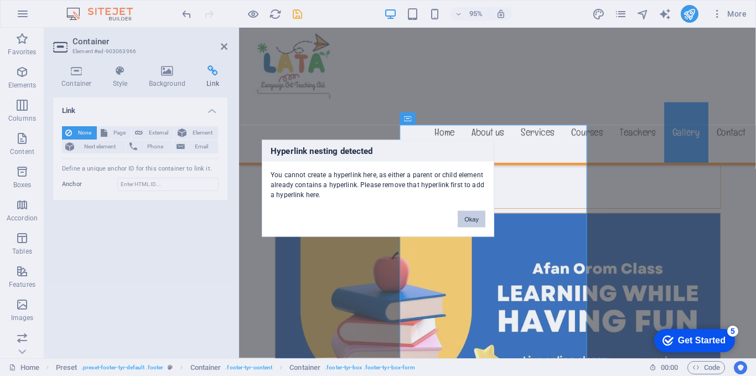
click at [462, 220] on button "Okay" at bounding box center [471, 218] width 28 height 17
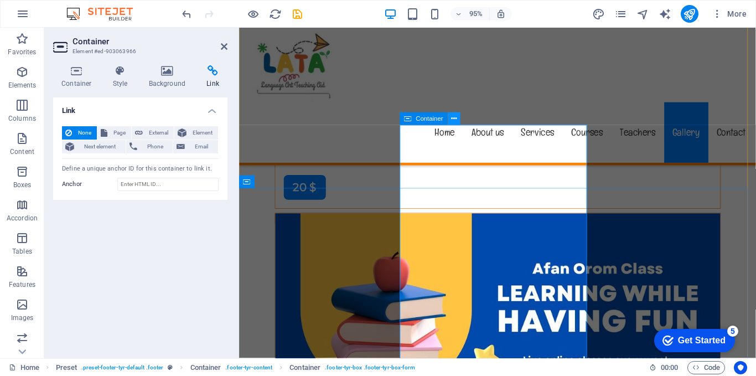
click at [451, 118] on icon at bounding box center [454, 118] width 6 height 11
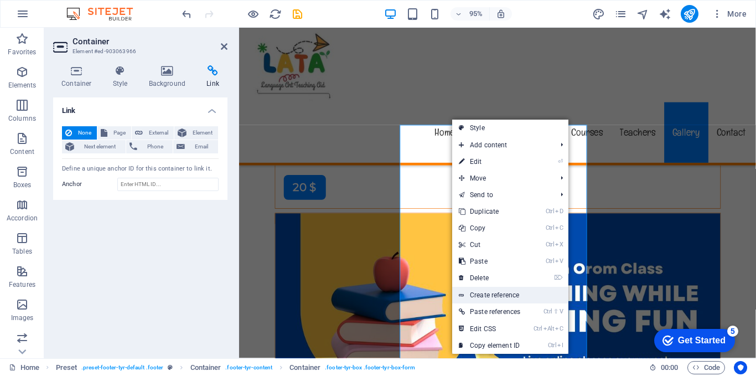
click at [496, 299] on link "Create reference" at bounding box center [510, 295] width 116 height 17
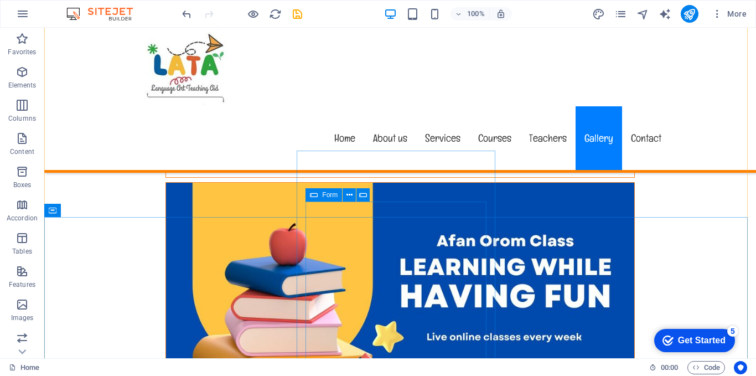
click at [317, 192] on icon at bounding box center [314, 194] width 8 height 13
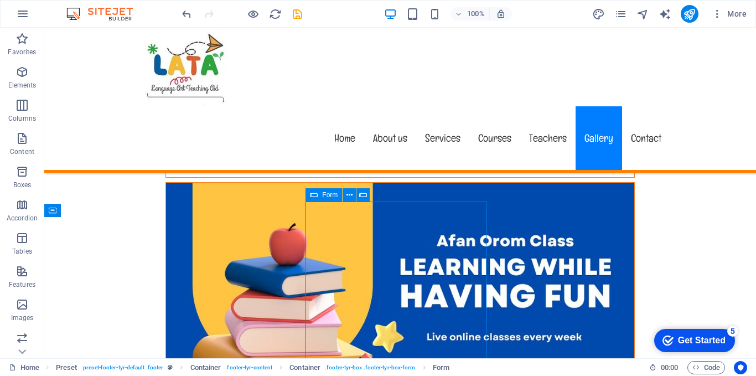
click at [317, 192] on icon at bounding box center [314, 194] width 8 height 13
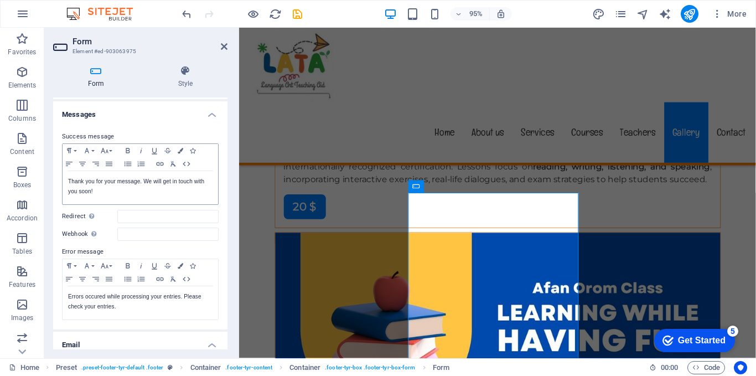
scroll to position [28, 0]
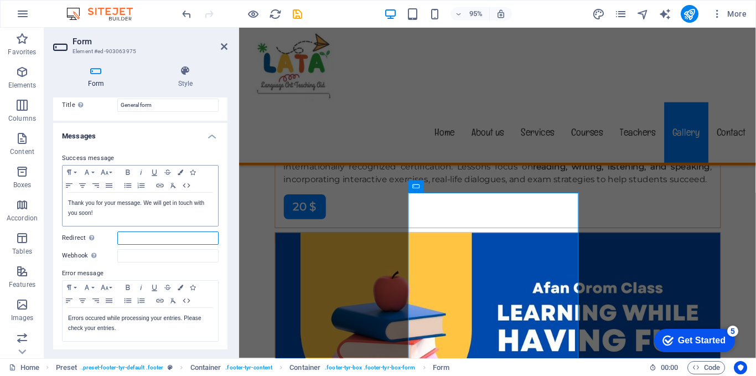
click at [149, 240] on input "Redirect Define a redirect target upon successful form submission; for example,…" at bounding box center [167, 237] width 101 height 13
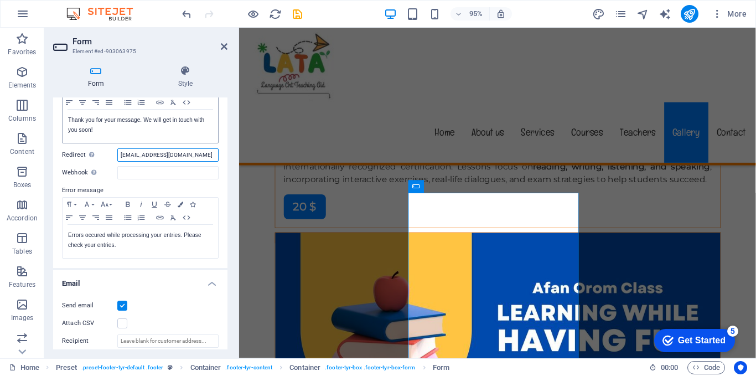
scroll to position [166, 0]
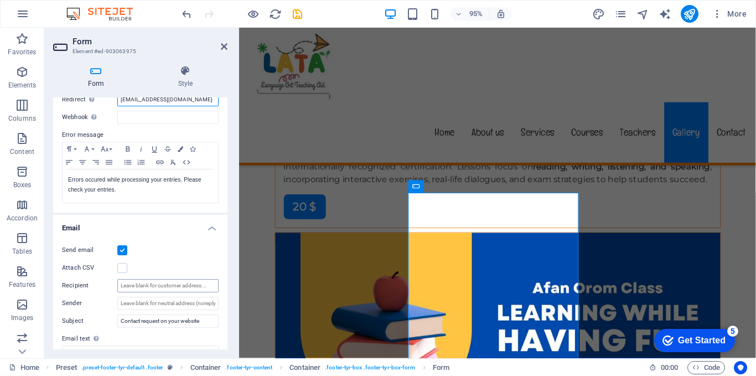
type input "[EMAIL_ADDRESS][DOMAIN_NAME]"
click at [138, 286] on input "Recipient" at bounding box center [167, 285] width 101 height 13
type input "[EMAIL_ADDRESS][DOMAIN_NAME]"
click at [119, 266] on label at bounding box center [122, 268] width 10 height 10
click at [0, 0] on input "Attach CSV" at bounding box center [0, 0] width 0 height 0
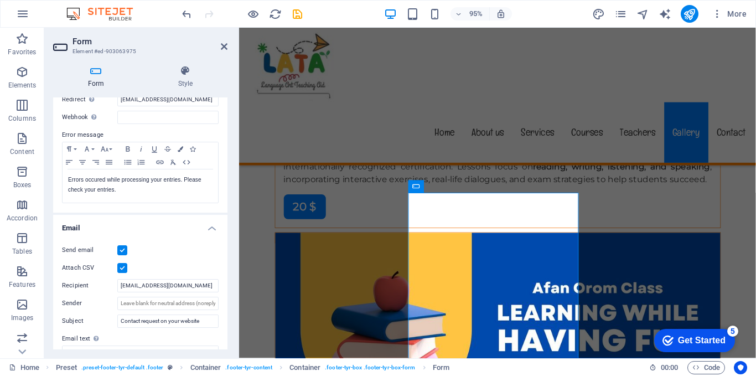
click at [120, 266] on label at bounding box center [122, 268] width 10 height 10
click at [0, 0] on input "Attach CSV" at bounding box center [0, 0] width 0 height 0
click at [121, 264] on label at bounding box center [122, 268] width 10 height 10
click at [0, 0] on input "Attach CSV" at bounding box center [0, 0] width 0 height 0
click at [121, 264] on label at bounding box center [122, 268] width 10 height 10
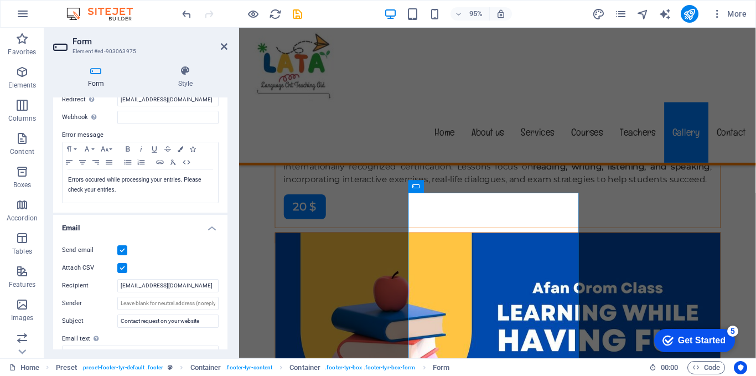
click at [0, 0] on input "Attach CSV" at bounding box center [0, 0] width 0 height 0
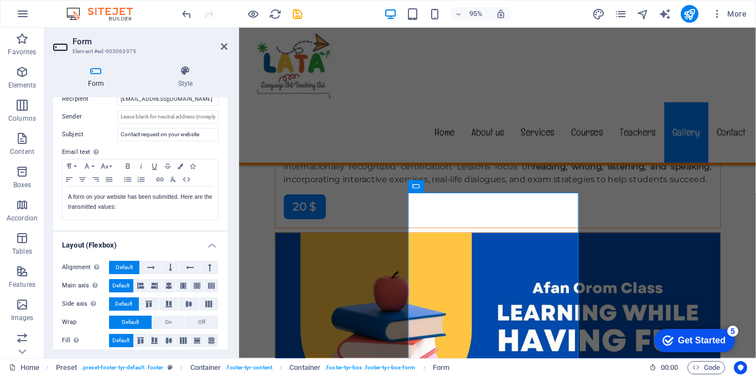
scroll to position [360, 0]
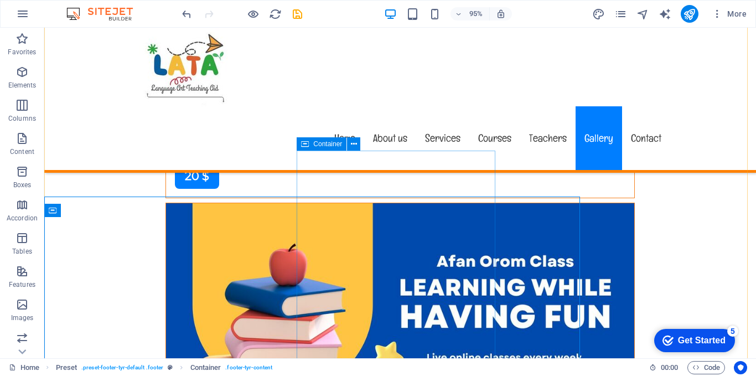
scroll to position [6362, 0]
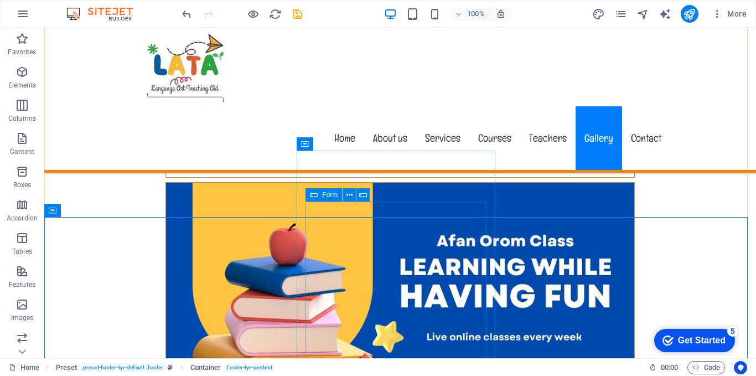
click at [327, 195] on span "Form" at bounding box center [329, 194] width 15 height 7
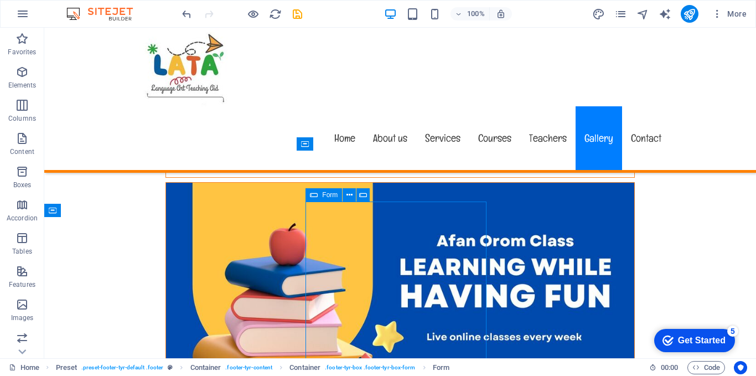
click at [327, 195] on span "Form" at bounding box center [329, 194] width 15 height 7
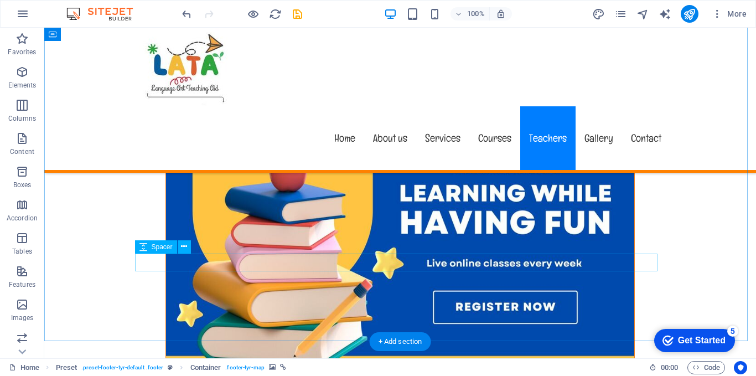
scroll to position [5572, 0]
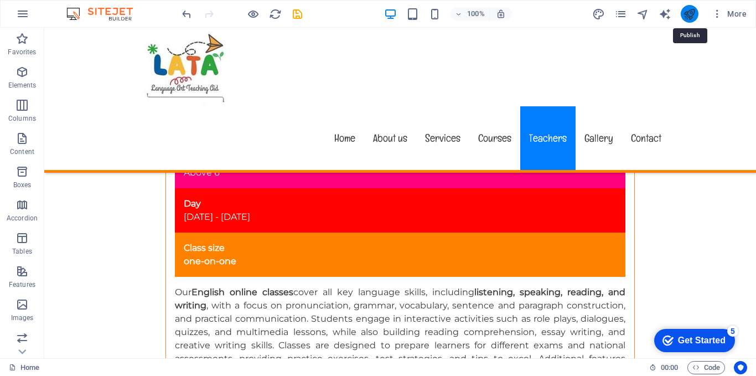
click at [691, 14] on icon "publish" at bounding box center [689, 14] width 13 height 13
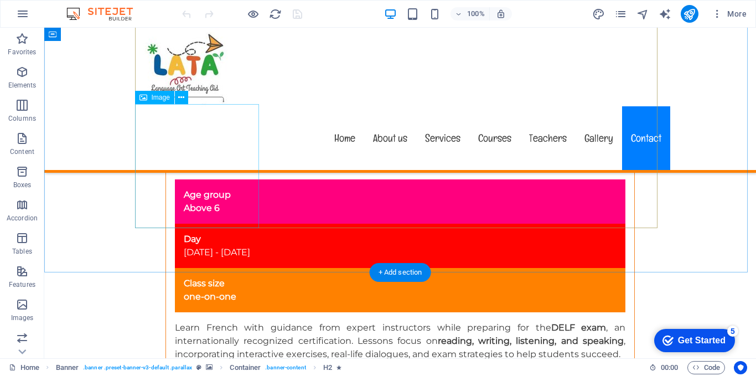
scroll to position [6417, 0]
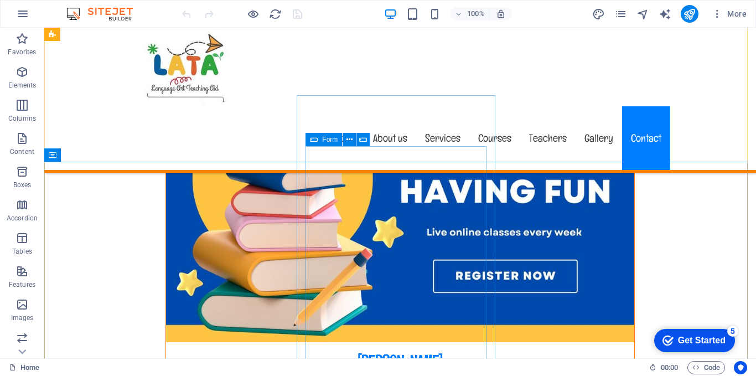
click at [330, 138] on span "Form" at bounding box center [329, 139] width 15 height 7
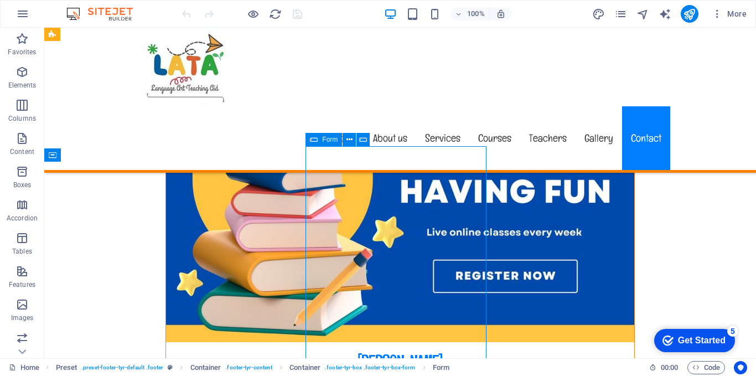
click at [330, 138] on span "Form" at bounding box center [329, 139] width 15 height 7
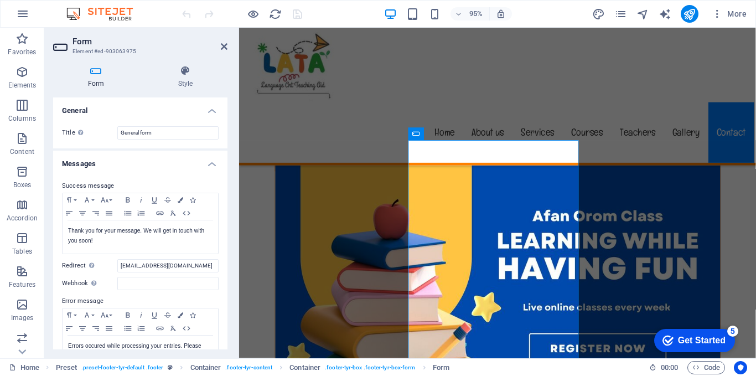
scroll to position [6397, 0]
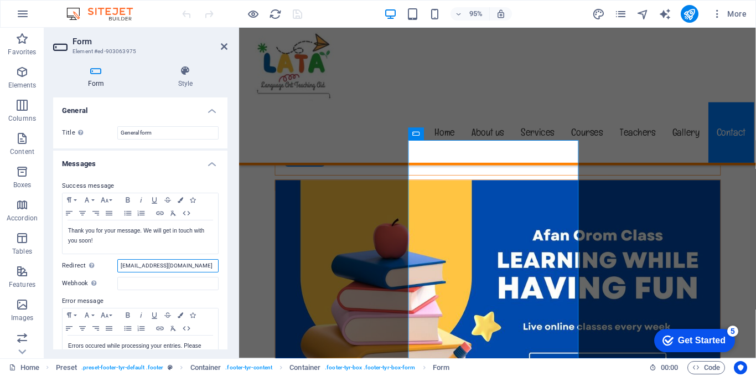
drag, startPoint x: 192, startPoint y: 263, endPoint x: 116, endPoint y: 262, distance: 76.4
click at [116, 262] on div "Redirect Define a redirect target upon successful form submission; for example,…" at bounding box center [140, 265] width 157 height 13
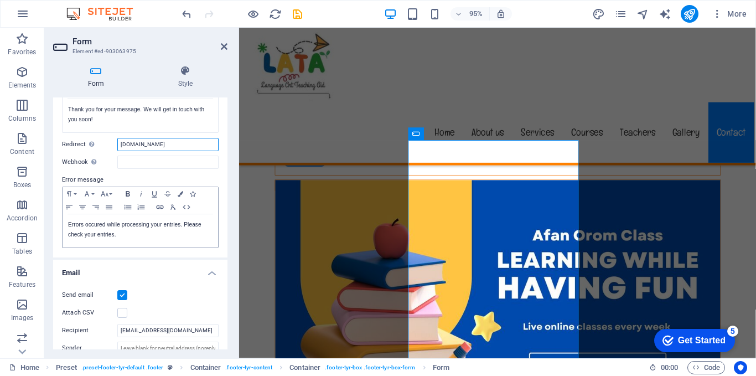
scroll to position [166, 0]
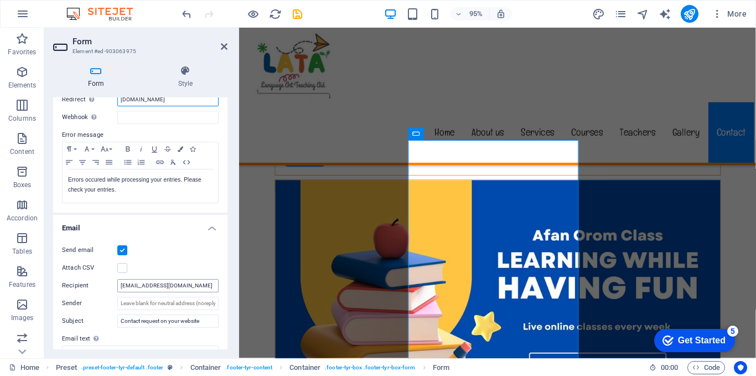
type input "[DOMAIN_NAME]"
drag, startPoint x: 186, startPoint y: 285, endPoint x: 121, endPoint y: 284, distance: 64.7
click at [121, 284] on input "[EMAIL_ADDRESS][DOMAIN_NAME]" at bounding box center [167, 285] width 101 height 13
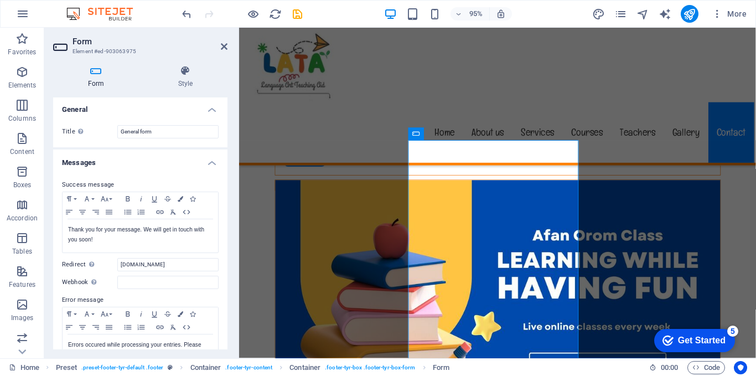
scroll to position [0, 0]
type input "[DOMAIN_NAME]"
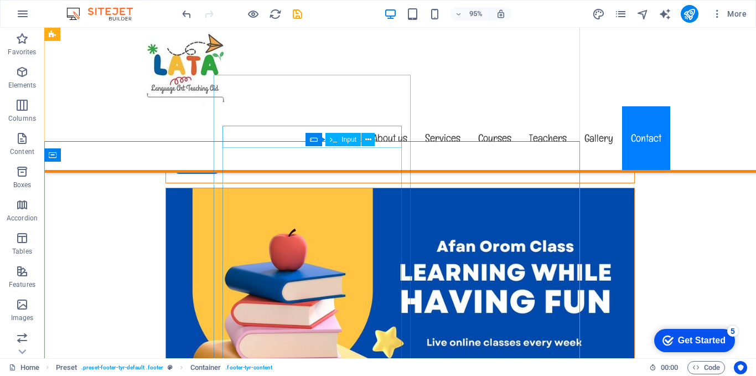
scroll to position [6417, 0]
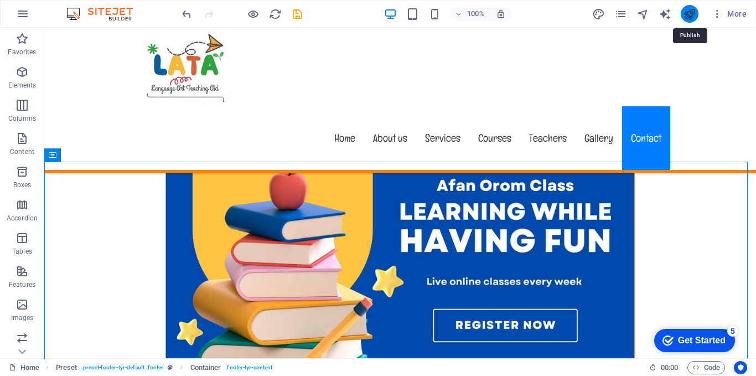
click at [695, 13] on icon "publish" at bounding box center [689, 14] width 13 height 13
